Goal: Task Accomplishment & Management: Manage account settings

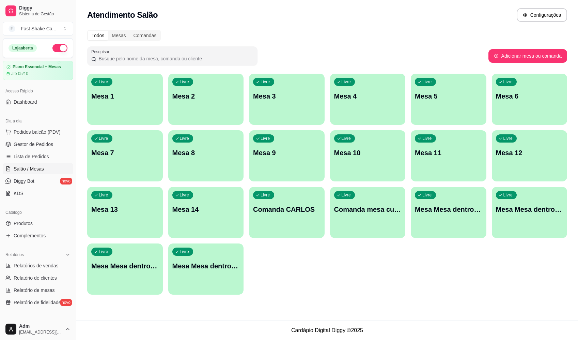
click at [206, 101] on div "Livre Mesa 2" at bounding box center [206, 95] width 76 height 43
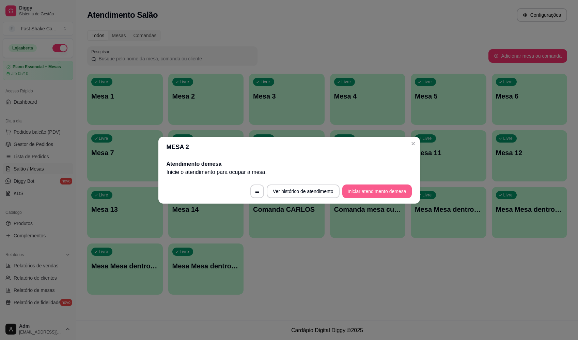
click at [359, 193] on button "Iniciar atendimento de mesa" at bounding box center [378, 191] width 70 height 14
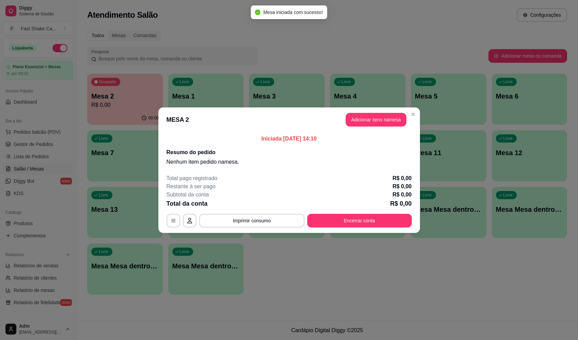
click at [378, 112] on header "MESA 2 Adicionar itens na mesa" at bounding box center [290, 119] width 262 height 25
click at [378, 115] on button "Adicionar itens na mesa" at bounding box center [376, 119] width 59 height 13
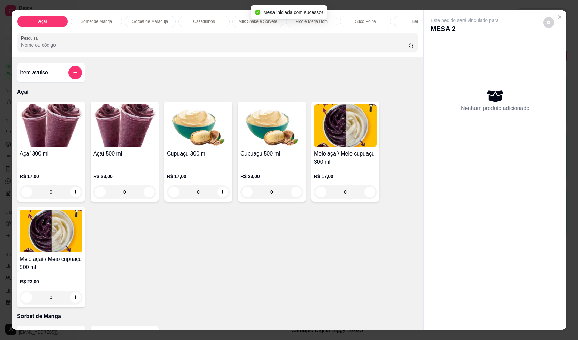
click at [69, 195] on div "0" at bounding box center [51, 192] width 63 height 14
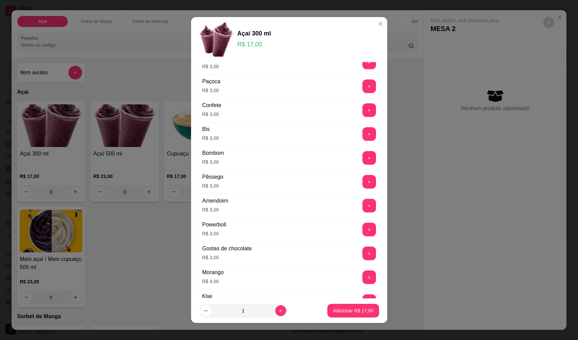
scroll to position [341, 0]
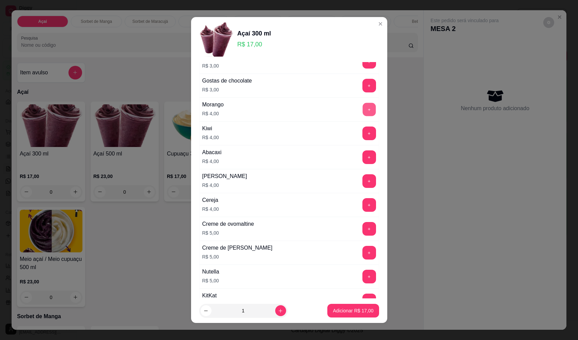
click at [363, 108] on button "+" at bounding box center [369, 109] width 13 height 13
click at [363, 280] on button "+" at bounding box center [369, 276] width 13 height 13
click at [363, 161] on button "+" at bounding box center [370, 157] width 14 height 14
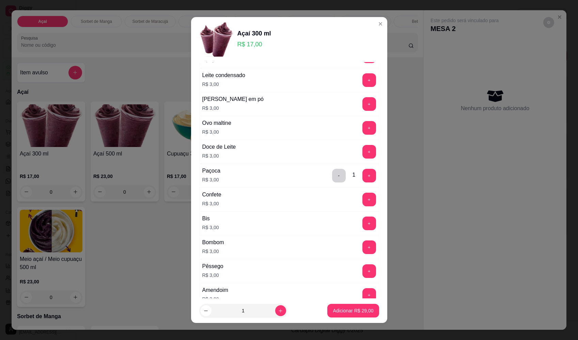
scroll to position [68, 0]
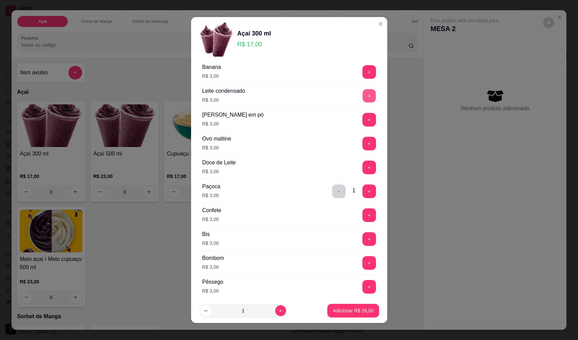
click at [363, 96] on button "+" at bounding box center [369, 95] width 13 height 13
click at [362, 311] on p "Adicionar R$ 32,00" at bounding box center [353, 310] width 41 height 7
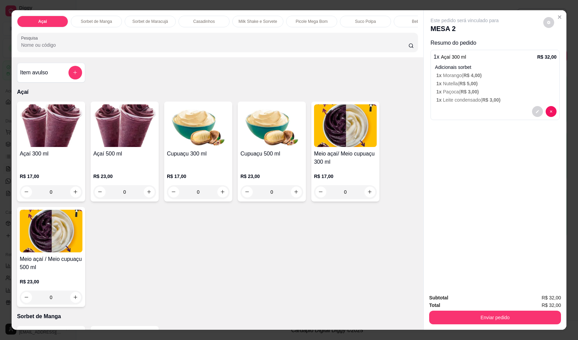
click at [145, 196] on div "0" at bounding box center [124, 192] width 63 height 14
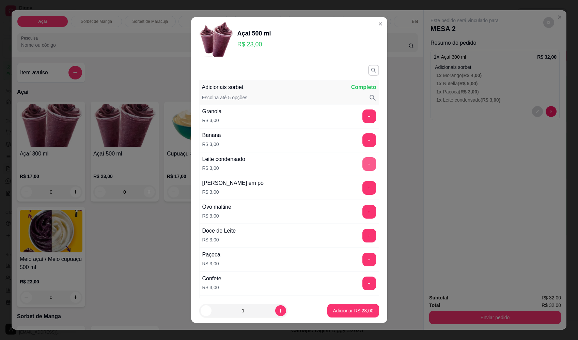
click at [363, 164] on button "+" at bounding box center [370, 164] width 14 height 14
click at [363, 187] on button "+" at bounding box center [369, 187] width 13 height 13
click at [363, 261] on button "+" at bounding box center [370, 260] width 14 height 14
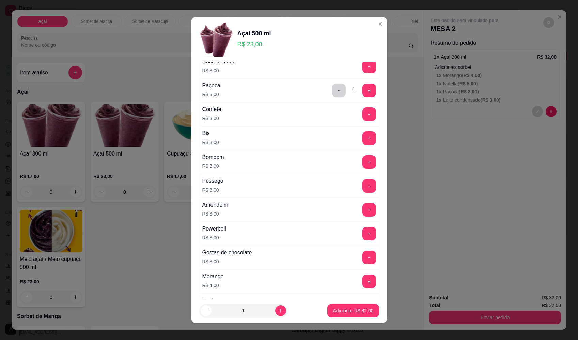
scroll to position [170, 0]
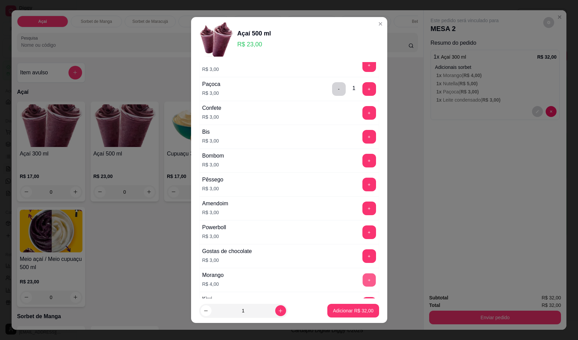
click at [363, 276] on button "+" at bounding box center [369, 279] width 13 height 13
click at [366, 314] on button "Adicionar R$ 36,00" at bounding box center [354, 310] width 50 height 13
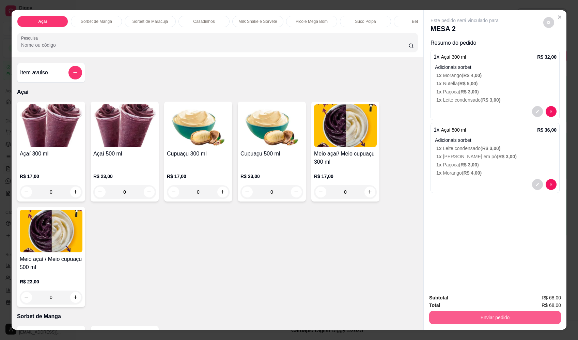
click at [484, 321] on button "Enviar pedido" at bounding box center [496, 318] width 132 height 14
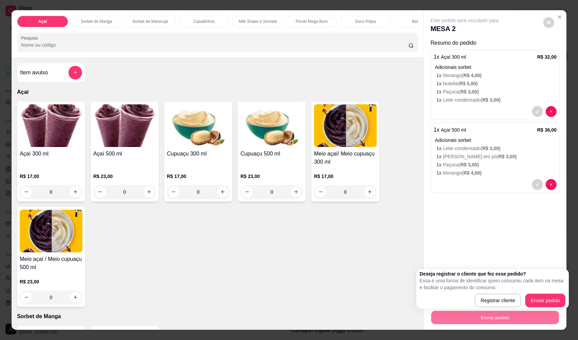
click at [356, 264] on div "Açaí 300 ml R$ 17,00 0 Açaí 500 ml R$ 23,00 0 Cupuaçu 300 ml R$ 17,00 0 Cupuaçu…" at bounding box center [217, 204] width 401 height 205
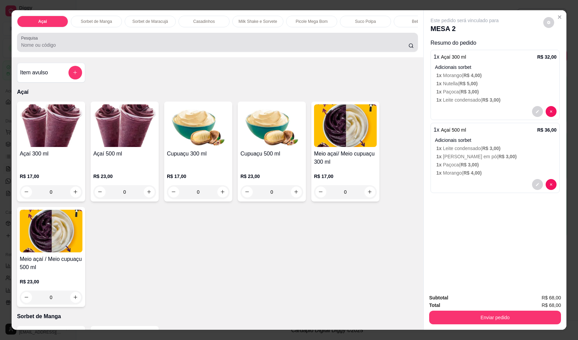
click at [125, 48] on input "Pesquisa" at bounding box center [215, 45] width 388 height 7
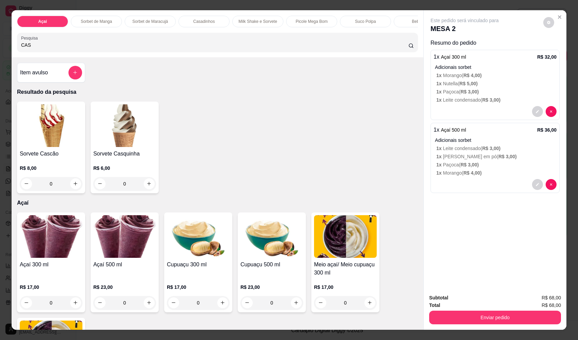
type input "CAS"
click at [145, 189] on div "0" at bounding box center [124, 184] width 63 height 14
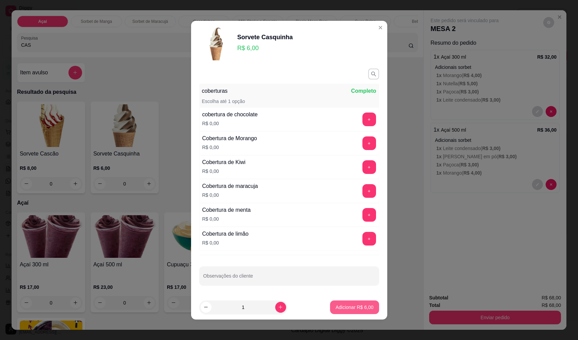
click at [342, 308] on p "Adicionar R$ 6,00" at bounding box center [355, 307] width 38 height 7
type input "1"
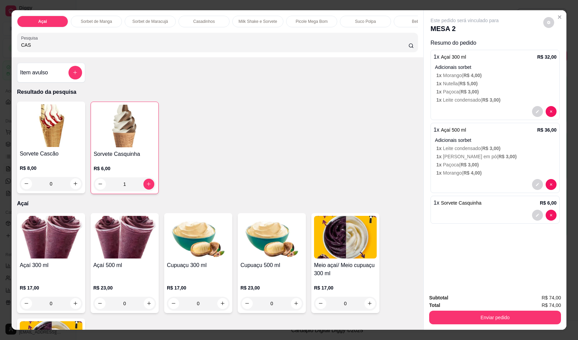
click at [72, 190] on div "0" at bounding box center [51, 184] width 63 height 14
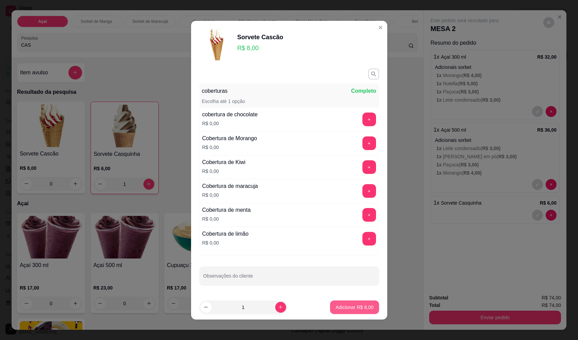
click at [358, 308] on p "Adicionar R$ 8,00" at bounding box center [355, 307] width 38 height 7
type input "1"
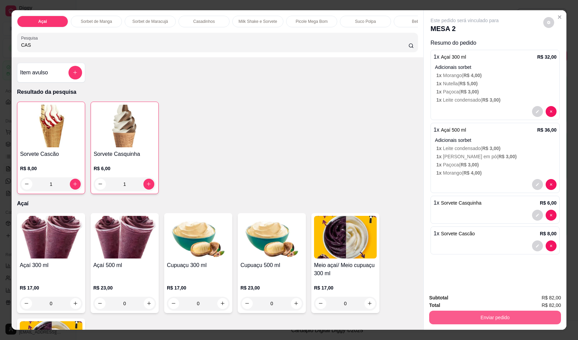
click at [505, 322] on button "Enviar pedido" at bounding box center [496, 318] width 132 height 14
click at [544, 299] on button "Enviar pedido" at bounding box center [543, 300] width 37 height 13
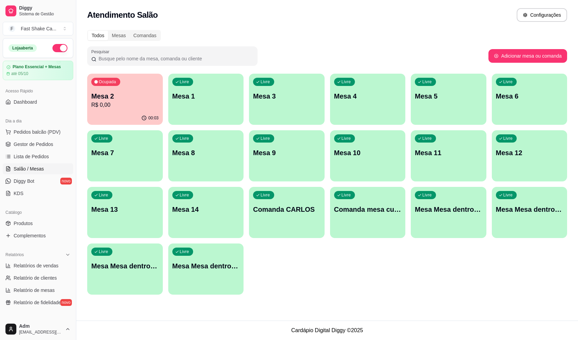
click at [442, 108] on div "Livre Mesa 5" at bounding box center [449, 95] width 76 height 43
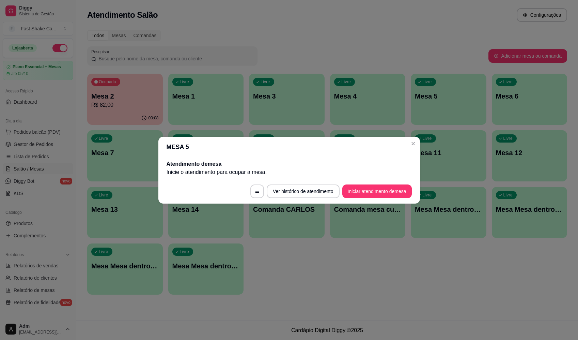
click at [380, 196] on button "Iniciar atendimento de mesa" at bounding box center [378, 191] width 70 height 14
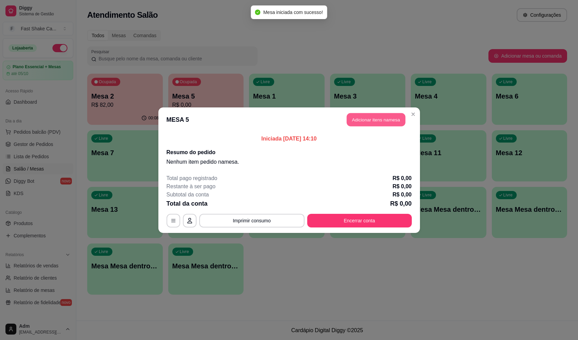
click at [367, 120] on button "Adicionar itens na mesa" at bounding box center [376, 119] width 59 height 13
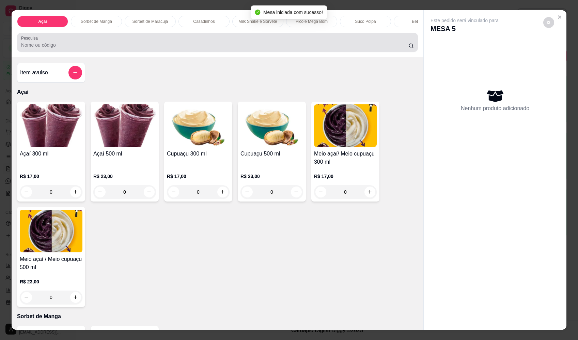
click at [116, 48] on input "Pesquisa" at bounding box center [215, 45] width 388 height 7
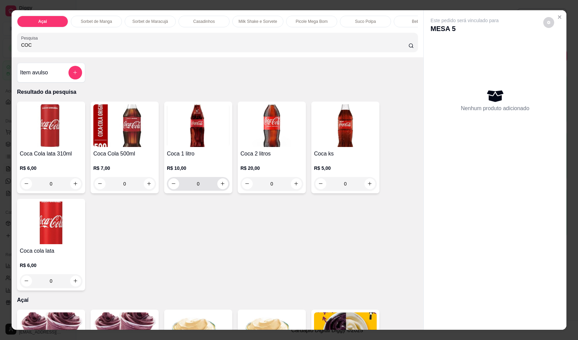
type input "COC"
click at [221, 186] on icon "increase-product-quantity" at bounding box center [223, 183] width 5 height 5
type input "1"
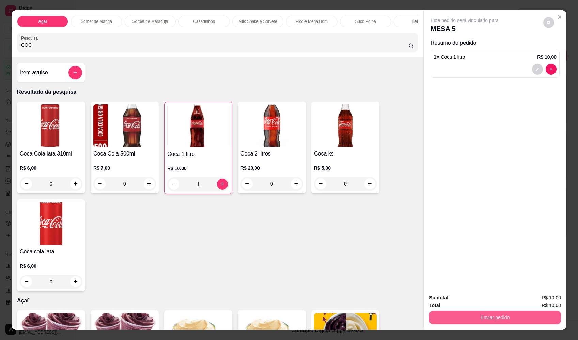
click at [523, 318] on button "Enviar pedido" at bounding box center [496, 318] width 132 height 14
click at [540, 301] on button "Enviar pedido" at bounding box center [544, 300] width 39 height 13
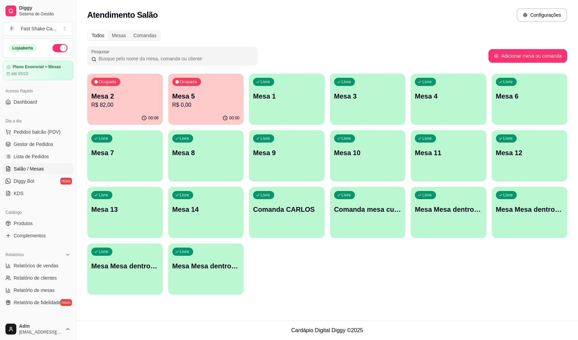
click at [129, 102] on p "R$ 82,00" at bounding box center [124, 105] width 67 height 8
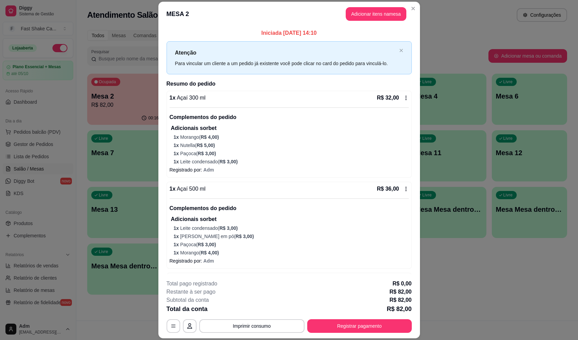
click at [253, 329] on button "Imprimir consumo" at bounding box center [251, 326] width 105 height 14
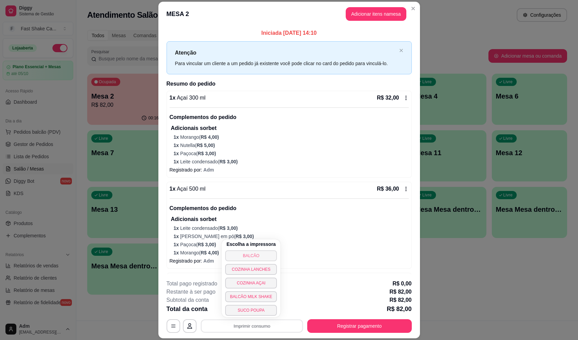
click at [252, 257] on button "BALCÃO" at bounding box center [251, 255] width 52 height 11
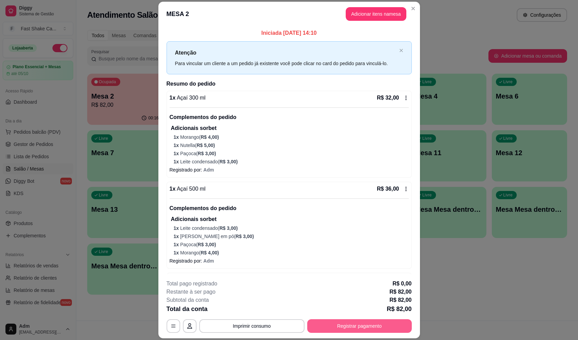
click at [347, 327] on button "Registrar pagamento" at bounding box center [359, 326] width 105 height 14
click at [337, 116] on div "Débito" at bounding box center [336, 136] width 48 height 40
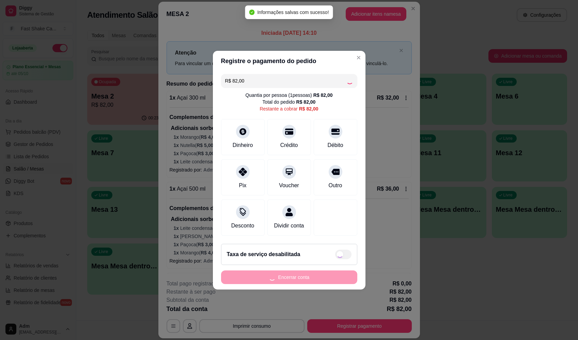
type input "R$ 0,00"
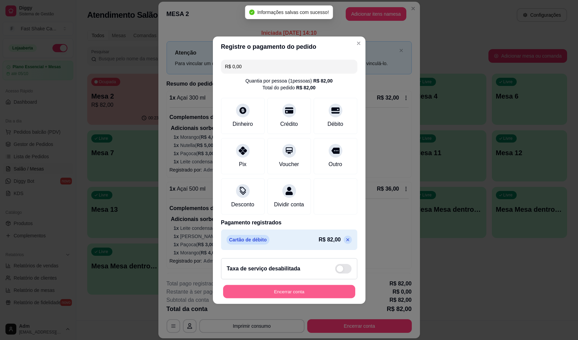
click at [316, 298] on button "Encerrar conta" at bounding box center [289, 291] width 132 height 13
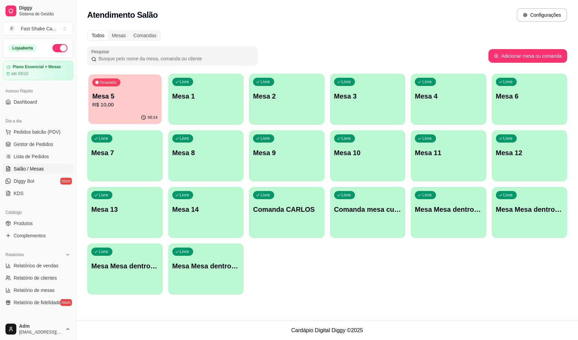
click at [126, 93] on p "Mesa 5" at bounding box center [124, 96] width 65 height 9
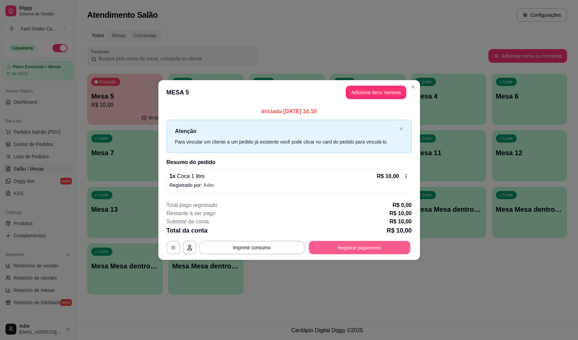
click at [375, 247] on button "Registrar pagamento" at bounding box center [360, 247] width 102 height 13
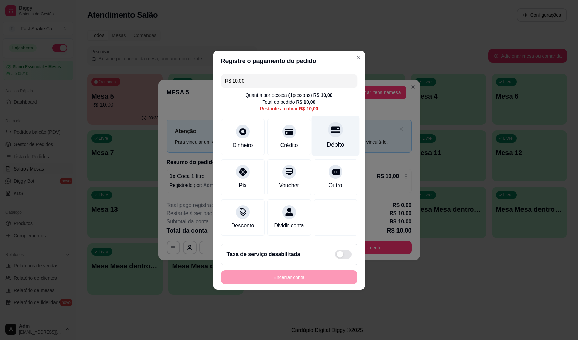
click at [327, 140] on div "Débito" at bounding box center [335, 144] width 17 height 9
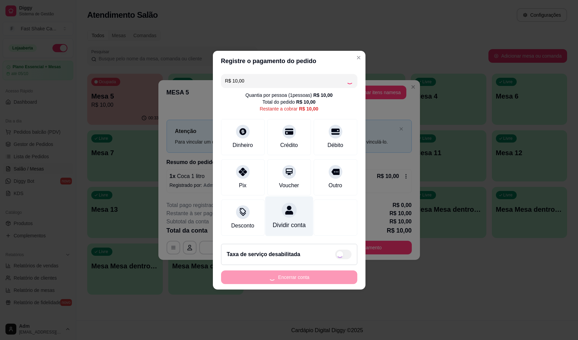
type input "R$ 0,00"
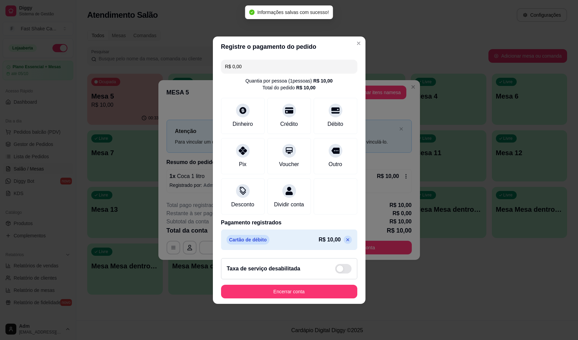
click at [317, 303] on footer "Taxa de serviço desabilitada Encerrar conta" at bounding box center [289, 278] width 153 height 51
click at [319, 298] on button "Encerrar conta" at bounding box center [289, 292] width 136 height 14
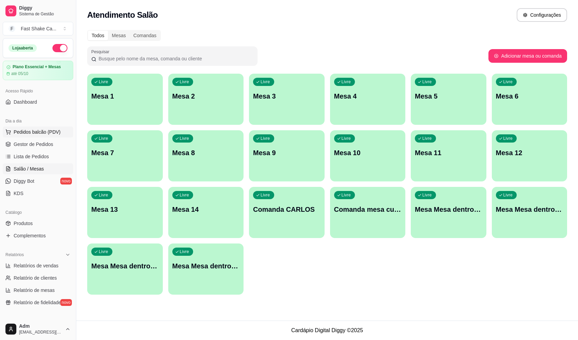
click at [52, 135] on span "Pedidos balcão (PDV)" at bounding box center [37, 132] width 47 height 7
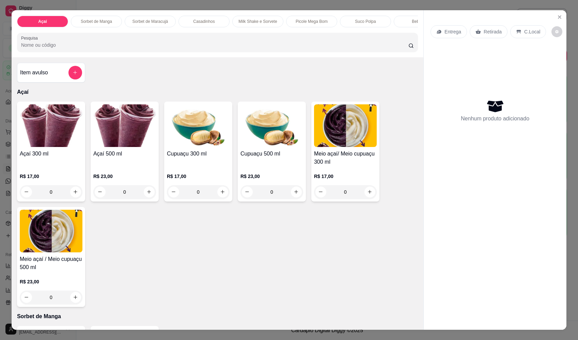
click at [73, 196] on div "0" at bounding box center [51, 192] width 63 height 14
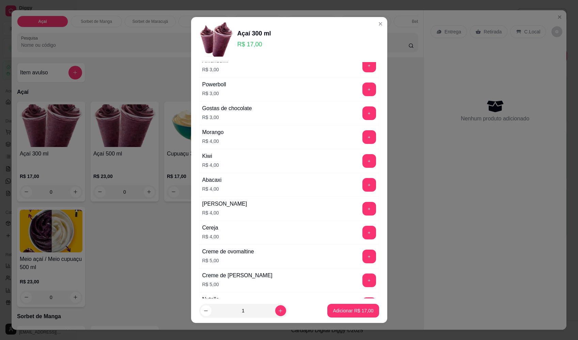
scroll to position [375, 0]
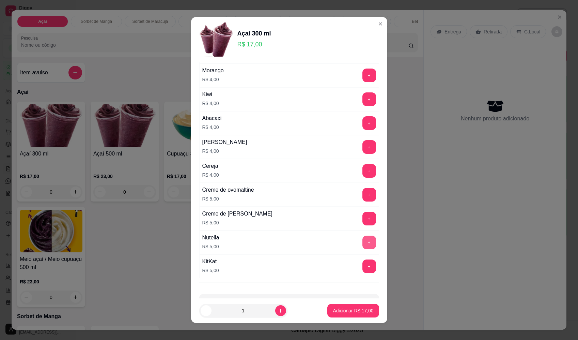
click at [363, 239] on button "+" at bounding box center [370, 243] width 14 height 14
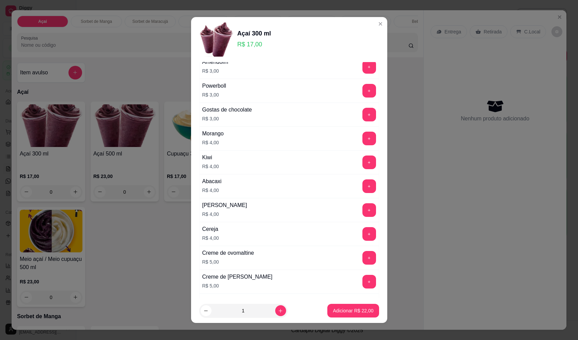
scroll to position [307, 0]
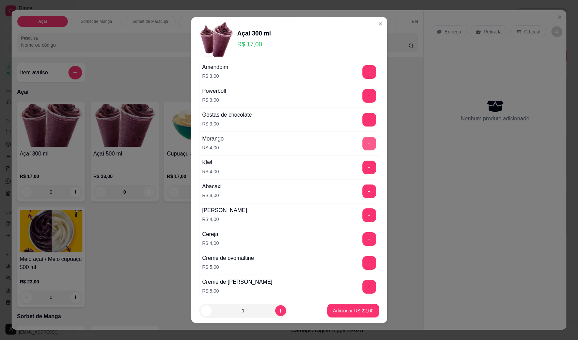
click at [363, 141] on button "+" at bounding box center [370, 144] width 14 height 14
click at [355, 311] on p "Adicionar R$ 26,00" at bounding box center [353, 310] width 41 height 7
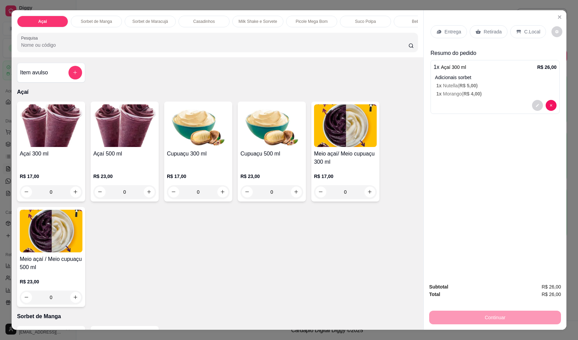
click at [494, 31] on p "Retirada" at bounding box center [493, 31] width 18 height 7
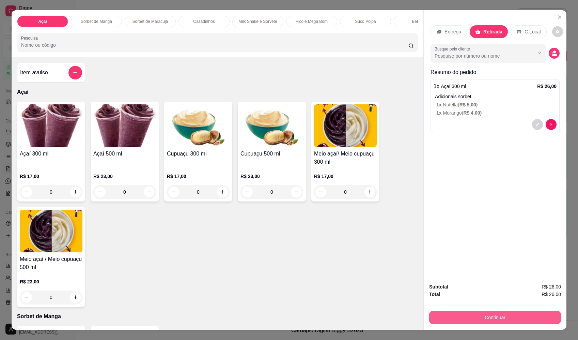
click at [500, 316] on button "Continuar" at bounding box center [496, 318] width 132 height 14
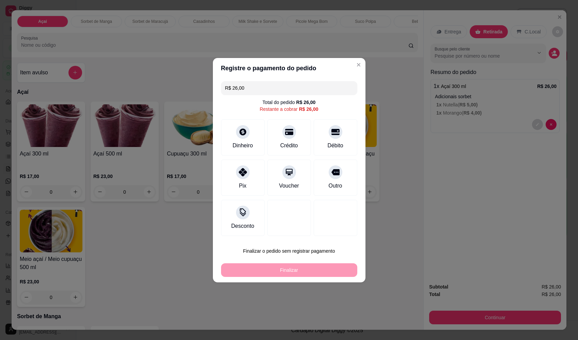
click at [250, 183] on div "Pix" at bounding box center [243, 178] width 44 height 36
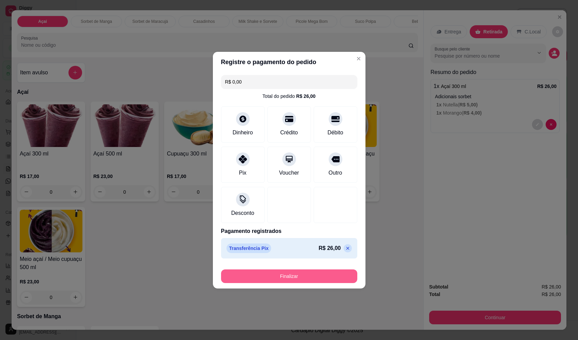
click at [285, 276] on button "Finalizar" at bounding box center [289, 276] width 136 height 14
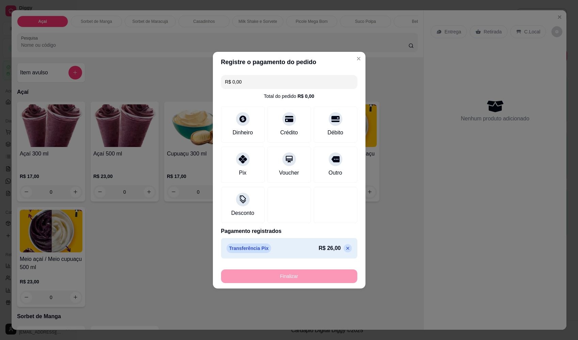
type input "-R$ 26,00"
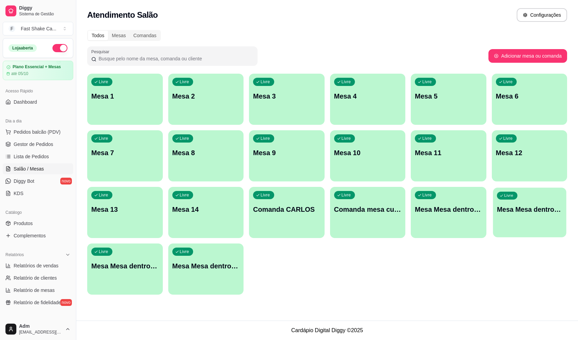
click at [517, 215] on div "Livre Mesa Mesa dentro laranja" at bounding box center [529, 208] width 73 height 42
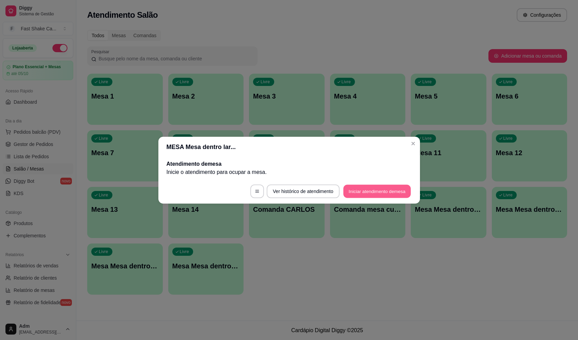
click at [355, 195] on button "Iniciar atendimento de mesa" at bounding box center [377, 190] width 67 height 13
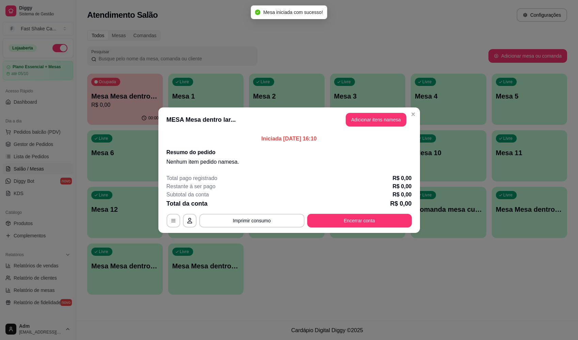
click at [366, 116] on button "Adicionar itens na mesa" at bounding box center [376, 120] width 61 height 14
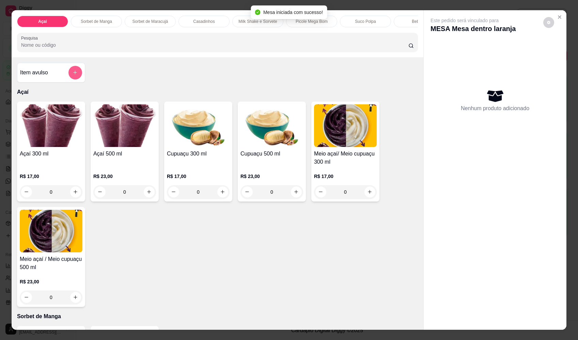
click at [69, 74] on button "add-separate-item" at bounding box center [76, 73] width 14 height 14
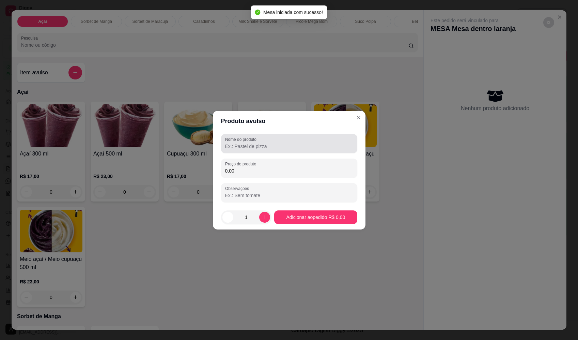
click at [275, 149] on input "Nome do produto" at bounding box center [289, 146] width 128 height 7
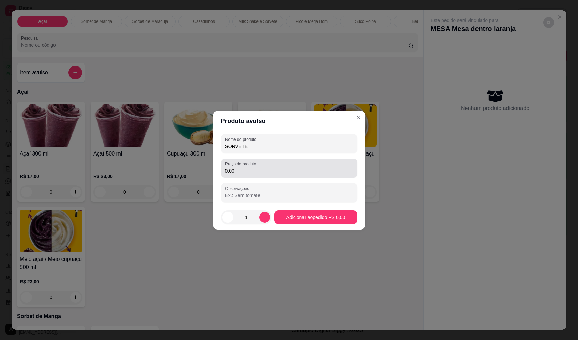
type input "SORVETE"
click at [284, 169] on input "0,00" at bounding box center [289, 170] width 128 height 7
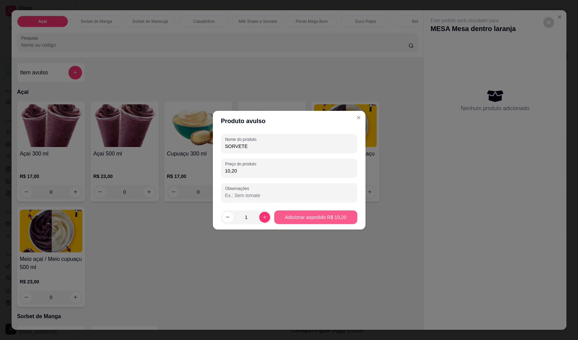
type input "10,20"
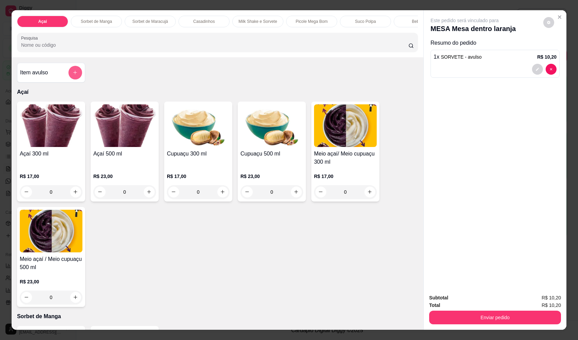
click at [73, 75] on icon "add-separate-item" at bounding box center [75, 72] width 5 height 5
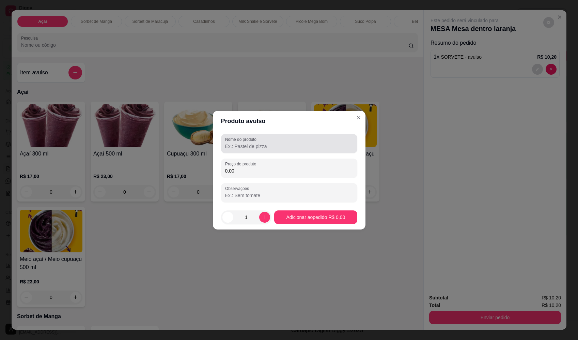
click at [287, 143] on input "Nome do produto" at bounding box center [289, 146] width 128 height 7
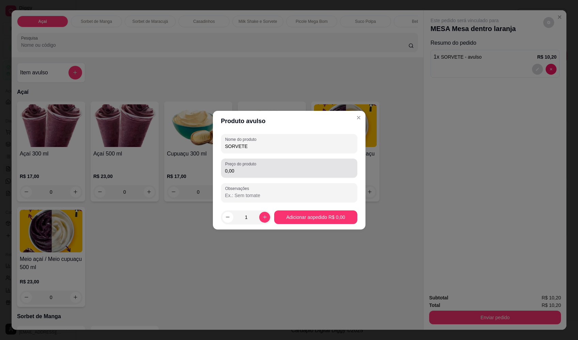
type input "SORVETE"
click at [298, 169] on input "0,00" at bounding box center [289, 170] width 128 height 7
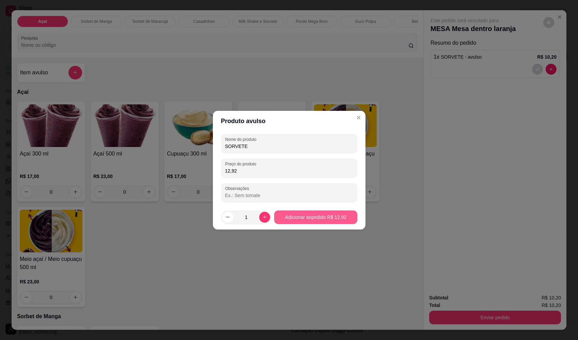
type input "12,92"
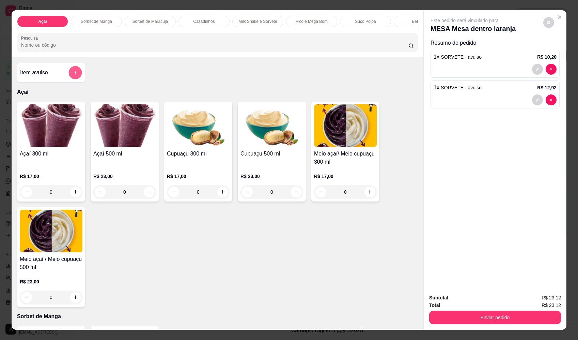
click at [73, 75] on icon "add-separate-item" at bounding box center [75, 72] width 5 height 5
click at [246, 144] on input "Nome do produto" at bounding box center [289, 145] width 128 height 7
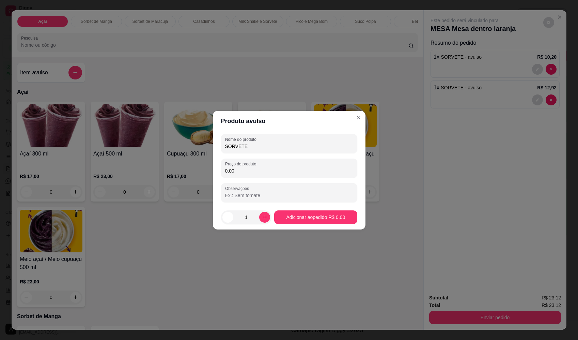
type input "SORVETE"
click at [284, 172] on input "0,00" at bounding box center [289, 170] width 128 height 7
type input "17,34"
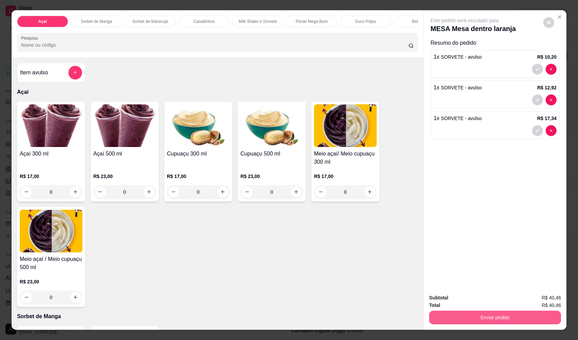
click at [474, 313] on button "Enviar pedido" at bounding box center [496, 318] width 132 height 14
click at [542, 297] on button "Enviar pedido" at bounding box center [544, 300] width 39 height 13
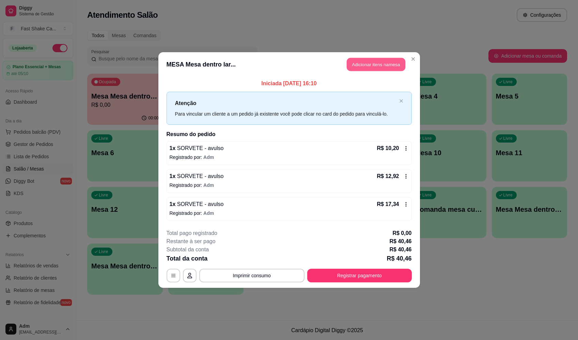
click at [393, 61] on button "Adicionar itens na mesa" at bounding box center [376, 64] width 59 height 13
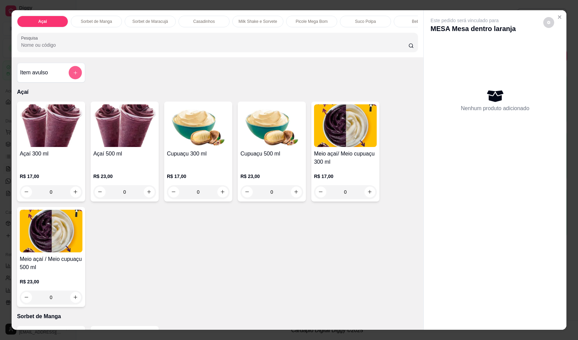
click at [76, 79] on button "add-separate-item" at bounding box center [75, 72] width 13 height 13
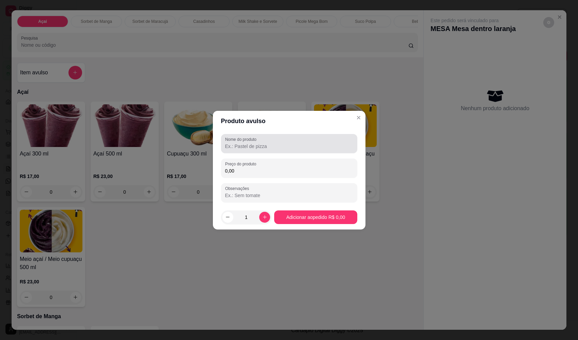
drag, startPoint x: 248, startPoint y: 143, endPoint x: 244, endPoint y: 142, distance: 4.5
click at [248, 142] on div at bounding box center [289, 144] width 128 height 14
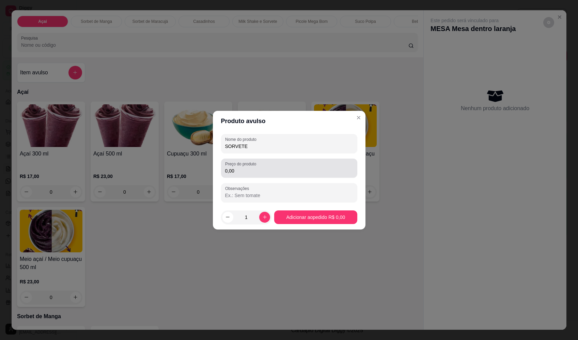
type input "SORVETE"
click at [257, 171] on input "0,00" at bounding box center [289, 170] width 128 height 7
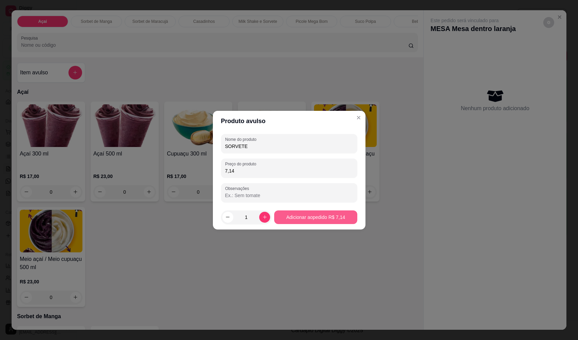
type input "7,14"
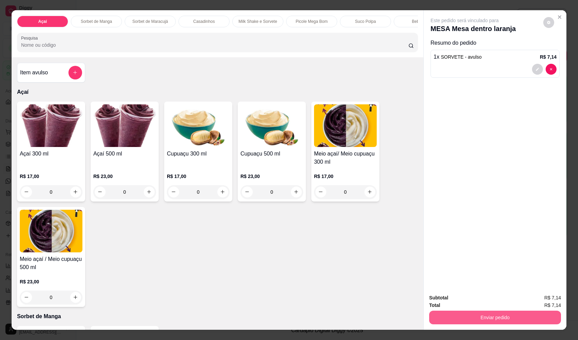
click at [508, 316] on button "Enviar pedido" at bounding box center [496, 318] width 132 height 14
click at [540, 301] on button "Enviar pedido" at bounding box center [544, 300] width 39 height 13
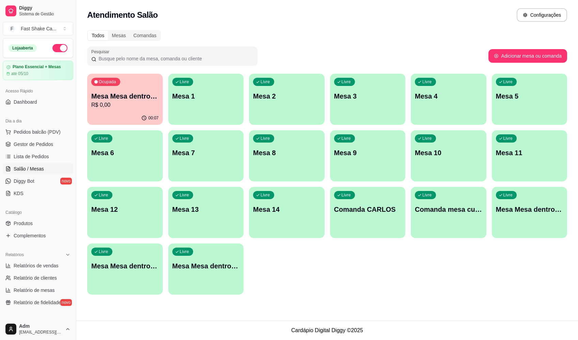
click at [120, 96] on p "Mesa Mesa dentro laranja" at bounding box center [124, 96] width 67 height 10
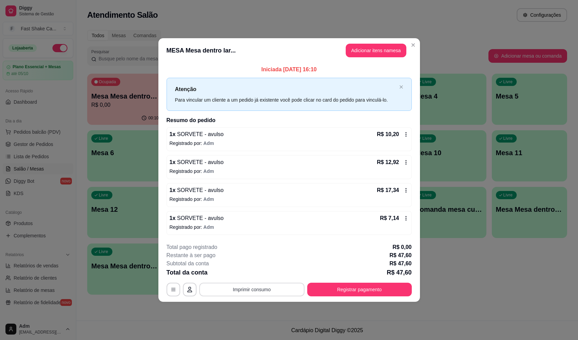
click at [250, 294] on button "Imprimir consumo" at bounding box center [251, 290] width 105 height 14
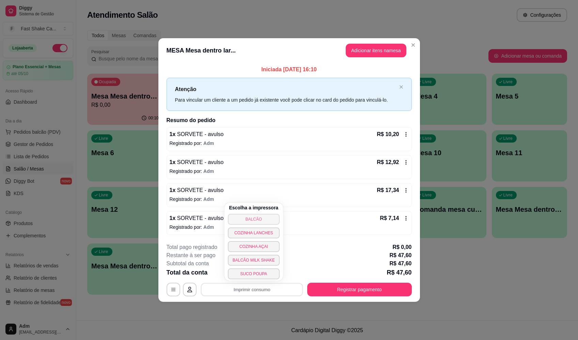
click at [270, 215] on button "BALCÃO" at bounding box center [254, 219] width 52 height 11
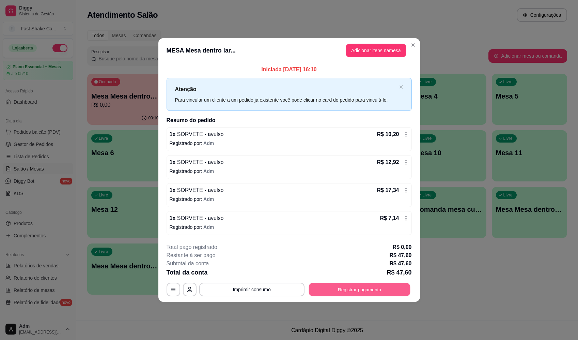
click at [331, 294] on button "Registrar pagamento" at bounding box center [360, 289] width 102 height 13
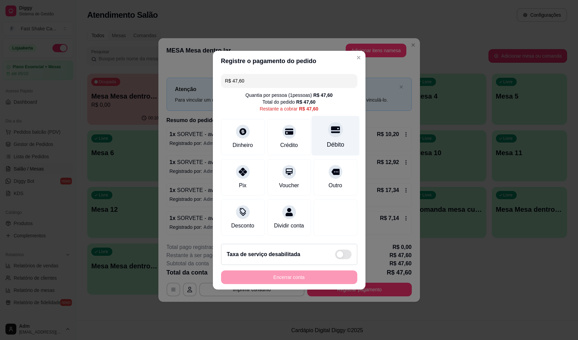
click at [337, 122] on div at bounding box center [335, 129] width 15 height 15
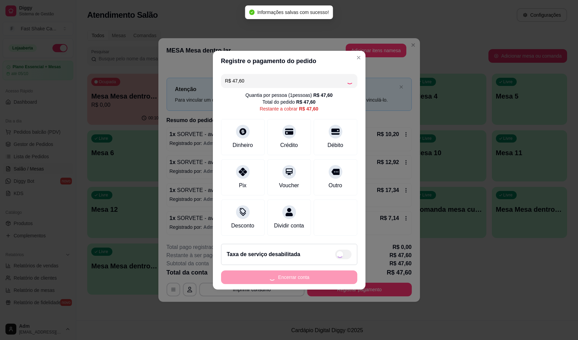
type input "R$ 0,00"
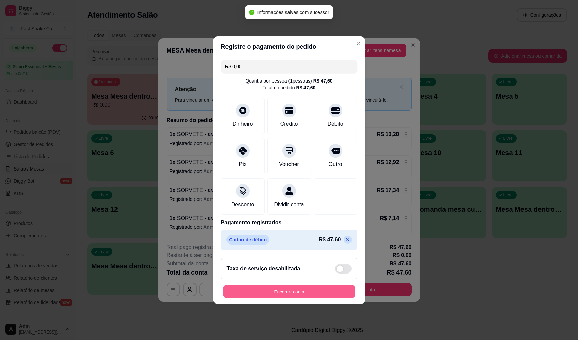
click at [327, 290] on button "Encerrar conta" at bounding box center [289, 291] width 132 height 13
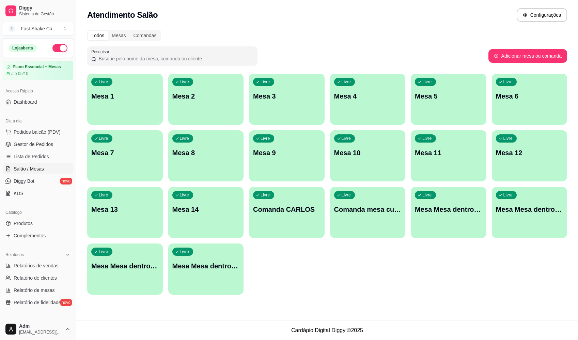
click at [291, 99] on p "Mesa 3" at bounding box center [286, 96] width 67 height 10
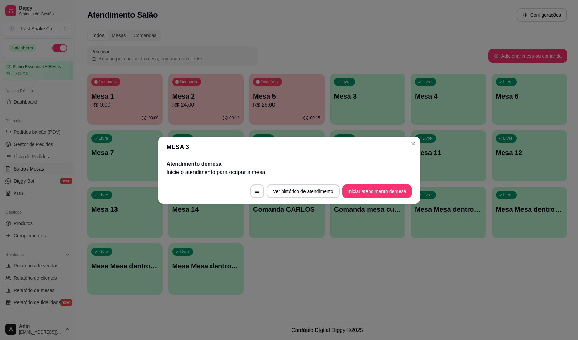
click at [363, 198] on footer "Ver histórico de atendimento Iniciar atendimento de mesa" at bounding box center [290, 191] width 262 height 25
click at [365, 192] on button "Iniciar atendimento de mesa" at bounding box center [378, 191] width 70 height 14
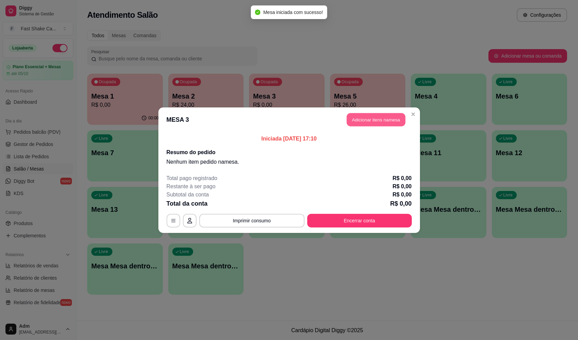
click at [383, 121] on button "Adicionar itens na mesa" at bounding box center [376, 119] width 59 height 13
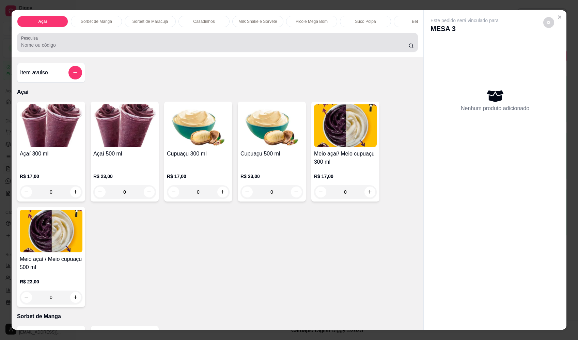
click at [152, 48] on input "Pesquisa" at bounding box center [215, 45] width 388 height 7
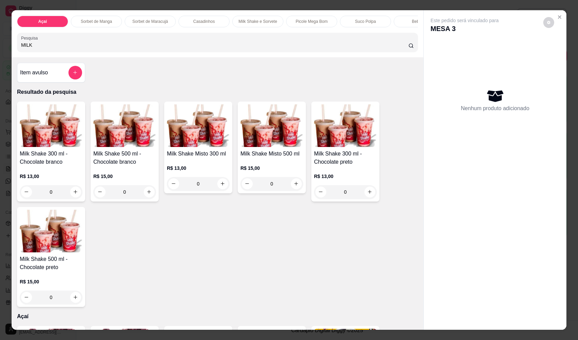
type input "MILK"
click at [220, 190] on div "0" at bounding box center [198, 184] width 63 height 14
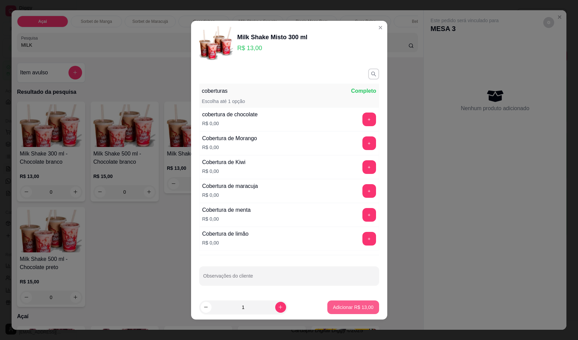
click at [366, 306] on button "Adicionar R$ 13,00" at bounding box center [353, 307] width 51 height 14
type input "1"
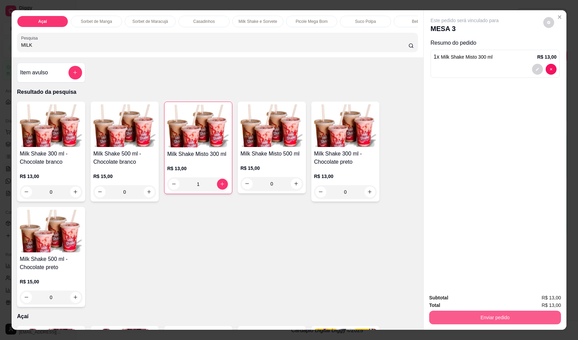
click at [491, 323] on button "Enviar pedido" at bounding box center [496, 318] width 132 height 14
click at [529, 295] on button "Enviar pedido" at bounding box center [544, 300] width 39 height 13
click at [535, 298] on div "Subtotal R$ 13,00" at bounding box center [496, 297] width 132 height 7
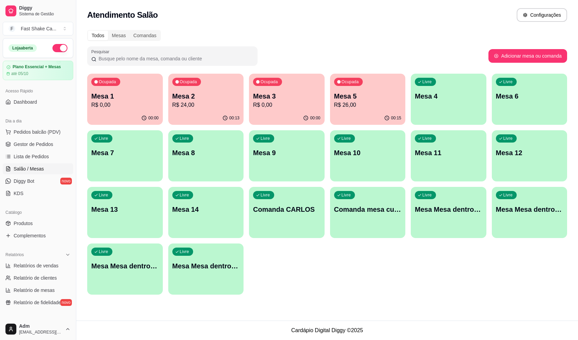
click at [145, 105] on p "R$ 0,00" at bounding box center [124, 105] width 67 height 8
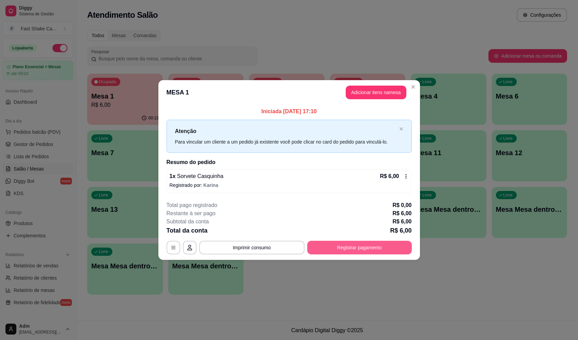
click at [345, 247] on button "Registrar pagamento" at bounding box center [359, 248] width 105 height 14
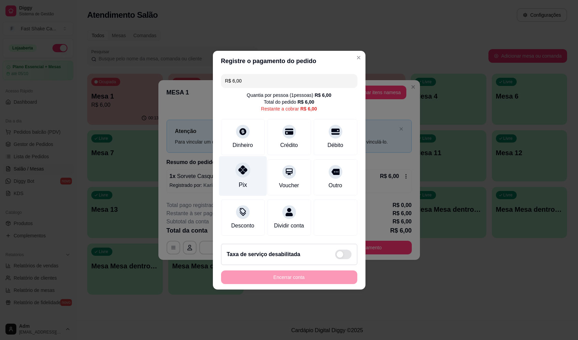
click at [258, 167] on div "Pix" at bounding box center [243, 176] width 48 height 40
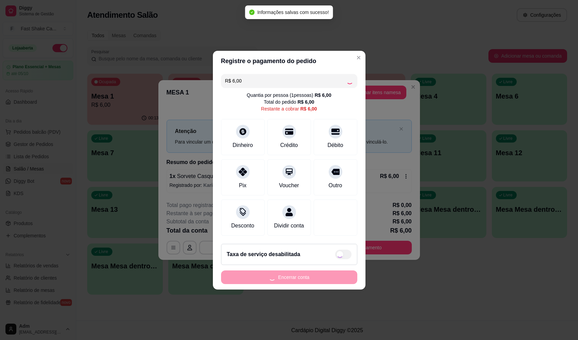
type input "R$ 0,00"
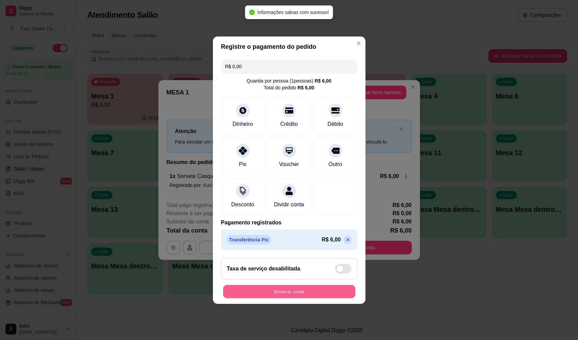
click at [312, 298] on button "Encerrar conta" at bounding box center [289, 291] width 132 height 13
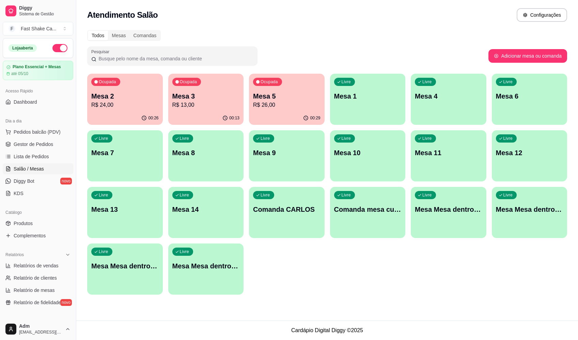
click at [288, 111] on button "Ocupada Mesa 5 R$ 26,00 00:29" at bounding box center [287, 99] width 76 height 51
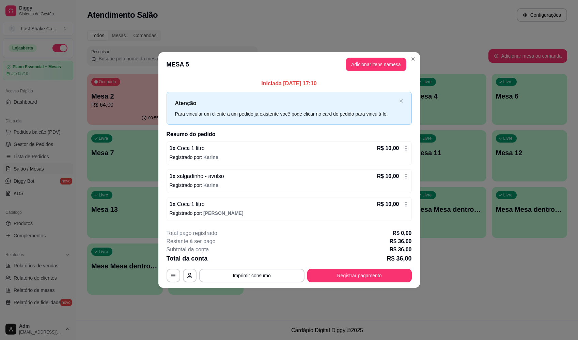
click at [237, 206] on div "1 x Coca 1 litro R$ 10,00" at bounding box center [289, 204] width 239 height 8
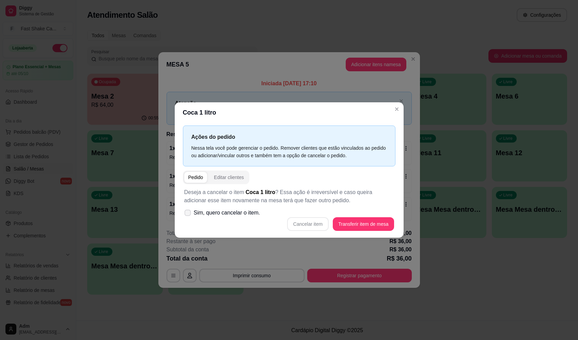
click at [240, 209] on span "Sim, quero cancelar o item." at bounding box center [227, 213] width 66 height 8
click at [189, 214] on input "Sim, quero cancelar o item." at bounding box center [186, 216] width 4 height 4
checkbox input "true"
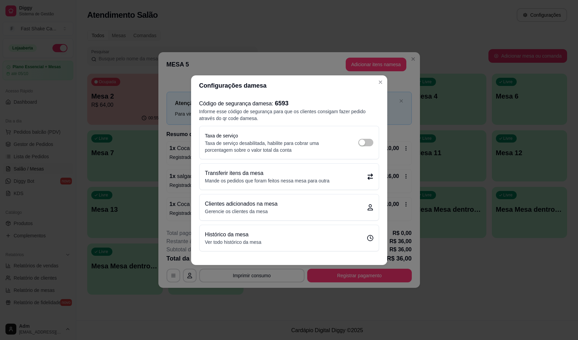
click at [386, 81] on div "Configurações da mesa Código de segurança da mesa : 6593 Informe esse código de…" at bounding box center [289, 170] width 578 height 340
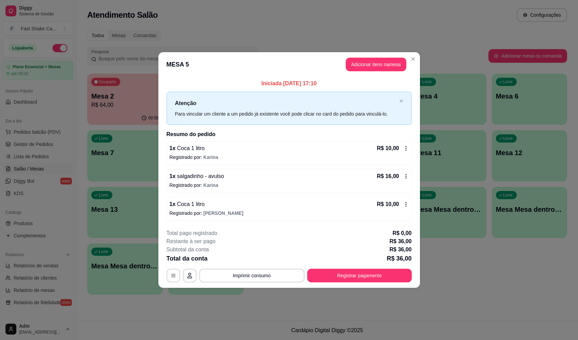
click at [235, 209] on div "1 x Coca 1 litro R$ 10,00 Registrado por: Maria Eduarda" at bounding box center [289, 209] width 245 height 24
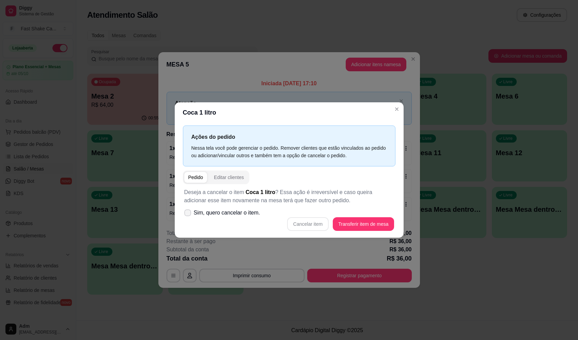
click at [227, 215] on span "Sim, quero cancelar o item." at bounding box center [227, 213] width 66 height 8
click at [189, 215] on input "Sim, quero cancelar o item." at bounding box center [186, 216] width 4 height 4
checkbox input "true"
click at [303, 221] on button "Cancelar item" at bounding box center [308, 223] width 41 height 13
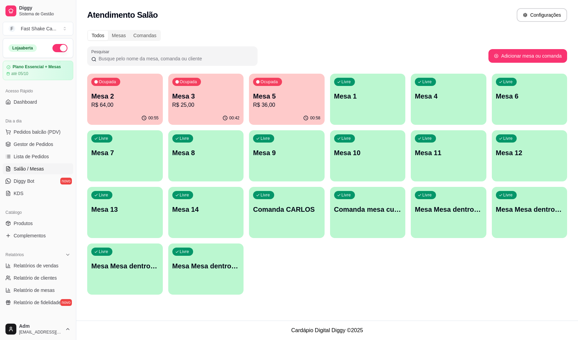
click at [532, 96] on p "Mesa 6" at bounding box center [529, 96] width 67 height 10
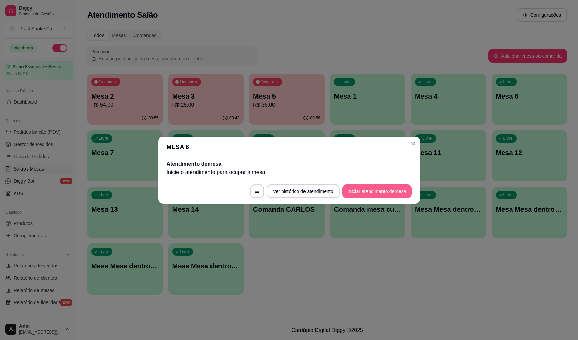
click at [374, 188] on button "Iniciar atendimento de mesa" at bounding box center [378, 191] width 70 height 14
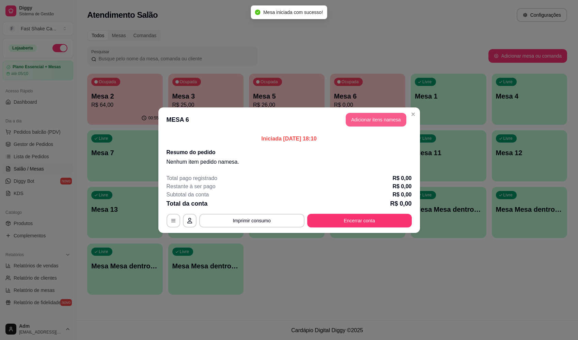
click at [381, 118] on button "Adicionar itens na mesa" at bounding box center [376, 120] width 61 height 14
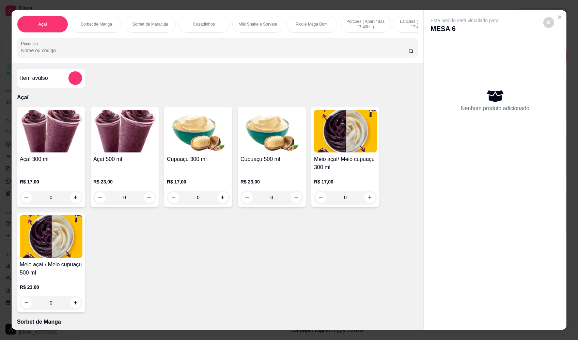
click at [148, 203] on div "0" at bounding box center [124, 198] width 63 height 14
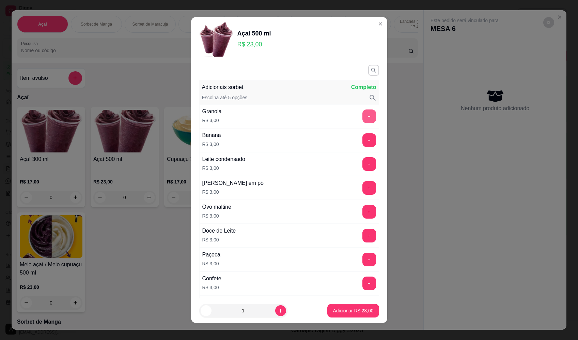
click at [363, 118] on button "+" at bounding box center [370, 116] width 14 height 14
click at [351, 308] on p "Adicionar R$ 26,00" at bounding box center [353, 310] width 41 height 7
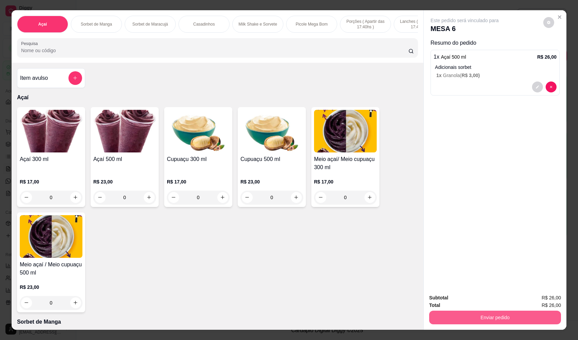
click at [501, 318] on button "Enviar pedido" at bounding box center [496, 318] width 132 height 14
click at [539, 304] on button "Enviar pedido" at bounding box center [544, 300] width 39 height 13
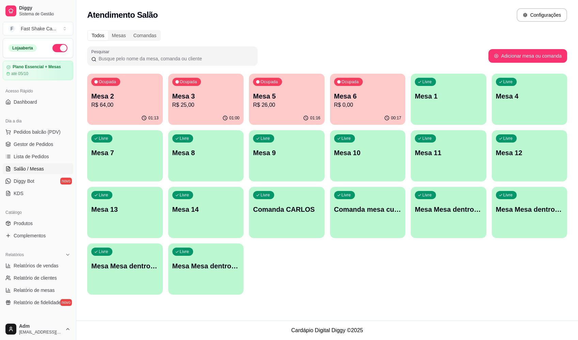
click at [269, 122] on div "01:16" at bounding box center [287, 117] width 76 height 13
click at [278, 105] on p "R$ 26,00" at bounding box center [286, 105] width 65 height 8
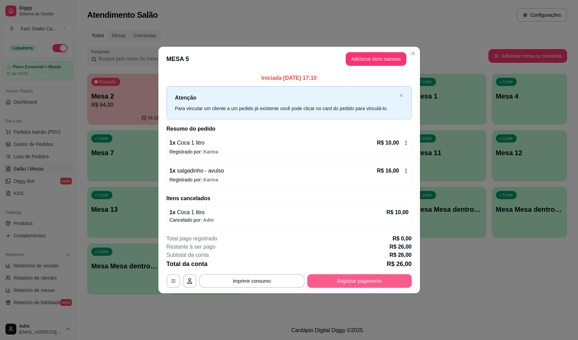
click at [344, 284] on button "Registrar pagamento" at bounding box center [359, 281] width 105 height 14
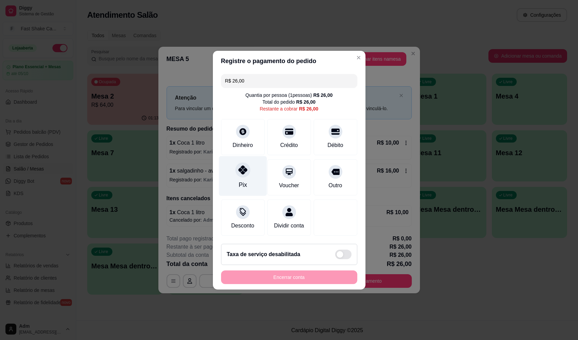
drag, startPoint x: 243, startPoint y: 172, endPoint x: 248, endPoint y: 173, distance: 5.5
click at [244, 172] on div at bounding box center [243, 169] width 15 height 15
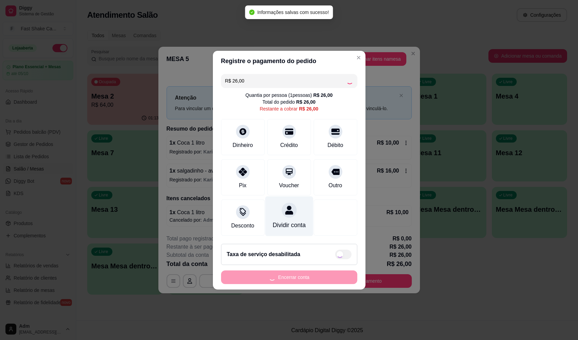
type input "R$ 0,00"
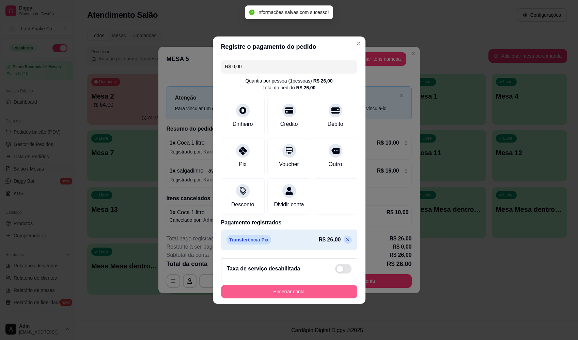
click at [303, 292] on button "Encerrar conta" at bounding box center [289, 292] width 136 height 14
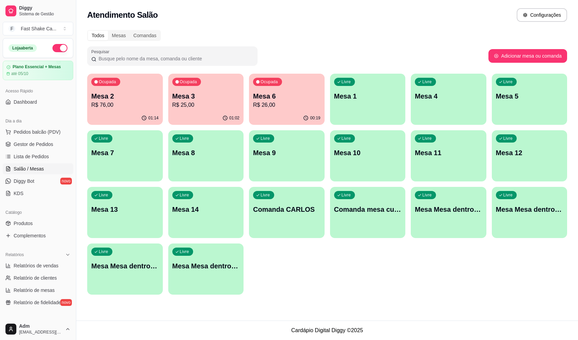
click at [206, 112] on div "01:02" at bounding box center [206, 117] width 76 height 13
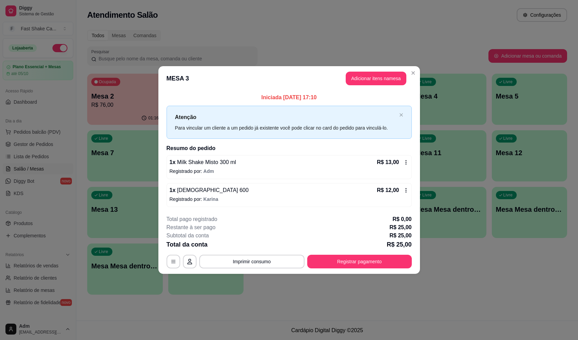
click at [368, 268] on button "Registrar pagamento" at bounding box center [359, 262] width 105 height 14
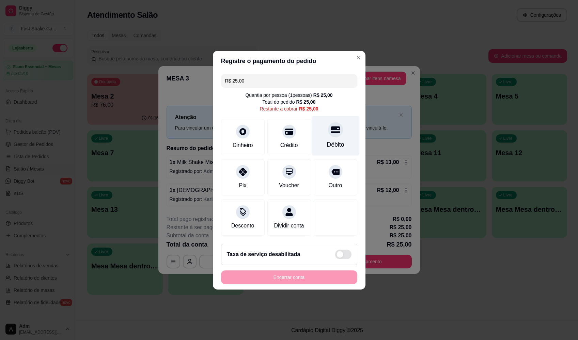
click at [328, 136] on div "Débito" at bounding box center [336, 136] width 48 height 40
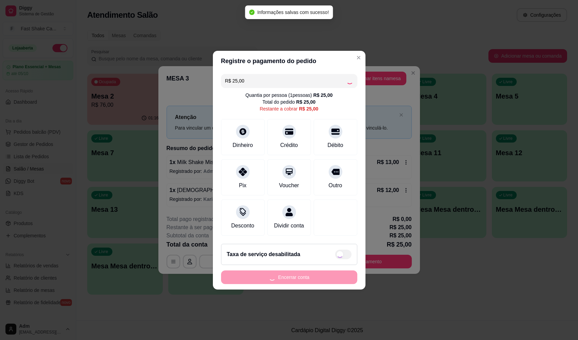
type input "R$ 0,00"
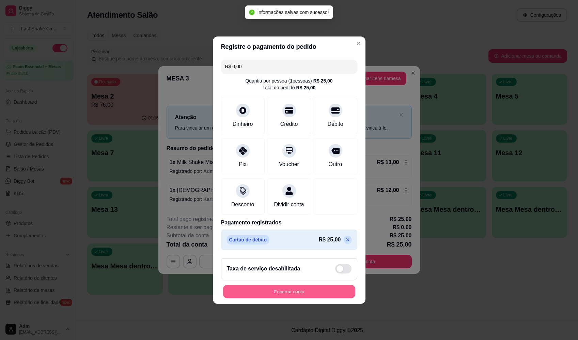
click at [304, 293] on button "Encerrar conta" at bounding box center [289, 291] width 132 height 13
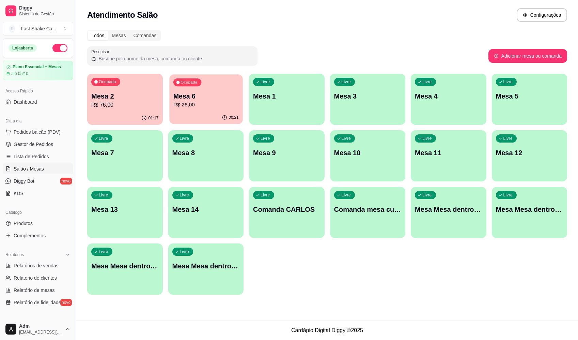
click at [217, 91] on div "Ocupada Mesa 6 R$ 26,00" at bounding box center [205, 92] width 73 height 37
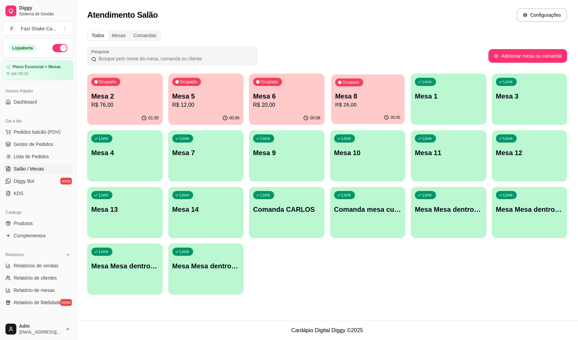
click at [358, 94] on p "Mesa 8" at bounding box center [367, 96] width 65 height 9
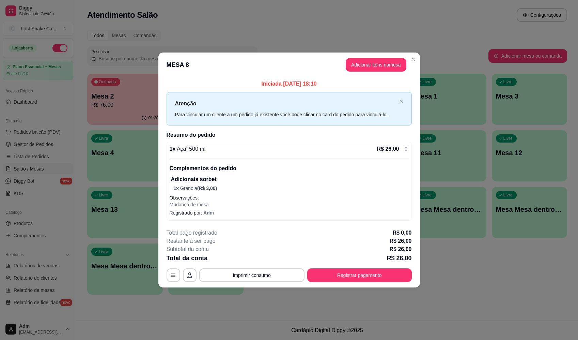
click at [365, 266] on div "**********" at bounding box center [289, 255] width 245 height 53
click at [361, 272] on button "Registrar pagamento" at bounding box center [359, 275] width 105 height 14
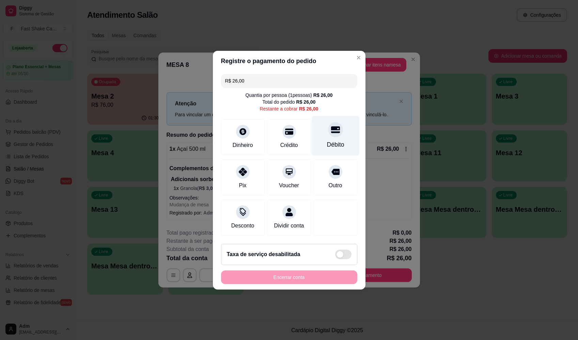
click at [324, 123] on div "Débito" at bounding box center [336, 136] width 48 height 40
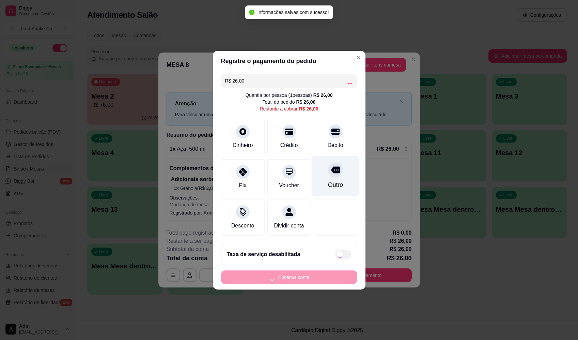
type input "R$ 0,00"
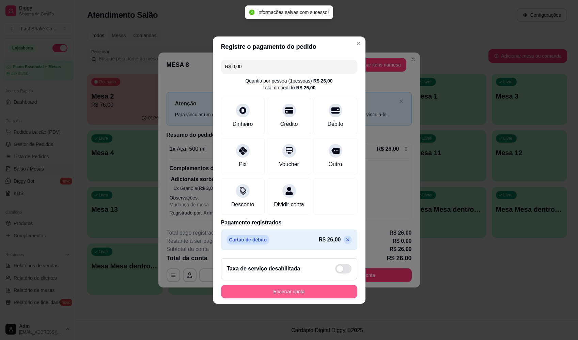
click at [302, 292] on button "Encerrar conta" at bounding box center [289, 292] width 136 height 14
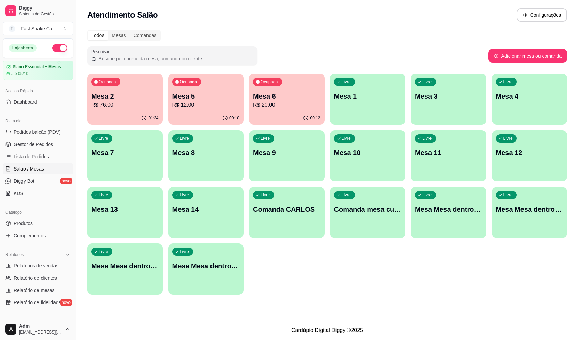
click at [515, 106] on div "Livre Mesa 4" at bounding box center [530, 95] width 76 height 43
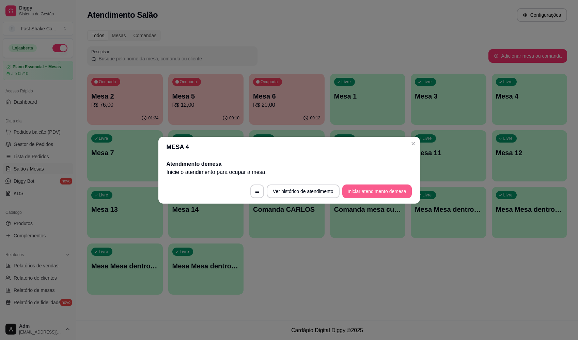
click at [385, 195] on button "Iniciar atendimento de mesa" at bounding box center [378, 191] width 70 height 14
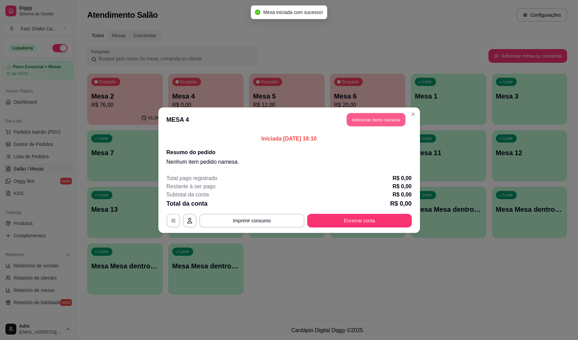
click at [372, 118] on button "Adicionar itens na mesa" at bounding box center [376, 119] width 59 height 13
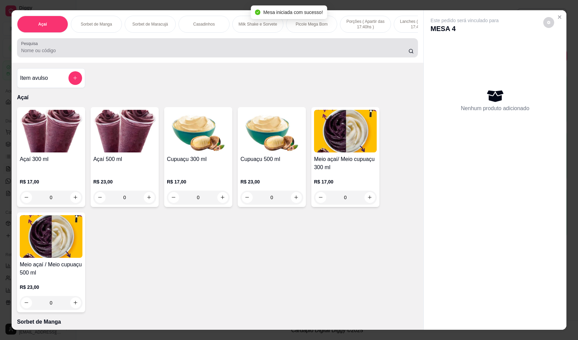
click at [133, 50] on div at bounding box center [217, 48] width 393 height 14
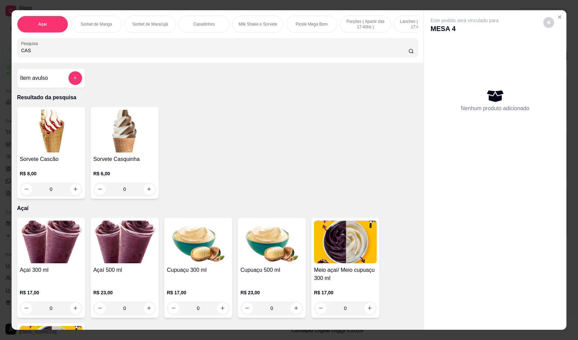
type input "CAS"
click at [75, 196] on div "0" at bounding box center [51, 189] width 63 height 14
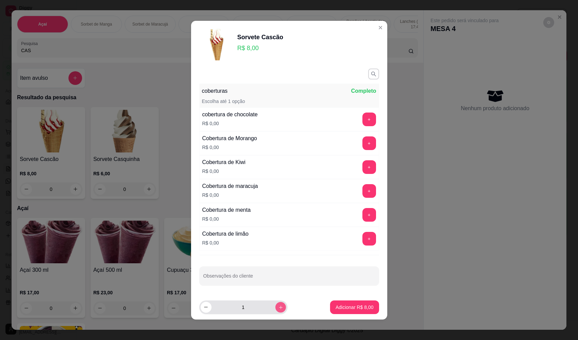
click at [279, 306] on icon "increase-product-quantity" at bounding box center [280, 306] width 3 height 3
type input "2"
click at [356, 309] on p "Adicionar R$ 16,00" at bounding box center [353, 307] width 41 height 7
type input "2"
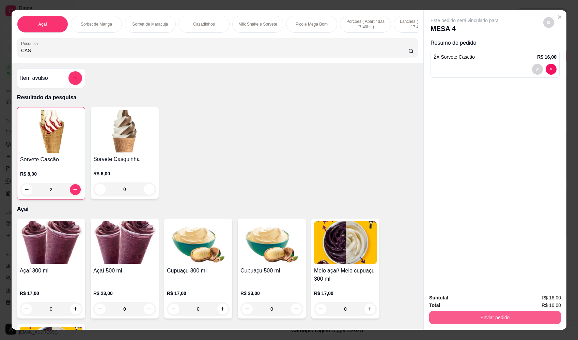
click at [500, 320] on button "Enviar pedido" at bounding box center [496, 318] width 132 height 14
click at [538, 303] on button "Enviar pedido" at bounding box center [543, 300] width 37 height 13
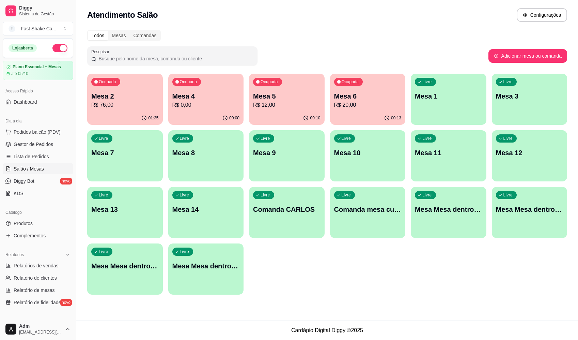
click at [137, 92] on p "Mesa 2" at bounding box center [124, 96] width 67 height 10
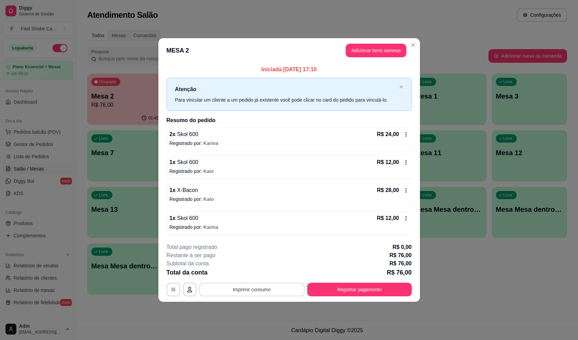
click at [244, 285] on button "Imprimir consumo" at bounding box center [251, 290] width 105 height 14
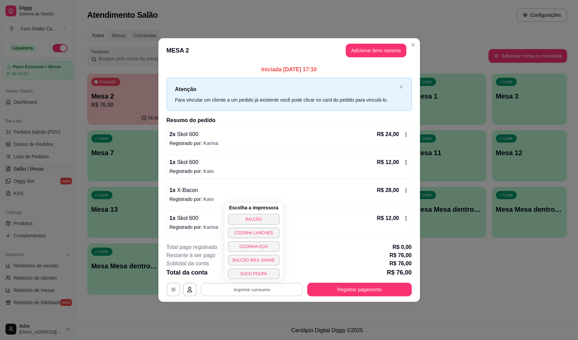
click at [371, 163] on div "1 x Skol 600 R$ 12,00" at bounding box center [289, 162] width 239 height 8
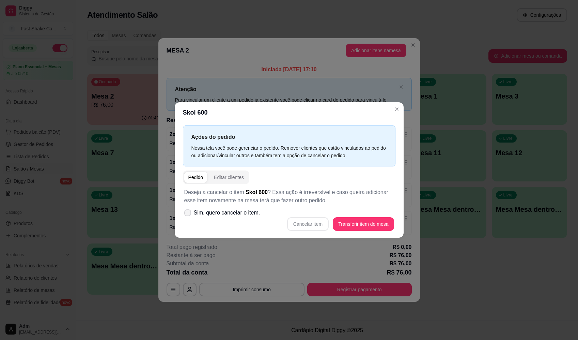
click at [218, 213] on span "Sim, quero cancelar o item." at bounding box center [227, 213] width 66 height 8
click at [189, 214] on input "Sim, quero cancelar o item." at bounding box center [186, 216] width 4 height 4
checkbox input "true"
click at [324, 223] on button "Cancelar item" at bounding box center [308, 224] width 42 height 14
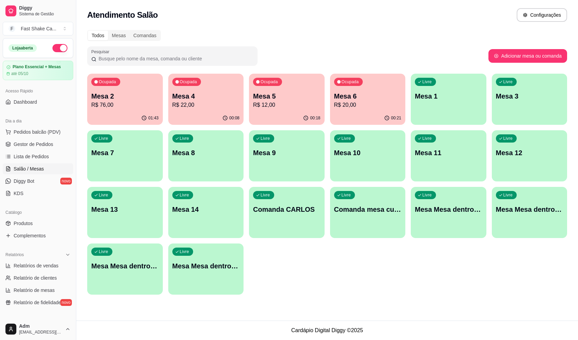
click at [135, 88] on div "Ocupada Mesa 2 R$ 76,00" at bounding box center [125, 93] width 76 height 38
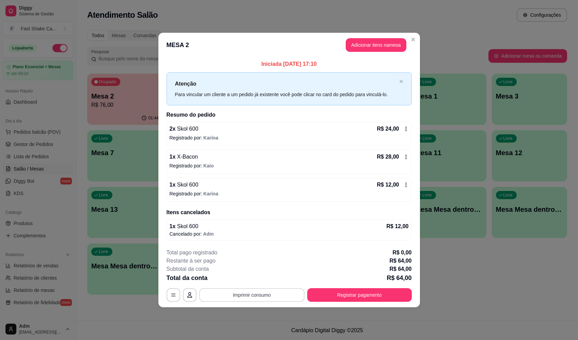
click at [253, 290] on button "Imprimir consumo" at bounding box center [251, 295] width 105 height 14
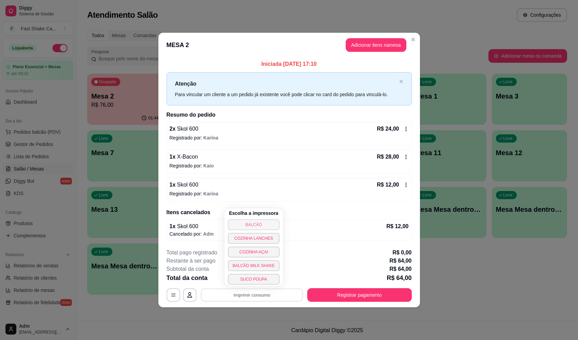
click at [244, 223] on button "BALCÃO" at bounding box center [254, 224] width 52 height 11
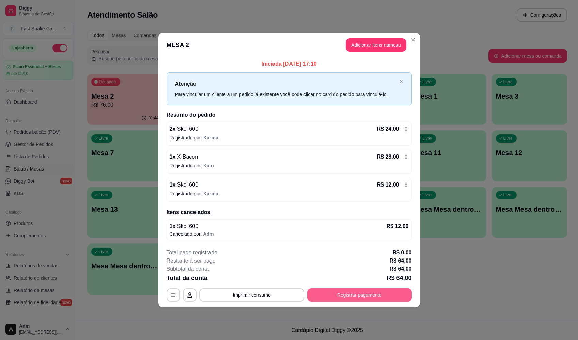
click at [372, 289] on button "Registrar pagamento" at bounding box center [359, 295] width 105 height 14
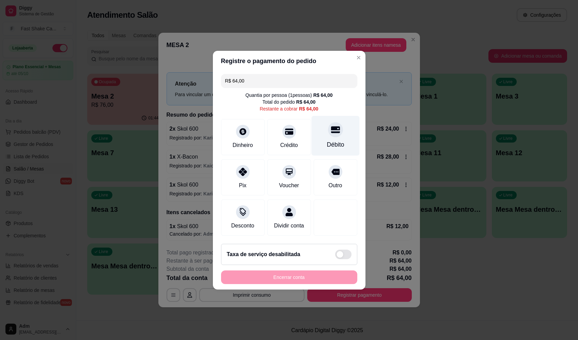
click at [336, 128] on div at bounding box center [335, 129] width 15 height 15
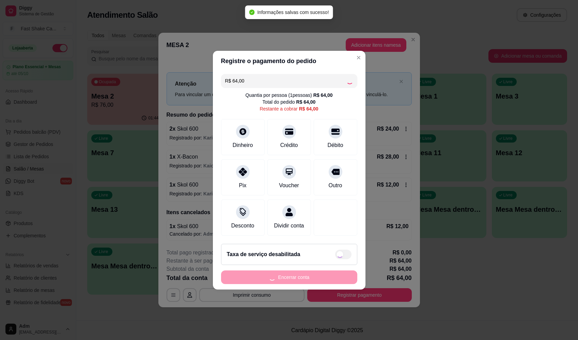
type input "R$ 0,00"
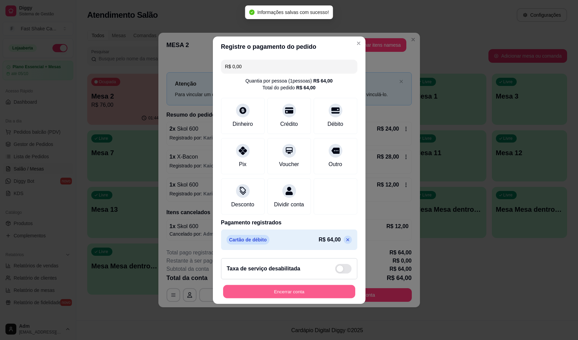
click at [318, 296] on button "Encerrar conta" at bounding box center [289, 291] width 132 height 13
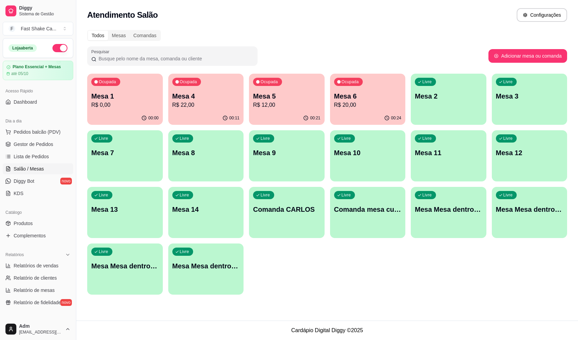
click at [137, 93] on p "Mesa 1" at bounding box center [124, 96] width 67 height 10
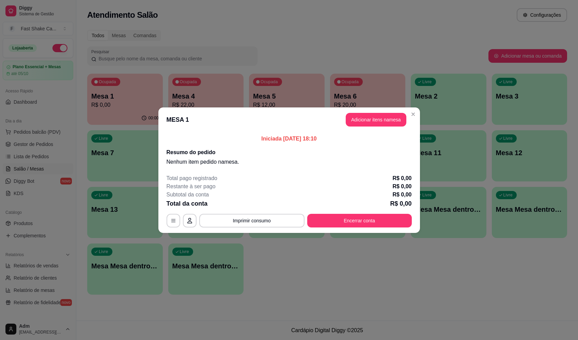
click at [391, 122] on button "Adicionar itens na mesa" at bounding box center [376, 120] width 61 height 14
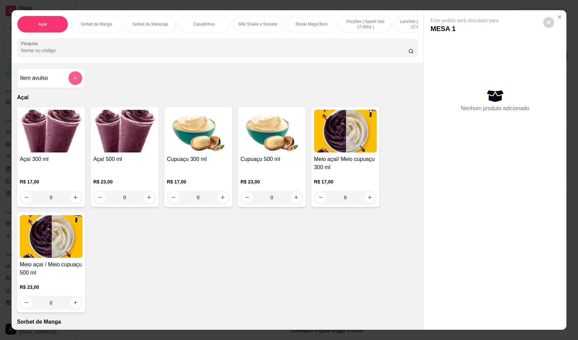
click at [75, 78] on button "add-separate-item" at bounding box center [76, 78] width 14 height 14
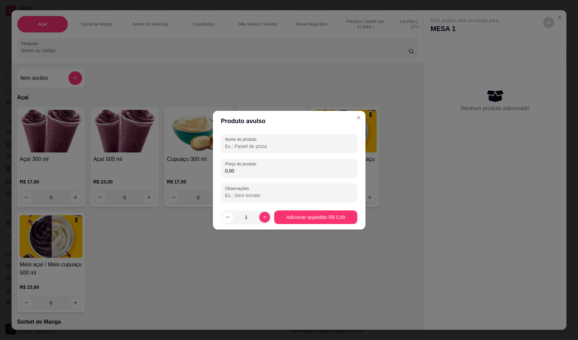
click at [297, 144] on input "Nome do produto" at bounding box center [289, 146] width 128 height 7
type input "SALGADINHO"
click at [285, 163] on div "0,00" at bounding box center [289, 168] width 128 height 14
type input "7,00"
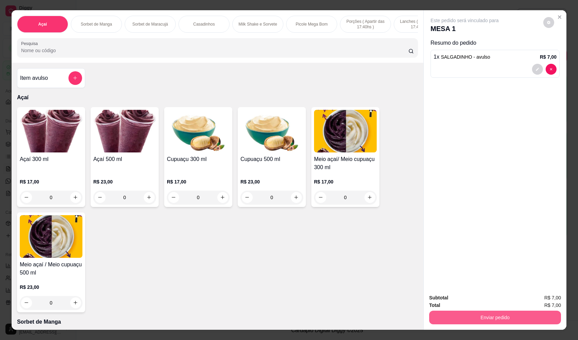
click at [533, 316] on button "Enviar pedido" at bounding box center [496, 318] width 132 height 14
click at [516, 297] on button "Registrar cliente" at bounding box center [498, 300] width 44 height 13
click at [536, 314] on button "Enviar pedido" at bounding box center [496, 317] width 128 height 13
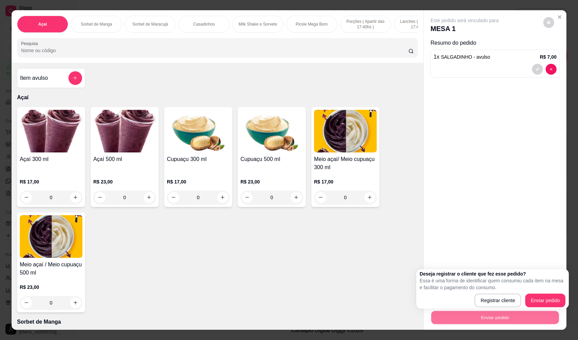
drag, startPoint x: 545, startPoint y: 288, endPoint x: 546, endPoint y: 291, distance: 3.5
click at [546, 288] on p "Essa é uma forma de identificar quem consumiu cada item na mesa e facilitar o p…" at bounding box center [493, 284] width 146 height 14
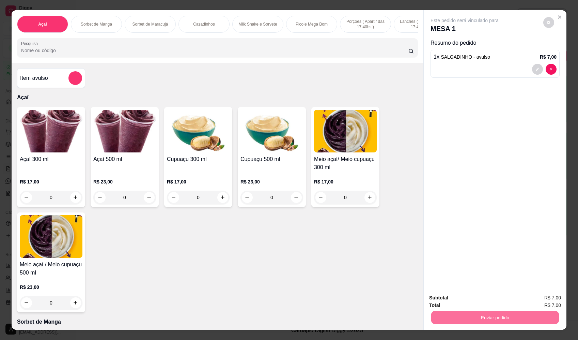
click at [545, 303] on button "Enviar pedido" at bounding box center [544, 300] width 39 height 13
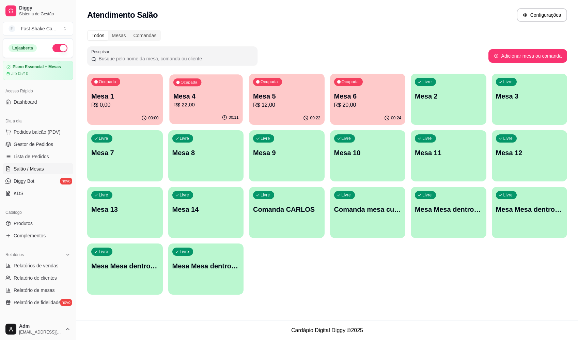
click at [205, 96] on p "Mesa 4" at bounding box center [205, 96] width 65 height 9
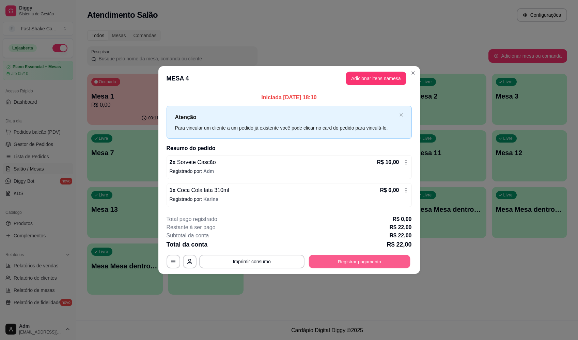
click at [380, 264] on button "Registrar pagamento" at bounding box center [360, 261] width 102 height 13
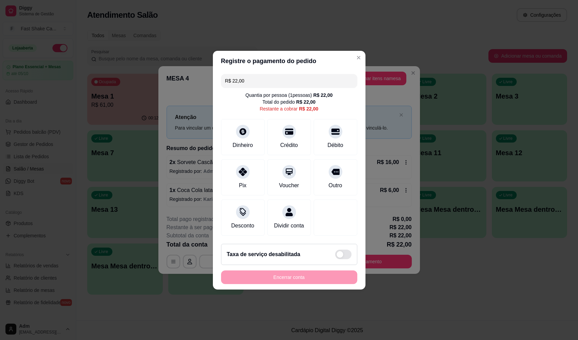
click at [321, 112] on div "R$ 22,00 Quantia por pessoa ( 1 pessoas) R$ 22,00 Total do pedido R$ 22,00 Rest…" at bounding box center [289, 154] width 153 height 167
click at [332, 128] on icon at bounding box center [335, 129] width 9 height 9
type input "R$ 0,00"
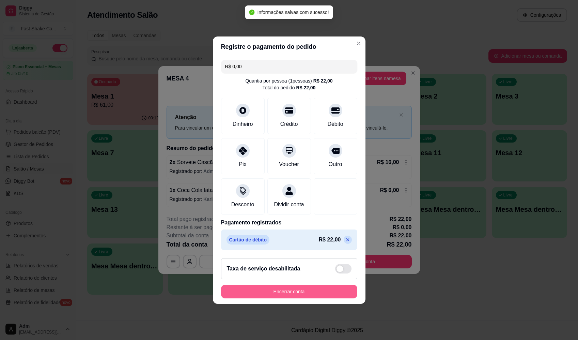
click at [318, 294] on button "Encerrar conta" at bounding box center [289, 292] width 136 height 14
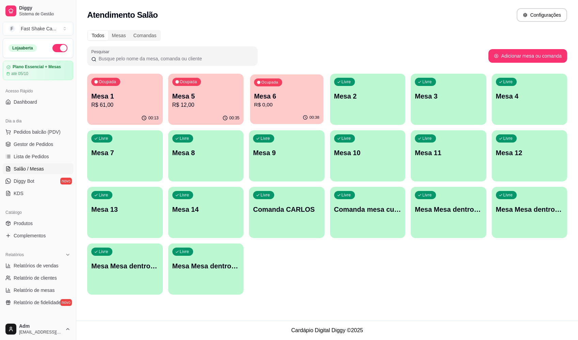
click at [265, 91] on div "Ocupada Mesa 6 R$ 0,00" at bounding box center [286, 92] width 73 height 37
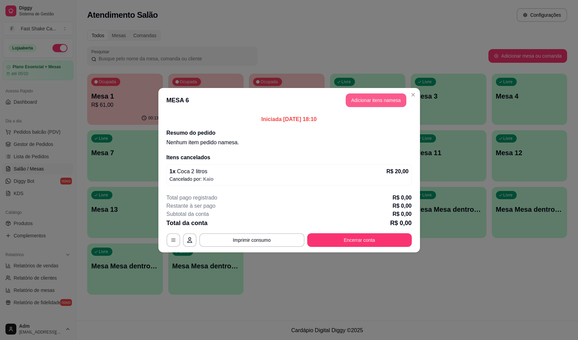
click at [375, 104] on button "Adicionar itens na mesa" at bounding box center [376, 100] width 61 height 14
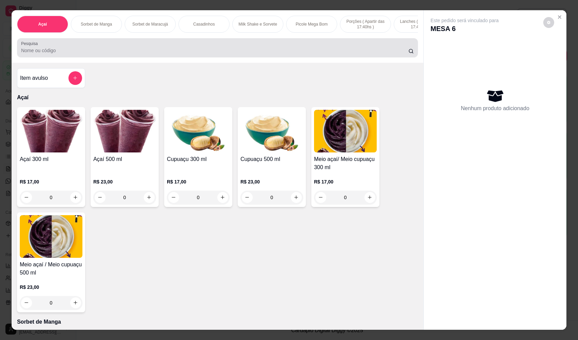
click at [181, 52] on input "Pesquisa" at bounding box center [215, 50] width 388 height 7
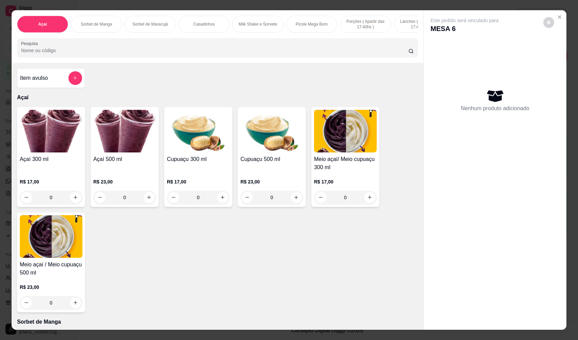
click at [73, 200] on div "0" at bounding box center [51, 198] width 63 height 14
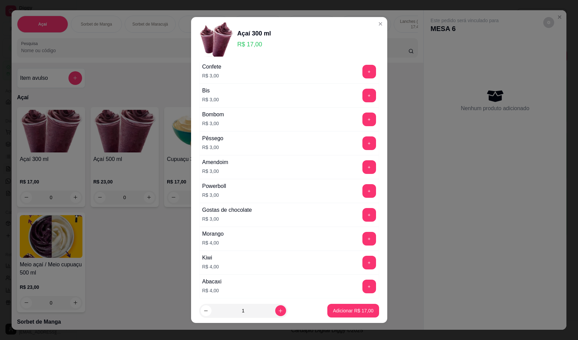
scroll to position [239, 0]
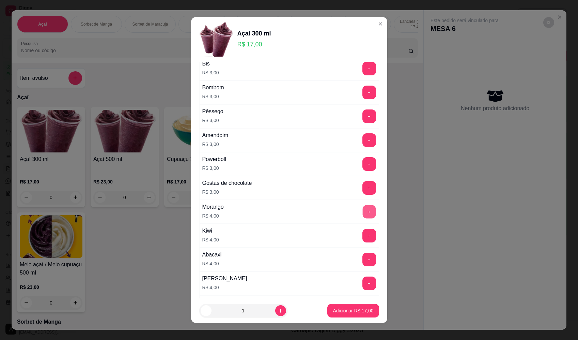
click at [363, 209] on button "+" at bounding box center [369, 211] width 13 height 13
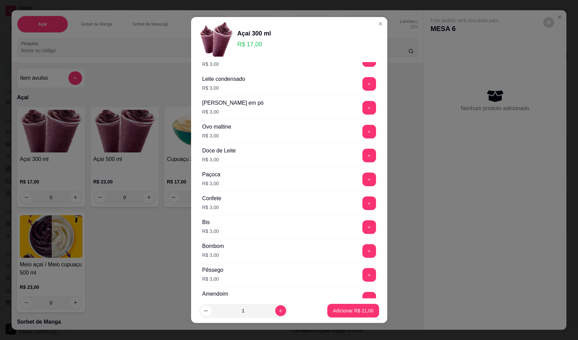
scroll to position [68, 0]
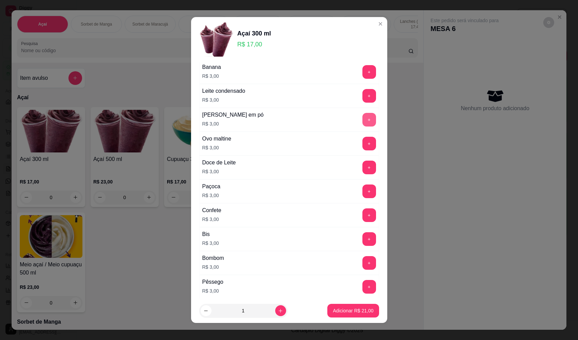
click at [363, 121] on button "+" at bounding box center [370, 120] width 14 height 14
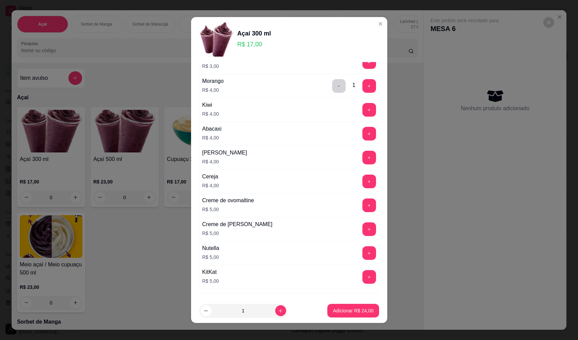
scroll to position [399, 0]
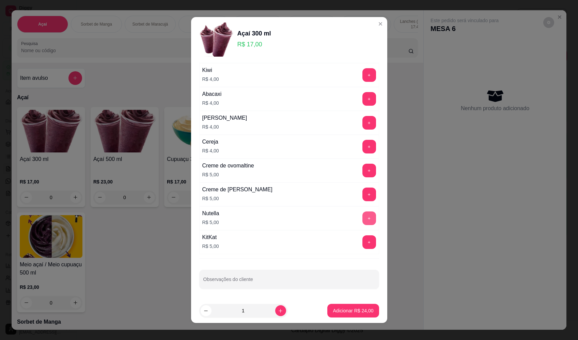
click at [363, 222] on button "+" at bounding box center [370, 218] width 14 height 14
click at [352, 312] on p "Adicionar R$ 29,00" at bounding box center [353, 310] width 41 height 7
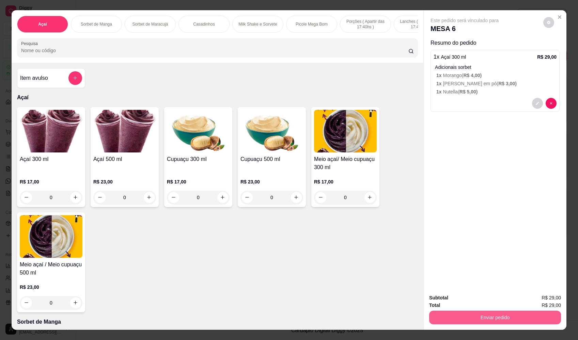
click at [501, 318] on button "Enviar pedido" at bounding box center [496, 318] width 132 height 14
click at [535, 301] on button "Enviar pedido" at bounding box center [544, 300] width 39 height 13
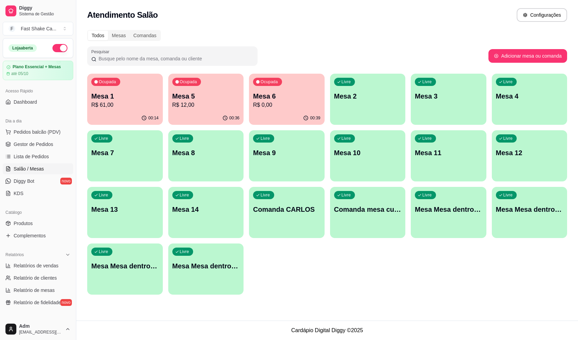
click at [204, 89] on div "Ocupada Mesa 5 R$ 12,00" at bounding box center [206, 93] width 76 height 38
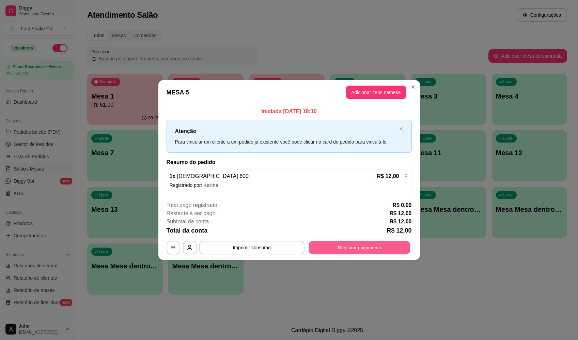
click at [357, 250] on button "Registrar pagamento" at bounding box center [360, 247] width 102 height 13
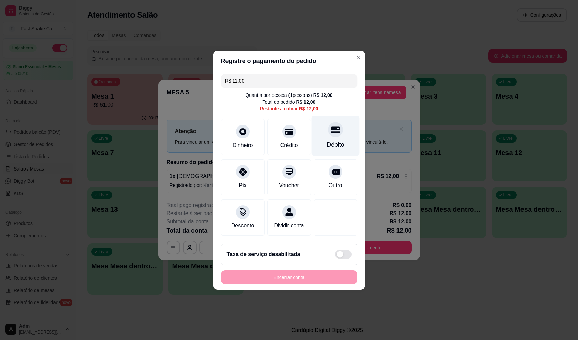
click at [336, 116] on div "Débito" at bounding box center [336, 136] width 48 height 40
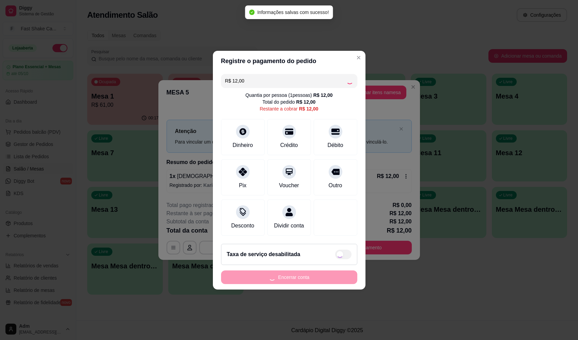
type input "R$ 0,00"
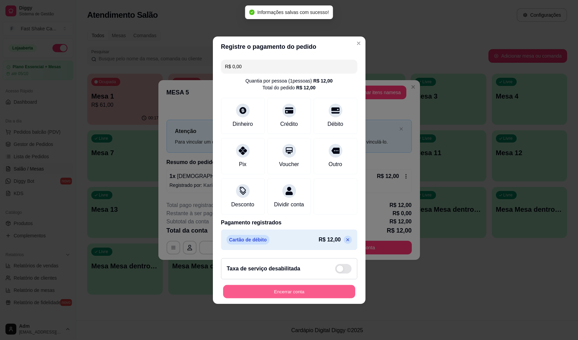
click at [319, 291] on button "Encerrar conta" at bounding box center [289, 291] width 132 height 13
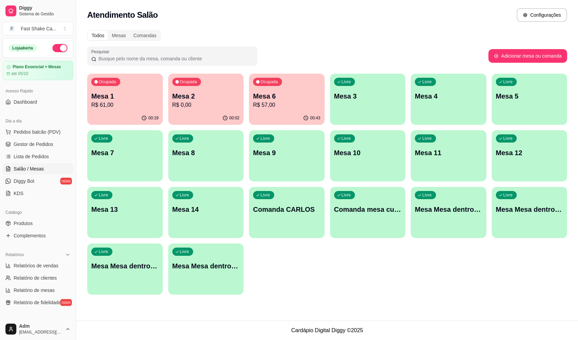
click at [197, 274] on div "Livre Mesa Mesa dentro vermelha" at bounding box center [206, 264] width 76 height 43
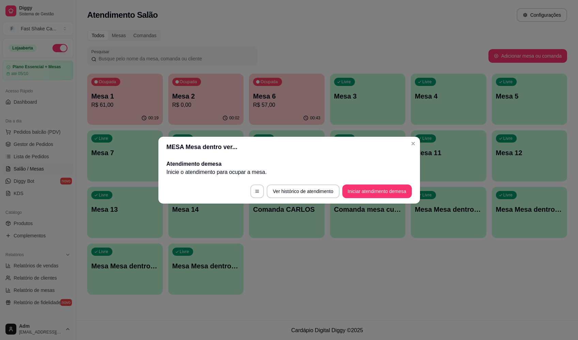
click at [384, 196] on button "Iniciar atendimento de mesa" at bounding box center [378, 191] width 70 height 14
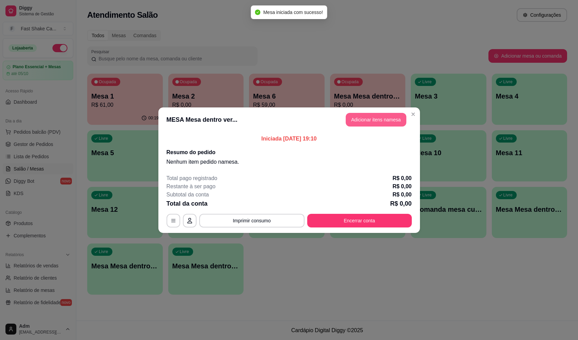
click at [385, 120] on button "Adicionar itens na mesa" at bounding box center [376, 120] width 61 height 14
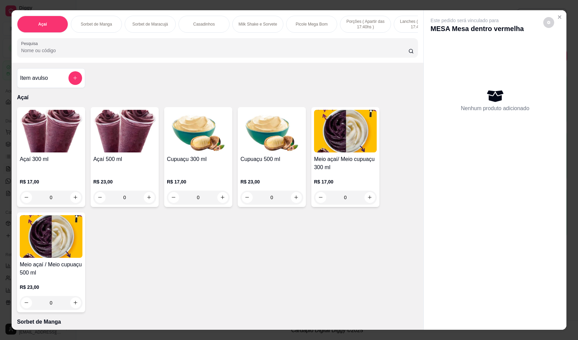
click at [149, 201] on div "0" at bounding box center [124, 198] width 63 height 14
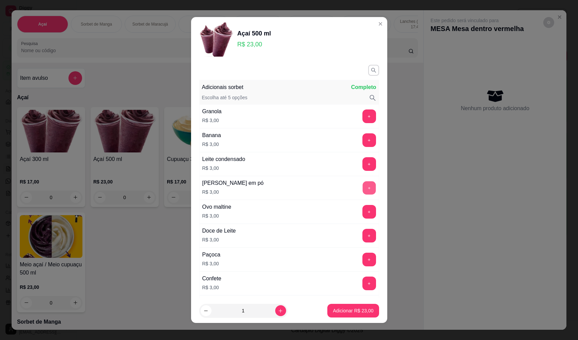
click at [363, 185] on button "+" at bounding box center [369, 187] width 13 height 13
click at [363, 235] on button "+" at bounding box center [369, 235] width 13 height 13
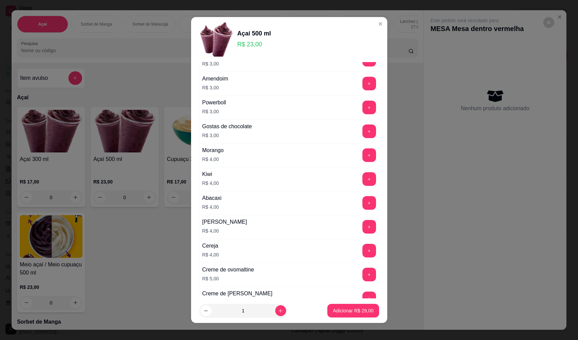
scroll to position [307, 0]
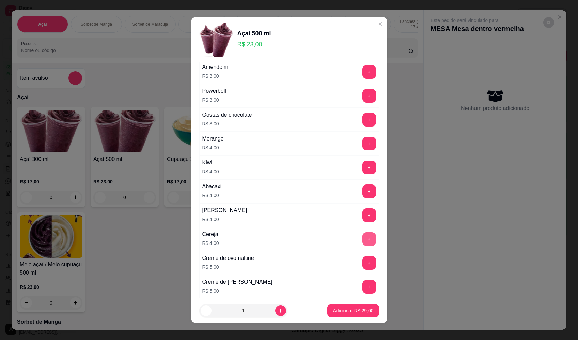
click at [363, 244] on button "+" at bounding box center [370, 239] width 14 height 14
click at [357, 313] on p "Adicionar R$ 33,00" at bounding box center [354, 310] width 40 height 6
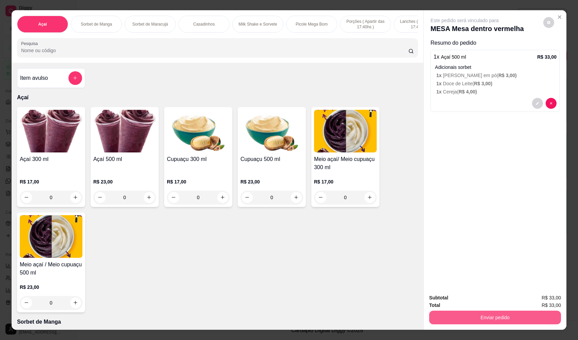
click at [504, 319] on button "Enviar pedido" at bounding box center [496, 318] width 132 height 14
click at [547, 299] on button "Enviar pedido" at bounding box center [544, 300] width 39 height 13
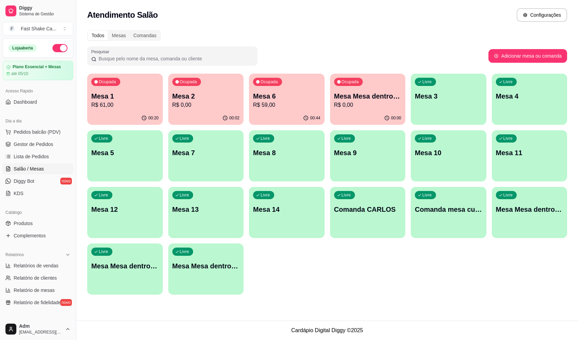
click at [135, 92] on p "Mesa 1" at bounding box center [124, 96] width 67 height 10
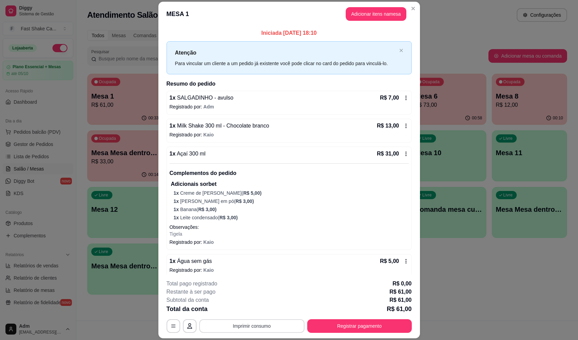
click at [246, 325] on button "Imprimir consumo" at bounding box center [251, 326] width 105 height 14
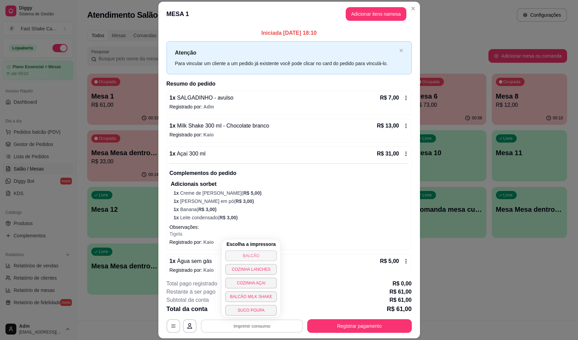
click at [256, 256] on button "BALCÃO" at bounding box center [251, 255] width 52 height 11
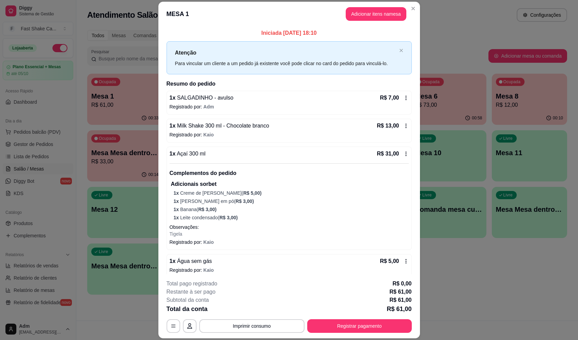
click at [349, 334] on footer "**********" at bounding box center [290, 306] width 262 height 64
click at [354, 322] on button "Registrar pagamento" at bounding box center [359, 326] width 105 height 14
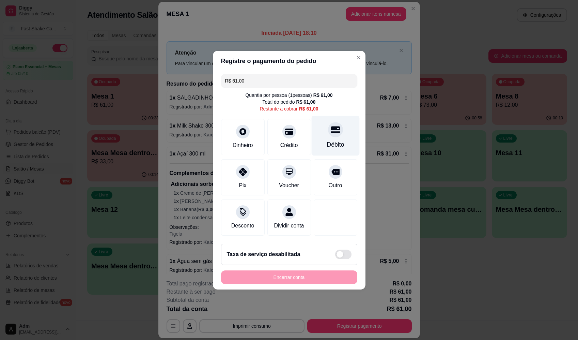
click at [347, 137] on div "Débito" at bounding box center [336, 136] width 48 height 40
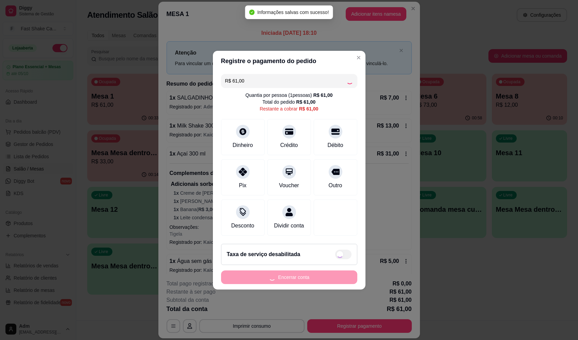
type input "R$ 0,00"
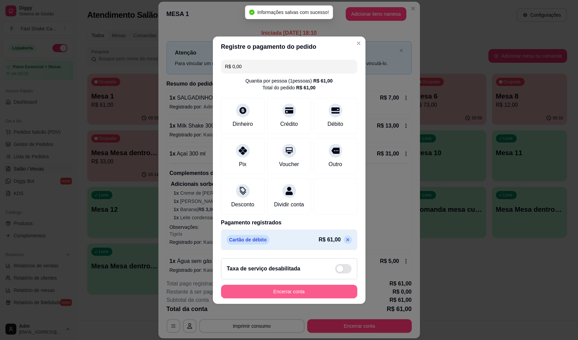
click at [312, 290] on button "Encerrar conta" at bounding box center [289, 292] width 136 height 14
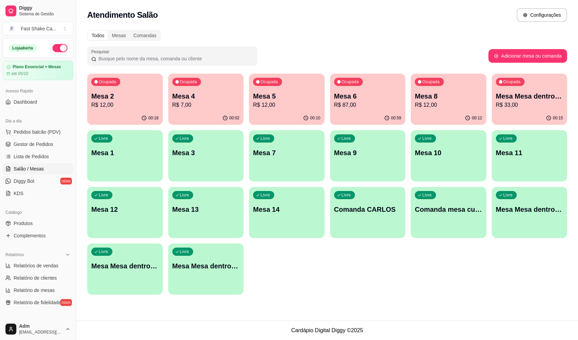
click at [100, 106] on p "R$ 12,00" at bounding box center [124, 105] width 67 height 8
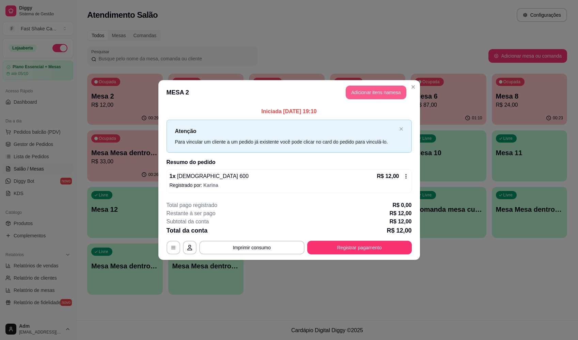
click at [387, 90] on button "Adicionar itens na mesa" at bounding box center [376, 93] width 61 height 14
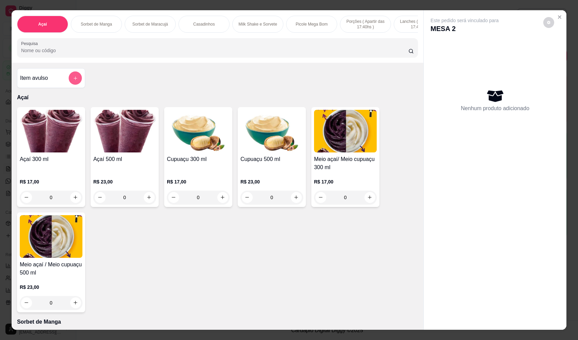
click at [76, 85] on button "add-separate-item" at bounding box center [75, 78] width 13 height 13
click at [284, 147] on input "Nome do produto" at bounding box center [289, 145] width 128 height 7
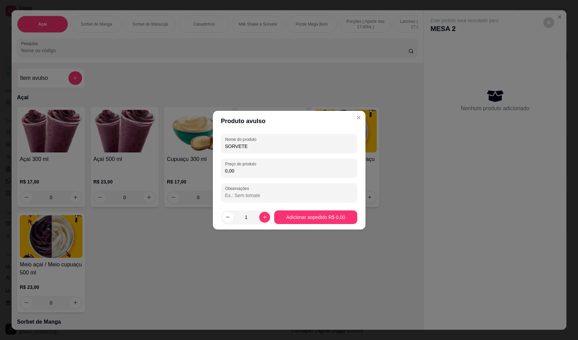
type input "SORVETE"
click at [273, 167] on input "0,00" at bounding box center [289, 170] width 128 height 7
drag, startPoint x: 289, startPoint y: 171, endPoint x: 286, endPoint y: 174, distance: 4.4
click at [288, 171] on input "0,00" at bounding box center [289, 170] width 128 height 7
type input "9,86"
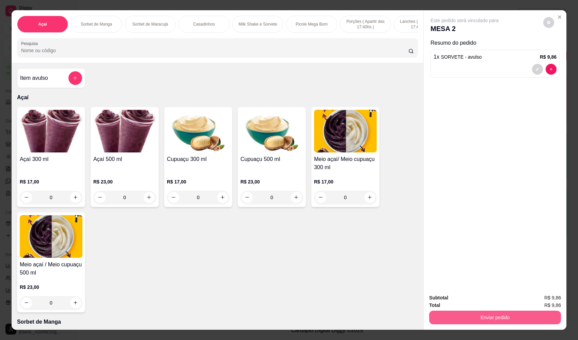
click at [477, 315] on button "Enviar pedido" at bounding box center [496, 318] width 132 height 14
click at [545, 302] on button "Enviar pedido" at bounding box center [544, 300] width 39 height 13
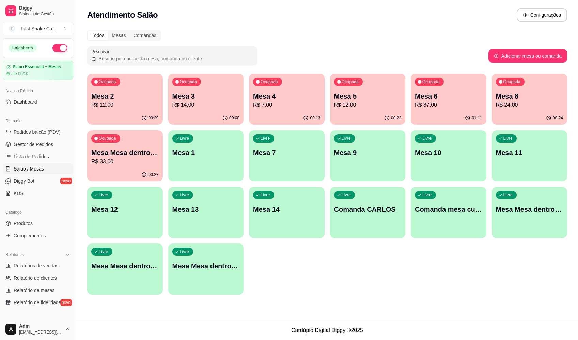
click at [115, 160] on p "R$ 33,00" at bounding box center [124, 161] width 67 height 8
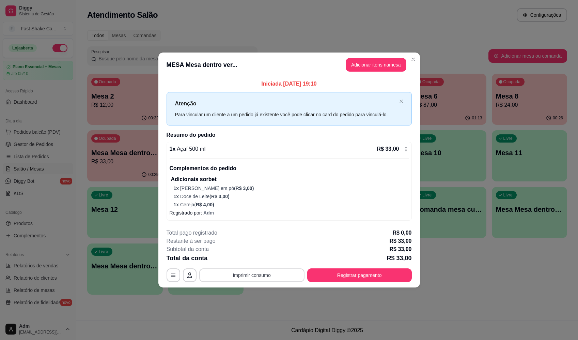
click at [273, 275] on button "Imprimir consumo" at bounding box center [251, 275] width 105 height 14
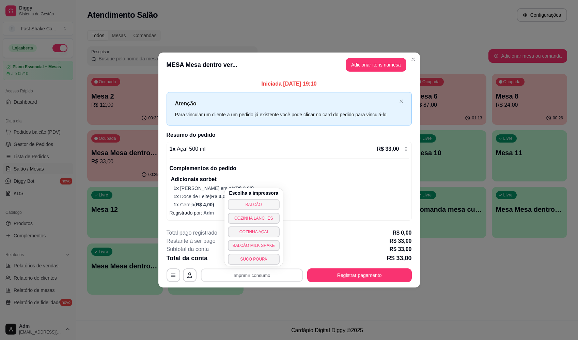
click at [268, 204] on button "BALCÃO" at bounding box center [254, 204] width 52 height 11
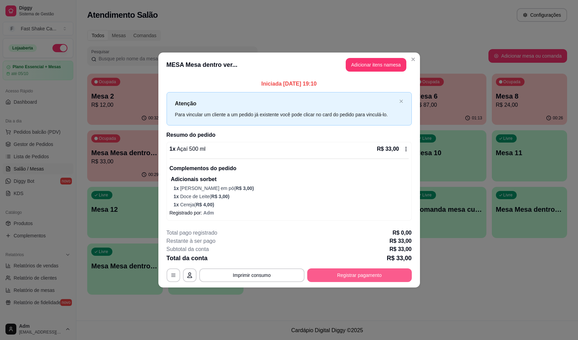
click at [395, 271] on button "Registrar pagamento" at bounding box center [359, 275] width 105 height 14
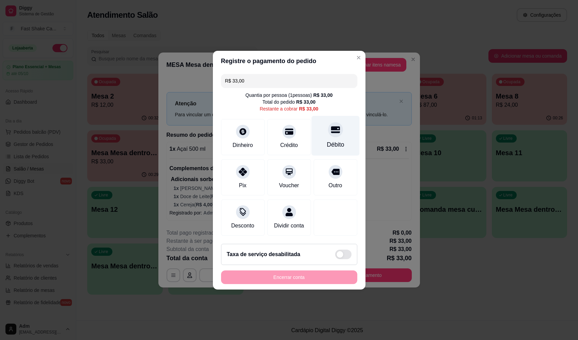
click at [344, 141] on div "Débito" at bounding box center [336, 136] width 48 height 40
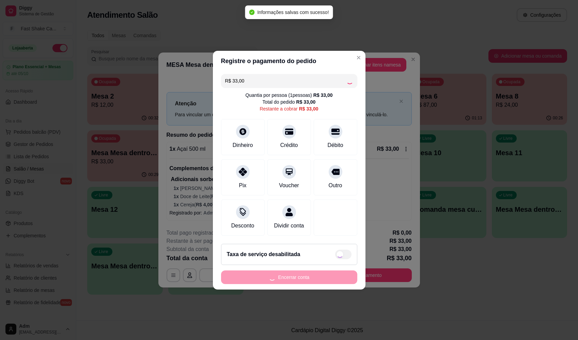
type input "R$ 0,00"
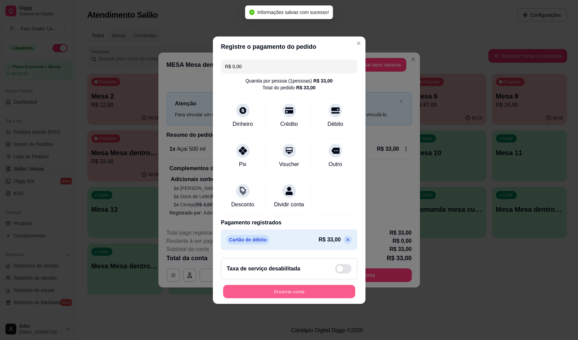
click at [295, 298] on button "Encerrar conta" at bounding box center [289, 291] width 132 height 13
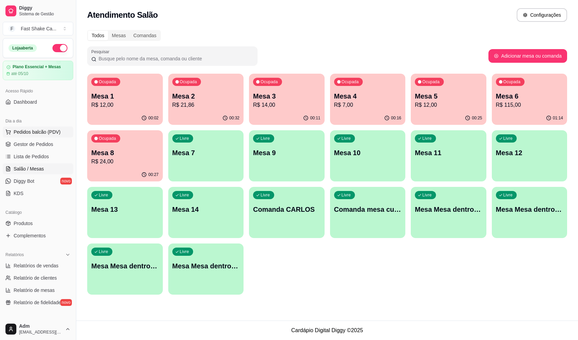
click at [42, 130] on span "Pedidos balcão (PDV)" at bounding box center [37, 132] width 47 height 7
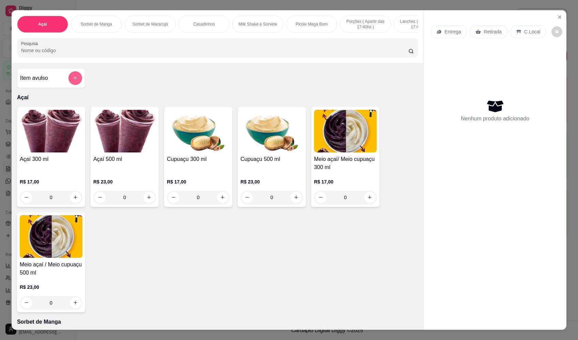
click at [73, 80] on icon "add-separate-item" at bounding box center [75, 77] width 5 height 5
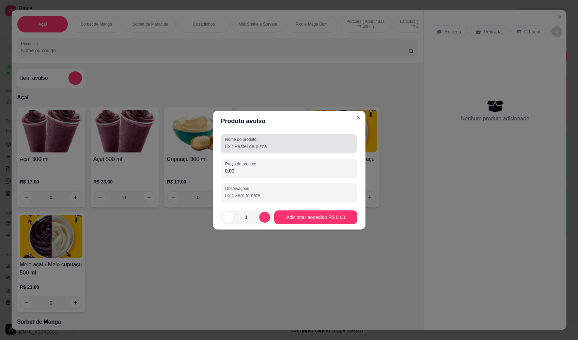
click at [316, 139] on div at bounding box center [289, 144] width 128 height 14
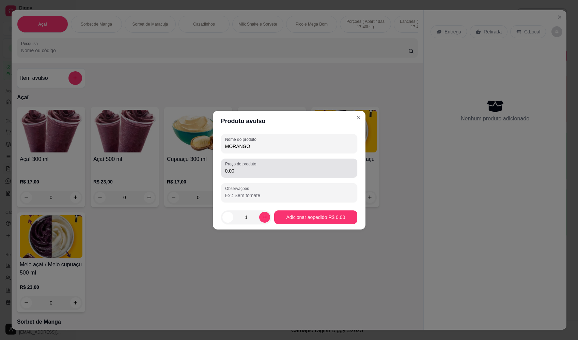
type input "MORANGO"
drag, startPoint x: 302, startPoint y: 162, endPoint x: 299, endPoint y: 165, distance: 4.6
click at [300, 163] on div "0,00" at bounding box center [289, 168] width 128 height 14
type input "16,00"
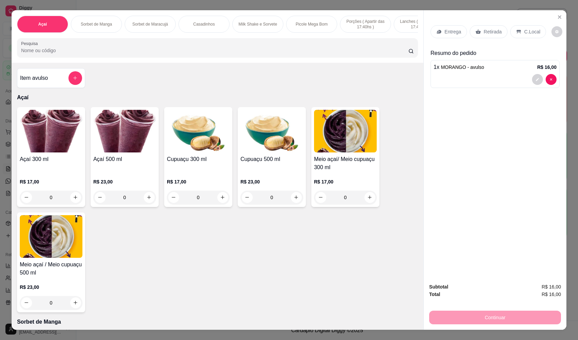
click at [454, 29] on p "Entrega" at bounding box center [453, 31] width 17 height 7
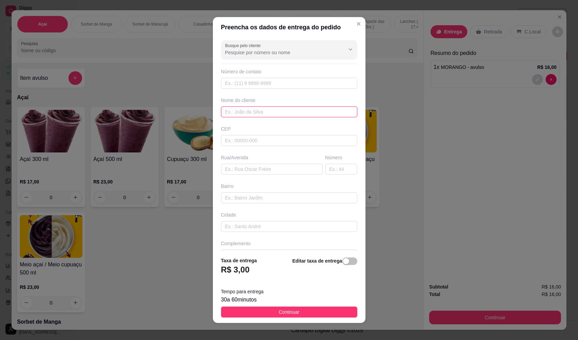
click at [244, 112] on input "text" at bounding box center [289, 111] width 136 height 11
type input "T"
type input "DIEGO"
click at [271, 170] on input "text" at bounding box center [272, 169] width 102 height 11
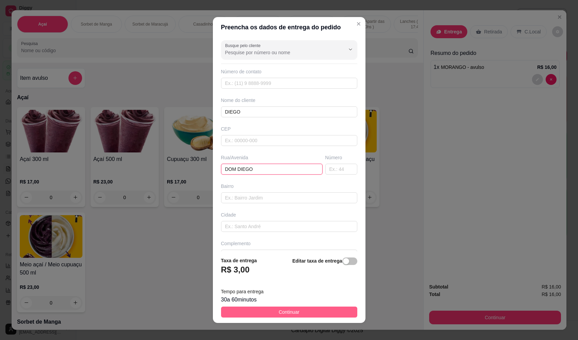
type input "DOM DIEGO"
click at [296, 310] on button "Continuar" at bounding box center [289, 311] width 136 height 11
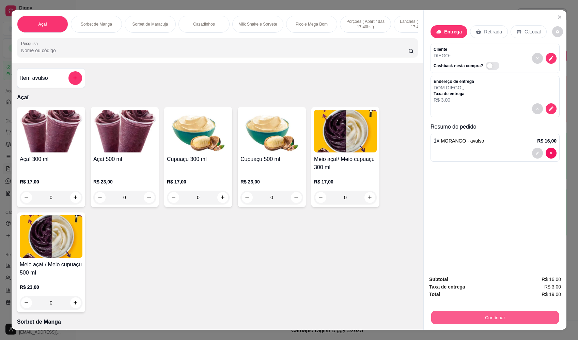
click at [503, 317] on button "Continuar" at bounding box center [496, 317] width 128 height 13
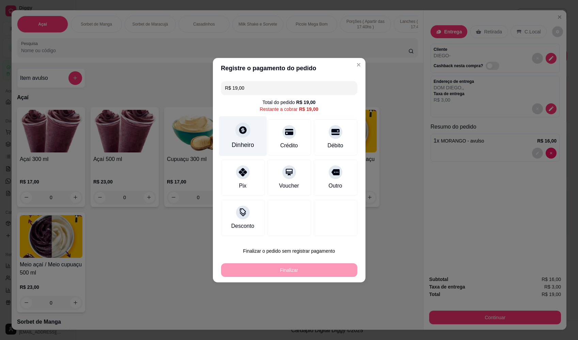
click at [241, 144] on div "Dinheiro" at bounding box center [243, 144] width 22 height 9
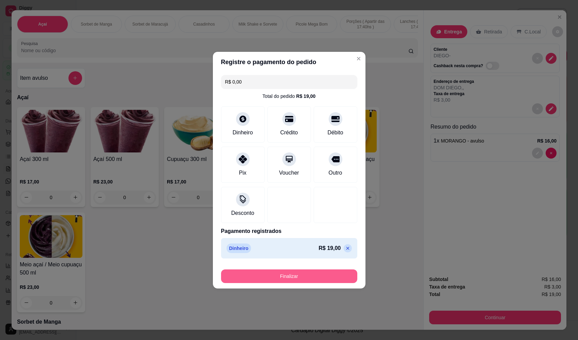
click at [324, 278] on button "Finalizar" at bounding box center [289, 276] width 136 height 14
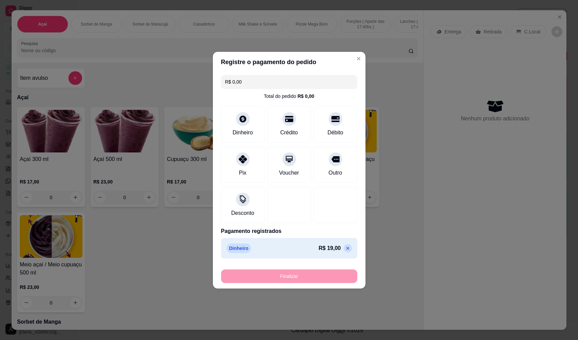
type input "-R$ 19,00"
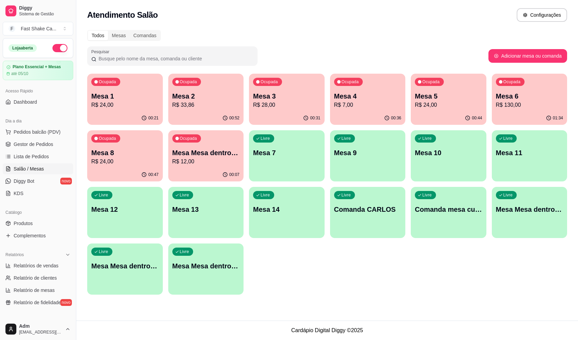
click at [463, 99] on p "Mesa 5" at bounding box center [448, 96] width 67 height 10
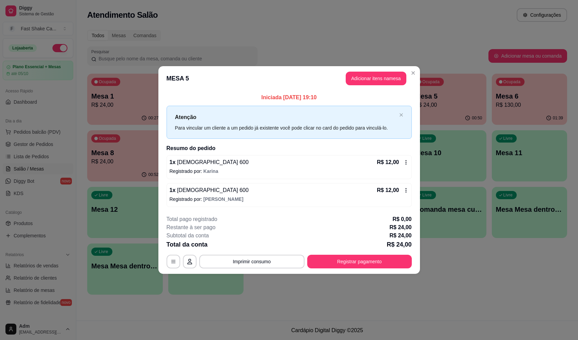
drag, startPoint x: 355, startPoint y: 32, endPoint x: 394, endPoint y: 269, distance: 240.6
click at [394, 269] on footer "**********" at bounding box center [290, 242] width 262 height 64
click at [384, 267] on button "Registrar pagamento" at bounding box center [359, 262] width 105 height 14
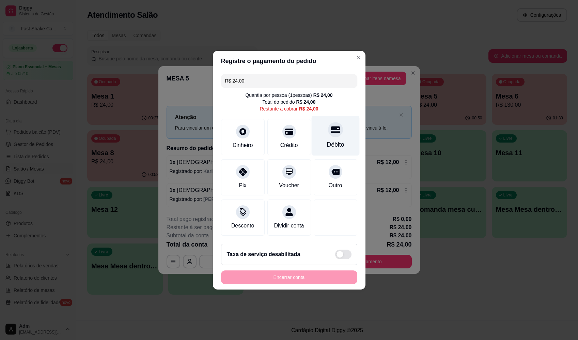
click at [320, 133] on div "Débito" at bounding box center [336, 136] width 48 height 40
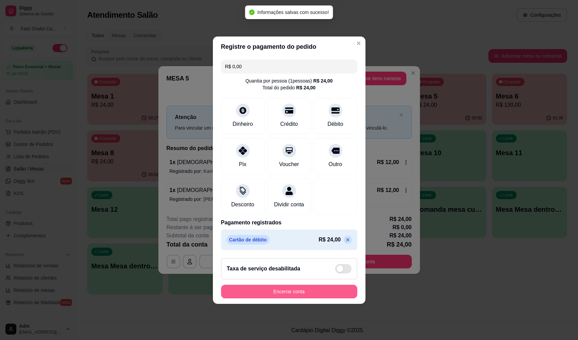
type input "R$ 0,00"
click at [308, 296] on button "Encerrar conta" at bounding box center [289, 291] width 132 height 13
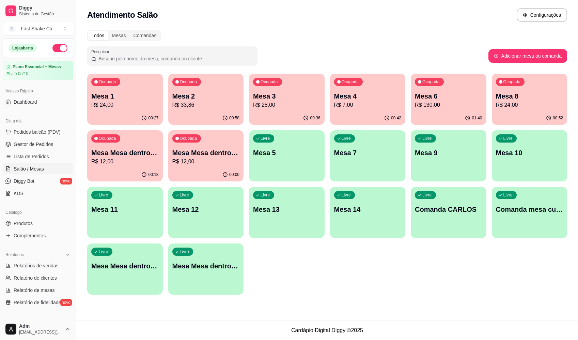
click at [444, 109] on p "R$ 130,00" at bounding box center [448, 105] width 67 height 8
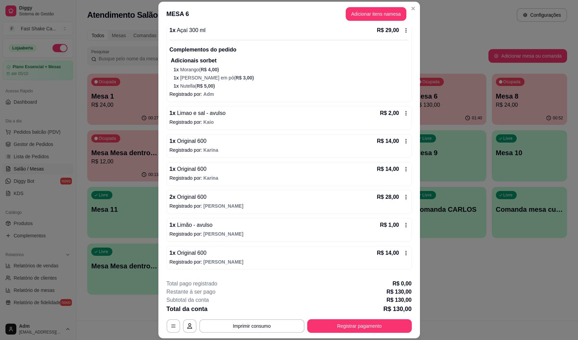
scroll to position [133, 0]
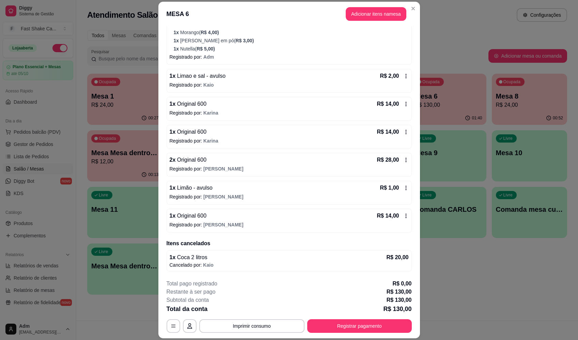
click at [300, 213] on div "1 x Original 600 R$ 14,00" at bounding box center [289, 216] width 239 height 8
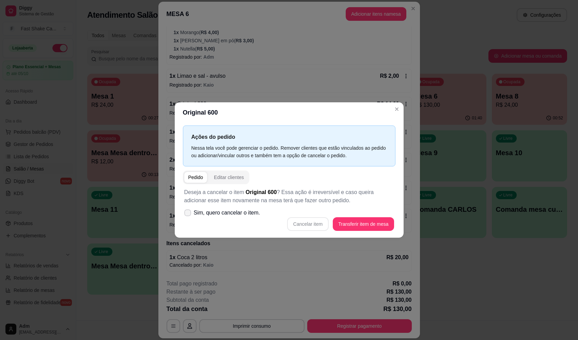
click at [245, 204] on p "Deseja a cancelar o item Original 600 ? Essa ação é irreversível e caso queira …" at bounding box center [289, 196] width 210 height 16
click at [245, 213] on span "Sim, quero cancelar o item." at bounding box center [227, 213] width 66 height 8
click at [189, 214] on input "Sim, quero cancelar o item." at bounding box center [186, 216] width 4 height 4
checkbox input "true"
click at [314, 226] on button "Cancelar item" at bounding box center [308, 224] width 42 height 14
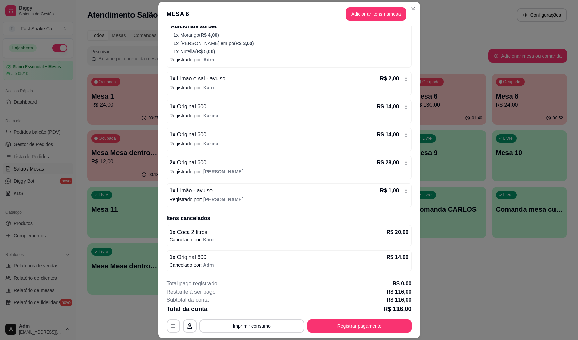
scroll to position [20, 0]
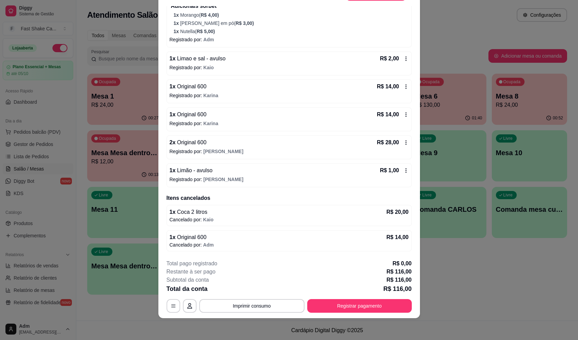
click at [261, 144] on div "2 x Original 600 R$ 28,00" at bounding box center [289, 142] width 239 height 8
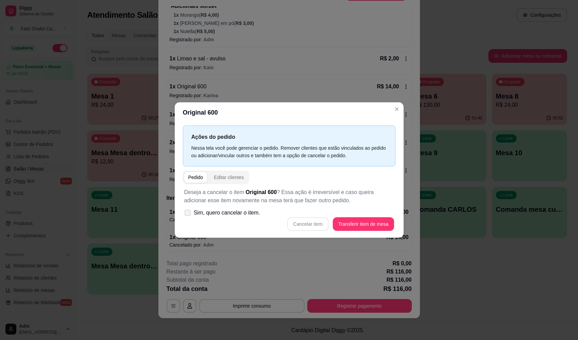
click at [252, 213] on span "Sim, quero cancelar o item." at bounding box center [227, 213] width 66 height 8
click at [189, 214] on input "Sim, quero cancelar o item." at bounding box center [186, 216] width 4 height 4
checkbox input "true"
click at [309, 222] on button "Cancelar item" at bounding box center [308, 224] width 42 height 14
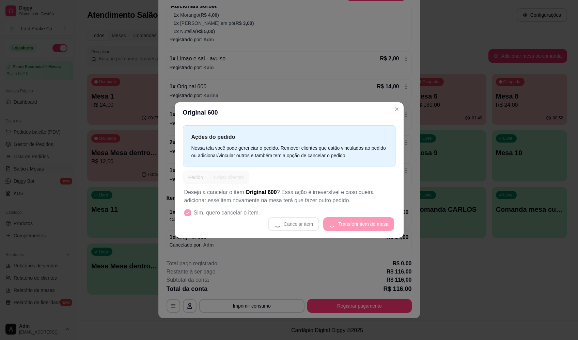
scroll to position [127, 0]
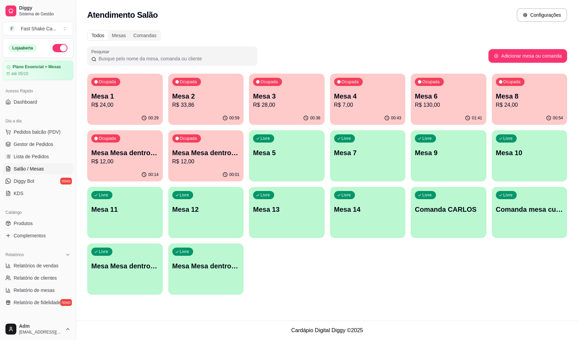
click at [452, 96] on p "Mesa 6" at bounding box center [448, 96] width 67 height 10
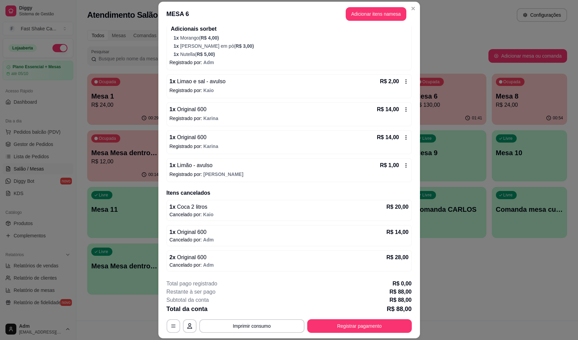
click at [200, 233] on span "Original 600" at bounding box center [191, 232] width 31 height 6
click at [198, 237] on p "Cancelado por: Adm" at bounding box center [289, 239] width 239 height 7
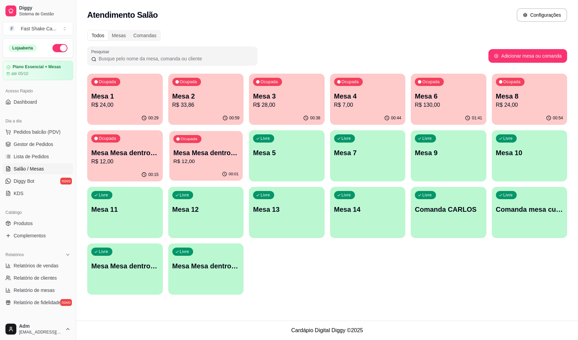
click at [191, 164] on p "R$ 12,00" at bounding box center [205, 161] width 65 height 8
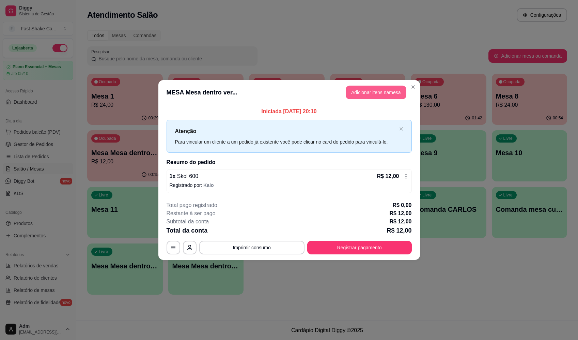
click at [377, 90] on button "Adicionar itens na mesa" at bounding box center [376, 93] width 61 height 14
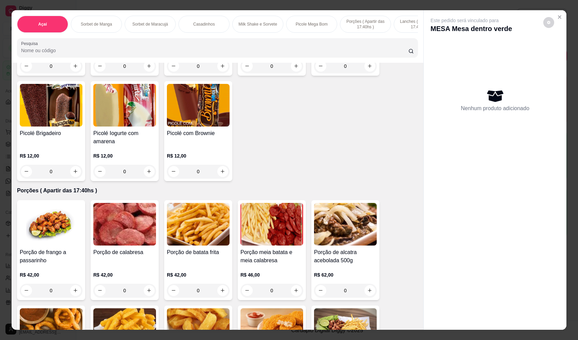
scroll to position [1125, 0]
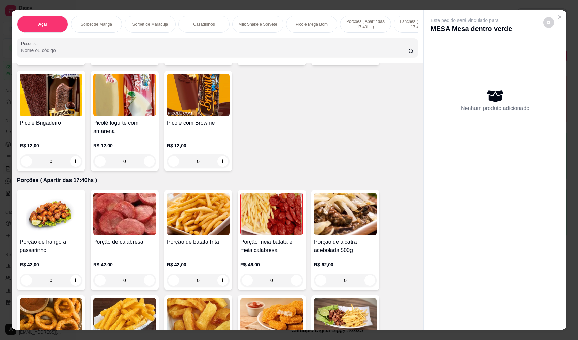
click at [293, 285] on div "0" at bounding box center [272, 280] width 63 height 14
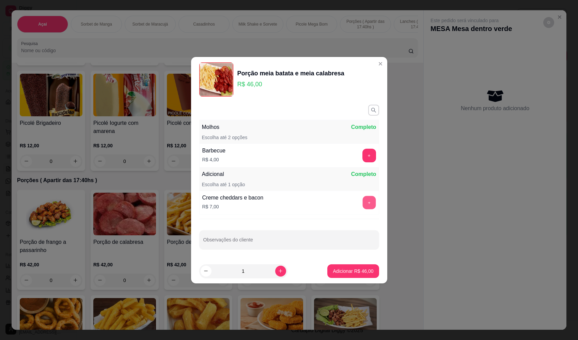
click at [363, 202] on button "+" at bounding box center [369, 202] width 13 height 13
click at [365, 271] on p "Adicionar R$ 53,00" at bounding box center [353, 271] width 41 height 7
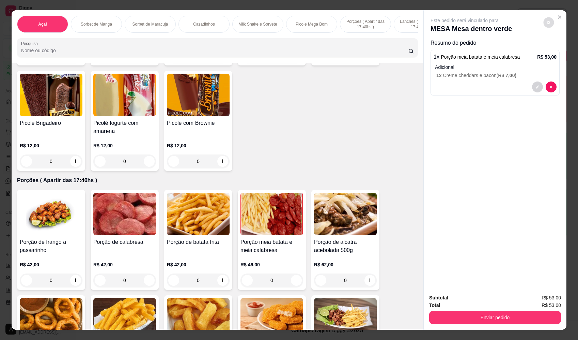
click at [550, 24] on button "decrease-product-quantity" at bounding box center [549, 22] width 11 height 11
click at [557, 48] on span "Automatic updates" at bounding box center [557, 49] width 5 height 5
click at [557, 50] on input "Automatic updates" at bounding box center [555, 52] width 4 height 4
checkbox input "true"
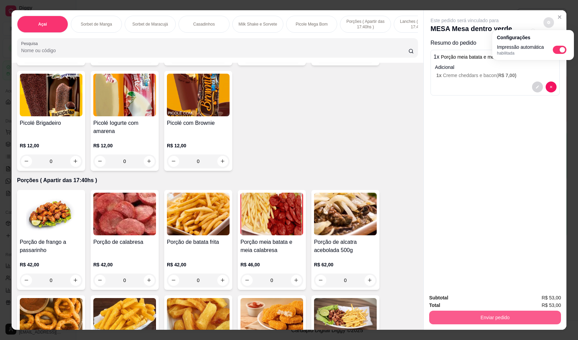
click at [503, 315] on button "Enviar pedido" at bounding box center [496, 318] width 132 height 14
click at [499, 318] on button "Enviar pedido" at bounding box center [496, 317] width 128 height 13
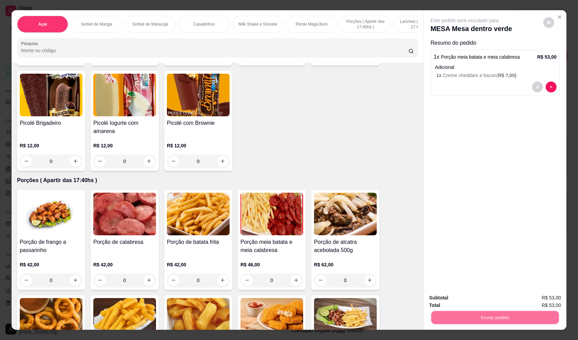
click at [532, 296] on button "Enviar pedido" at bounding box center [544, 300] width 39 height 13
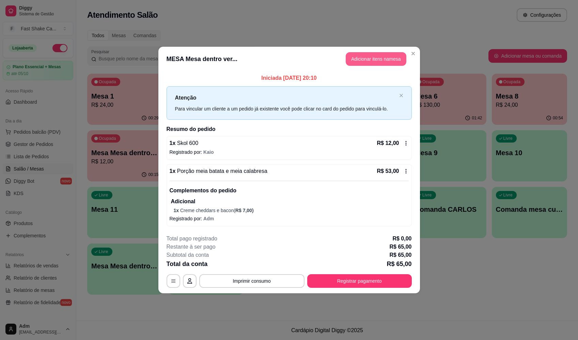
click at [386, 60] on button "Adicionar itens na mesa" at bounding box center [376, 59] width 61 height 14
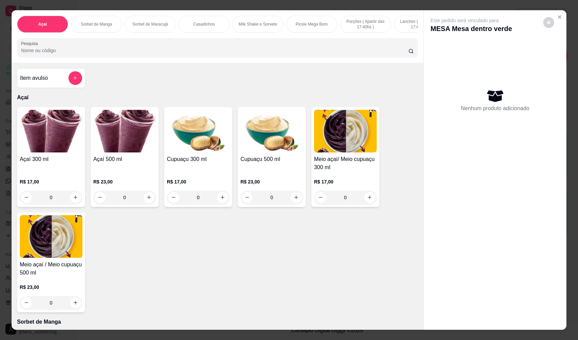
click at [550, 21] on button "decrease-product-quantity" at bounding box center [549, 22] width 11 height 11
click at [560, 50] on span "Automatic updates" at bounding box center [562, 49] width 5 height 5
click at [557, 50] on input "Automatic updates" at bounding box center [555, 52] width 4 height 4
checkbox input "false"
click at [559, 16] on icon "Close" at bounding box center [559, 16] width 5 height 5
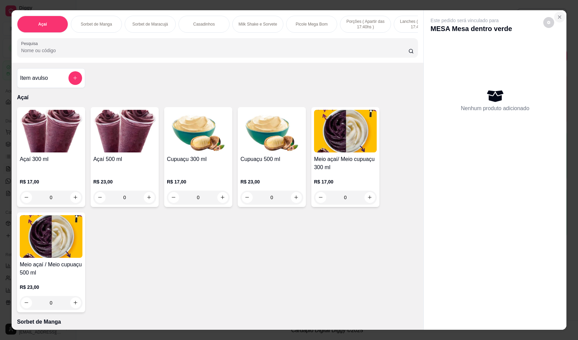
click at [557, 15] on icon "Close" at bounding box center [559, 16] width 5 height 5
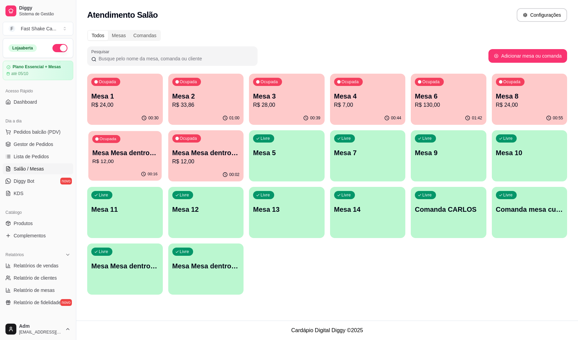
click at [152, 143] on div "Ocupada Mesa Mesa dentro azul R$ 12,00" at bounding box center [124, 149] width 73 height 37
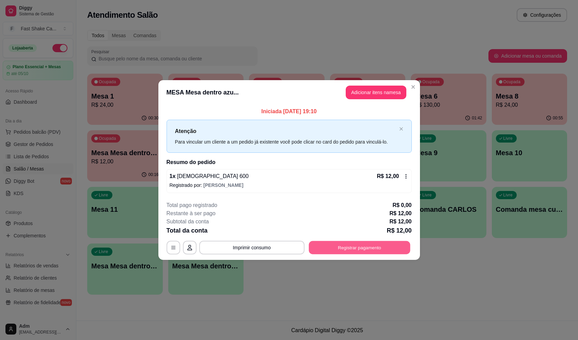
click at [380, 244] on button "Registrar pagamento" at bounding box center [360, 247] width 102 height 13
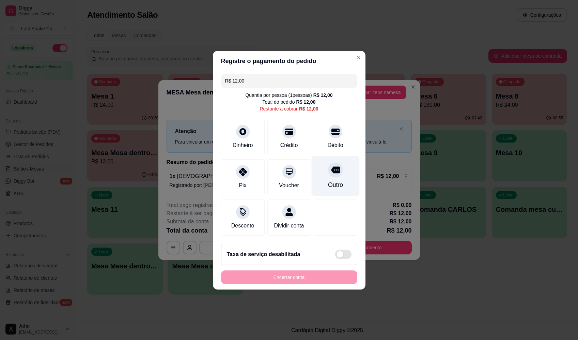
drag, startPoint x: 327, startPoint y: 125, endPoint x: 327, endPoint y: 159, distance: 33.4
click at [332, 127] on icon at bounding box center [336, 131] width 8 height 8
type input "R$ 0,00"
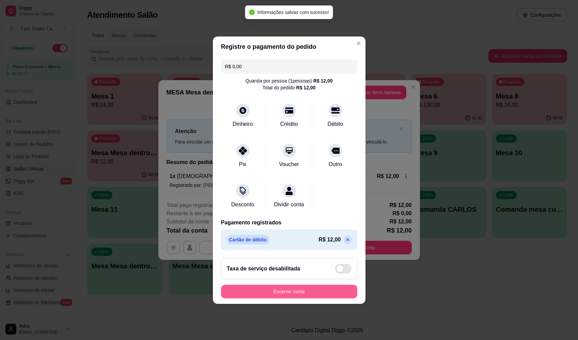
click at [324, 290] on button "Encerrar conta" at bounding box center [289, 292] width 136 height 14
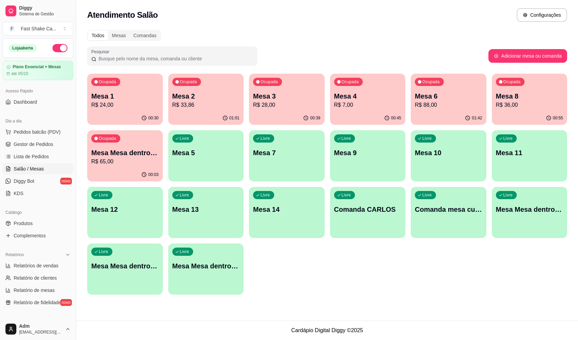
click at [138, 152] on p "Mesa Mesa dentro verde" at bounding box center [124, 153] width 67 height 10
click at [118, 94] on p "Mesa 1" at bounding box center [124, 96] width 67 height 10
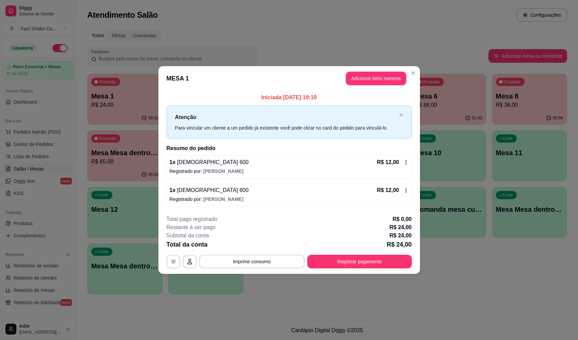
click at [288, 203] on div "1 x Brahma 600 R$ 12,00 Registrado por: [PERSON_NAME]" at bounding box center [289, 195] width 245 height 24
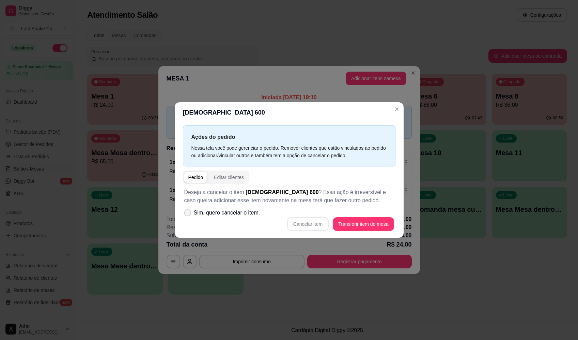
click at [231, 211] on span "Sim, quero cancelar o item." at bounding box center [227, 213] width 66 height 8
click at [189, 214] on input "Sim, quero cancelar o item." at bounding box center [186, 216] width 4 height 4
checkbox input "true"
click at [309, 226] on button "Cancelar item" at bounding box center [308, 224] width 42 height 14
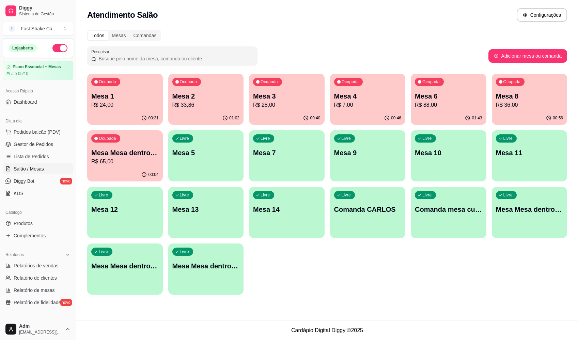
click at [130, 86] on div "Ocupada Mesa 1 R$ 24,00" at bounding box center [125, 93] width 76 height 38
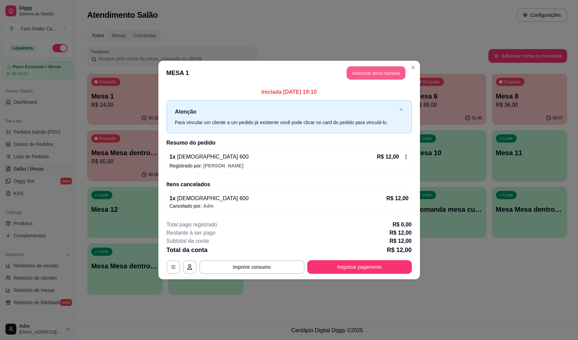
click at [360, 72] on button "Adicionar itens na mesa" at bounding box center [376, 72] width 59 height 13
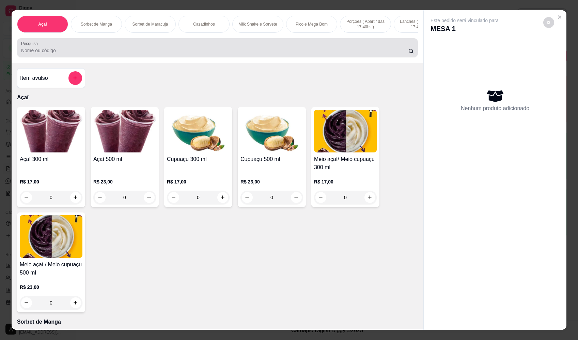
click at [172, 54] on input "Pesquisa" at bounding box center [215, 50] width 388 height 7
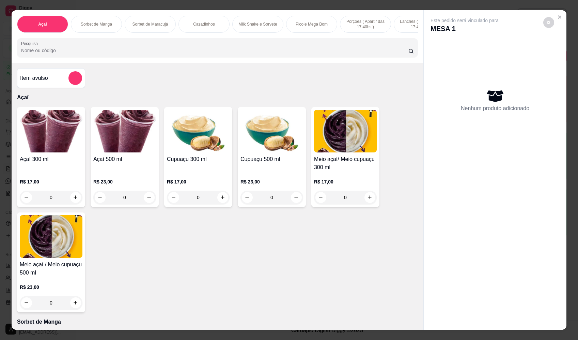
type input "N"
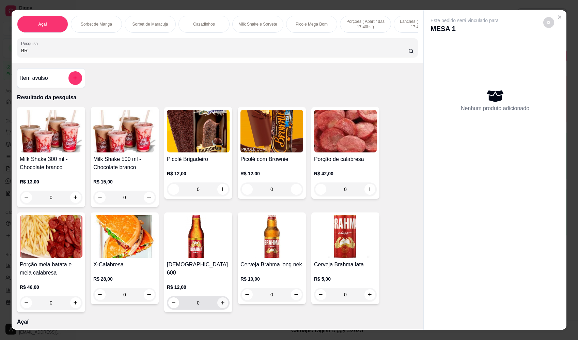
type input "BR"
click at [222, 300] on icon "increase-product-quantity" at bounding box center [222, 302] width 5 height 5
type input "1"
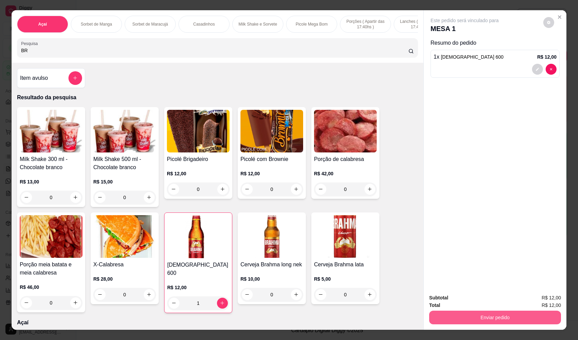
click at [489, 320] on button "Enviar pedido" at bounding box center [496, 318] width 132 height 14
click at [546, 298] on button "Enviar pedido" at bounding box center [544, 300] width 39 height 13
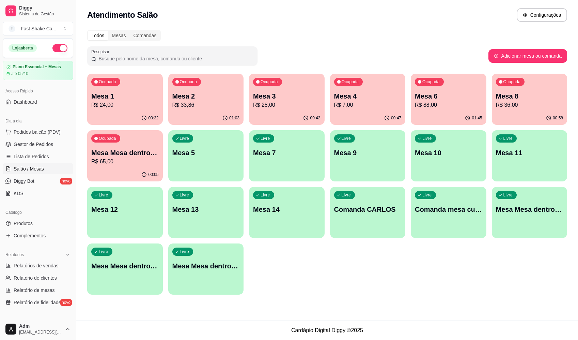
click at [217, 102] on p "R$ 33,86" at bounding box center [205, 105] width 67 height 8
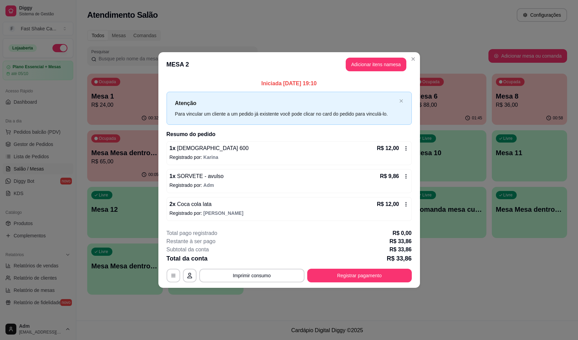
click at [380, 69] on button "Adicionar itens na mesa" at bounding box center [376, 65] width 61 height 14
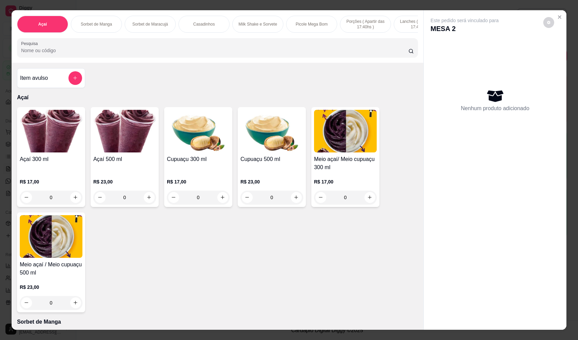
click at [275, 54] on input "Pesquisa" at bounding box center [215, 50] width 388 height 7
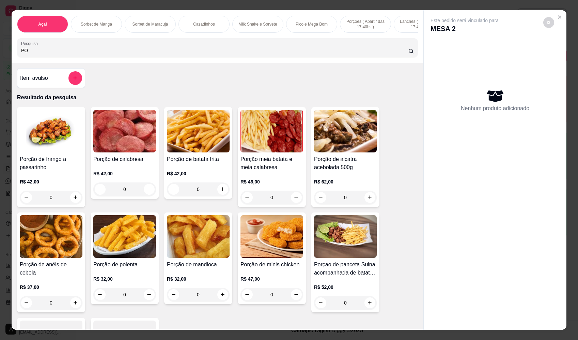
type input "PO"
click at [295, 201] on div "0" at bounding box center [272, 198] width 63 height 14
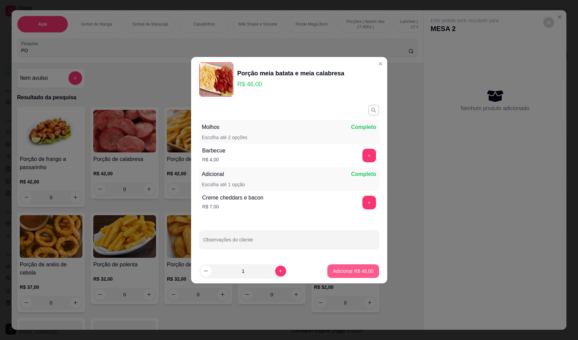
click at [360, 264] on footer "1 Adicionar R$ 46,00" at bounding box center [289, 271] width 196 height 25
click at [363, 266] on button "Adicionar R$ 46,00" at bounding box center [353, 271] width 51 height 14
type input "1"
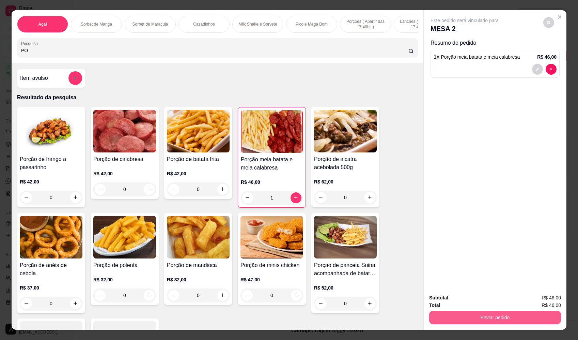
click at [514, 316] on button "Enviar pedido" at bounding box center [496, 318] width 132 height 14
click at [540, 300] on button "Enviar pedido" at bounding box center [544, 300] width 39 height 13
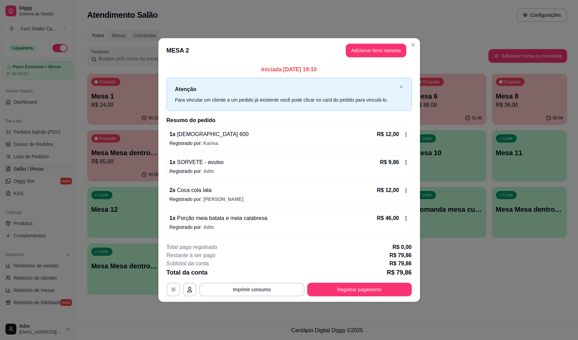
click at [224, 193] on div "2 x Coca cola lata R$ 12,00" at bounding box center [289, 190] width 239 height 8
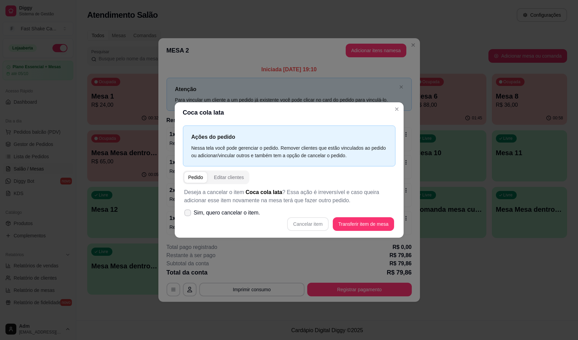
click at [258, 214] on span "Sim, quero cancelar o item." at bounding box center [227, 213] width 66 height 8
click at [189, 214] on input "Sim, quero cancelar o item." at bounding box center [186, 216] width 4 height 4
checkbox input "true"
click at [324, 225] on button "Cancelar item" at bounding box center [308, 224] width 42 height 14
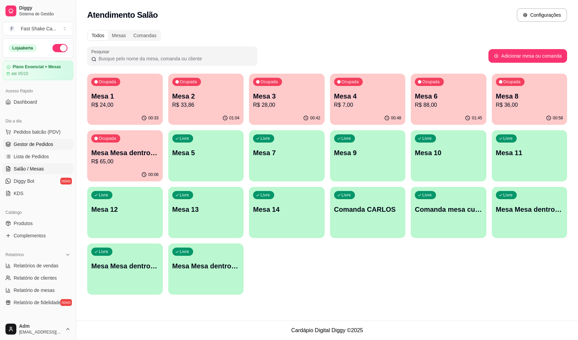
click at [21, 145] on span "Gestor de Pedidos" at bounding box center [34, 144] width 40 height 7
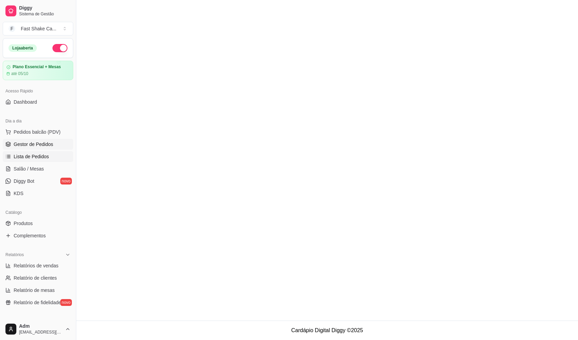
click at [24, 154] on span "Lista de Pedidos" at bounding box center [31, 156] width 35 height 7
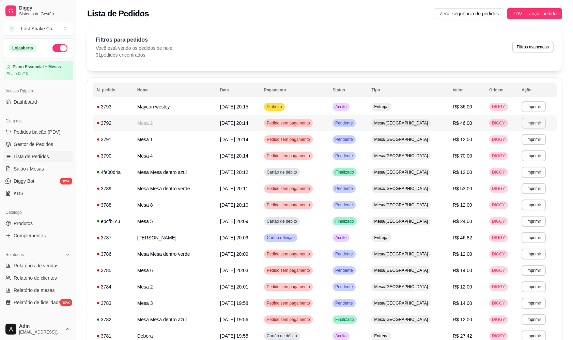
click at [538, 121] on button "Imprimir" at bounding box center [534, 123] width 24 height 11
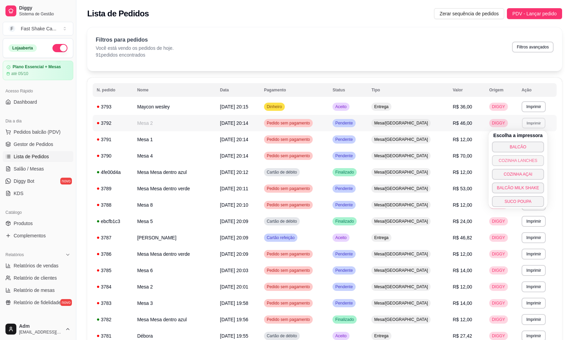
click at [524, 160] on button "COZINHA LANCHES" at bounding box center [518, 160] width 52 height 11
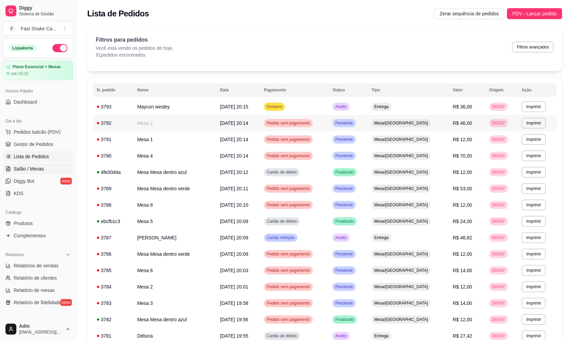
click at [29, 165] on link "Salão / Mesas" at bounding box center [38, 168] width 71 height 11
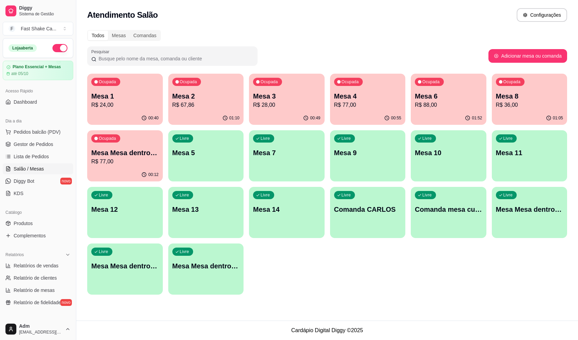
click at [457, 91] on p "Mesa 6" at bounding box center [448, 96] width 67 height 10
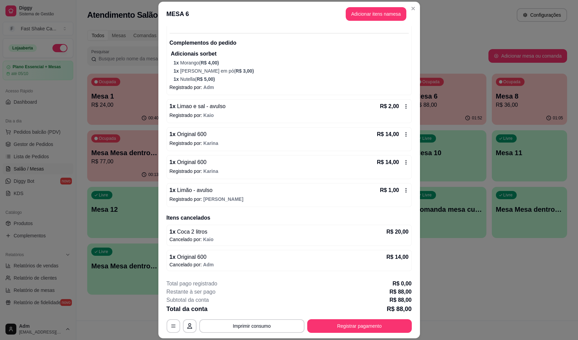
scroll to position [34, 0]
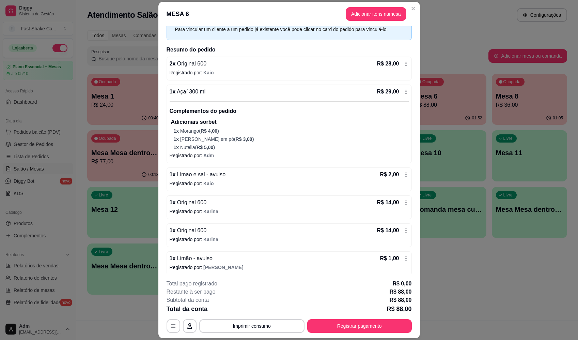
click at [361, 65] on div "2 x Original 600 R$ 28,00" at bounding box center [289, 64] width 239 height 8
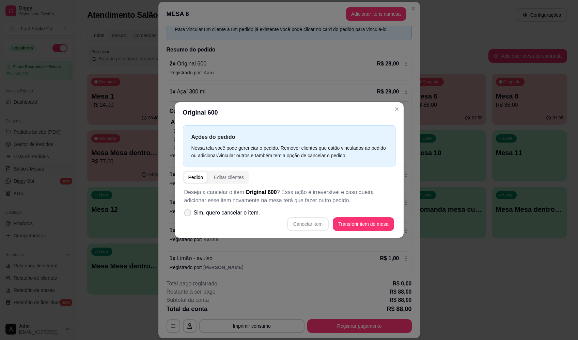
click at [235, 211] on span "Sim, quero cancelar o item." at bounding box center [227, 213] width 66 height 8
click at [189, 214] on input "Sim, quero cancelar o item." at bounding box center [186, 216] width 4 height 4
checkbox input "true"
click at [321, 223] on button "Cancelar item" at bounding box center [308, 223] width 41 height 13
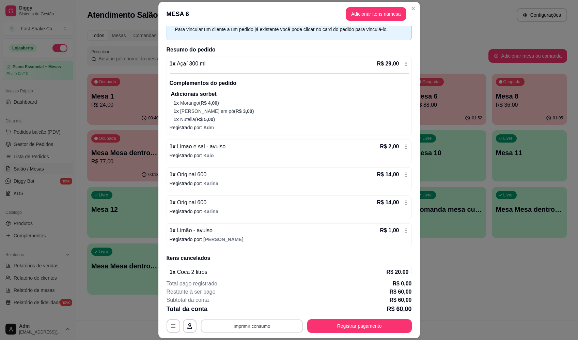
click at [256, 329] on button "Imprimir consumo" at bounding box center [252, 325] width 102 height 13
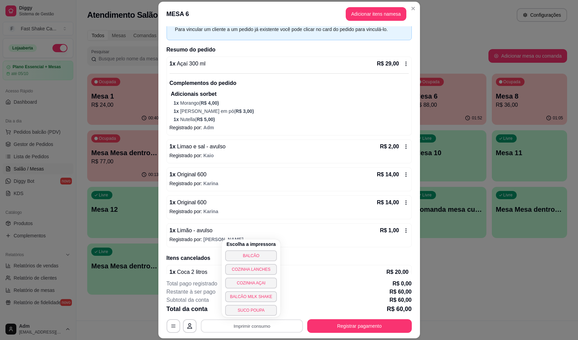
click at [248, 260] on button "BALCÃO" at bounding box center [251, 255] width 52 height 11
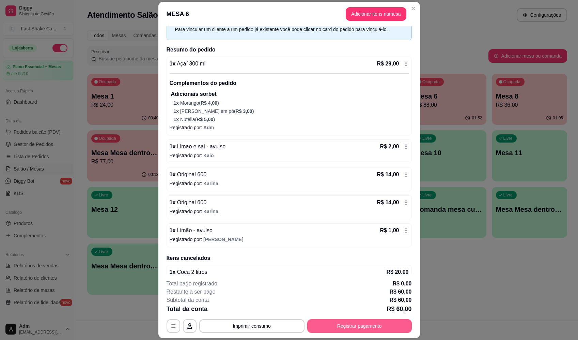
click at [376, 329] on button "Registrar pagamento" at bounding box center [359, 326] width 105 height 14
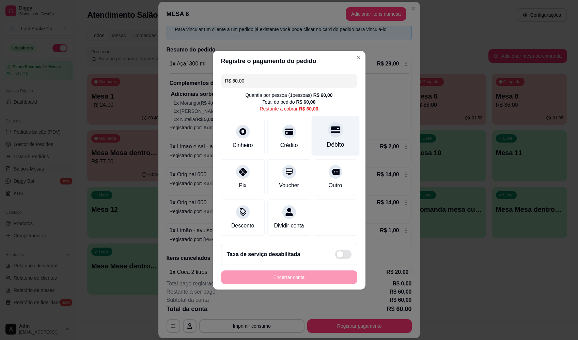
click at [343, 134] on div "Débito" at bounding box center [336, 136] width 48 height 40
type input "R$ 0,00"
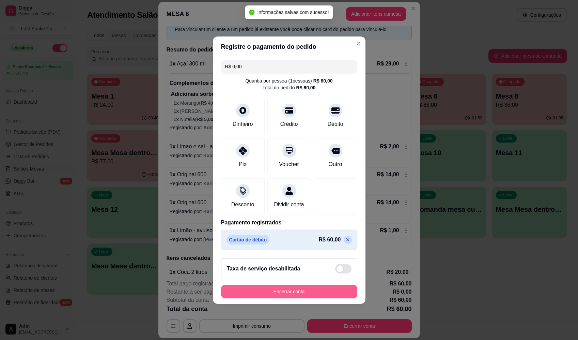
click at [306, 295] on button "Encerrar conta" at bounding box center [289, 292] width 136 height 14
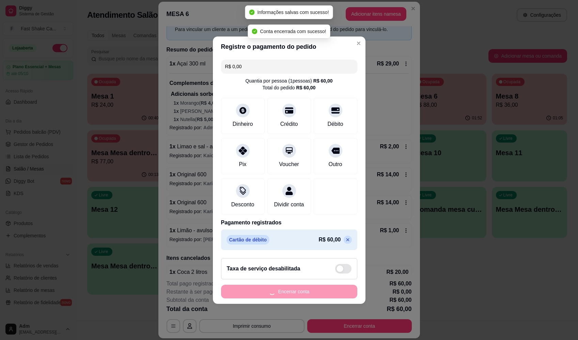
scroll to position [0, 0]
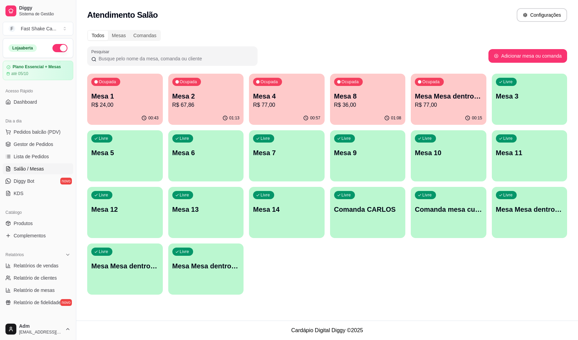
click at [132, 99] on p "Mesa 1" at bounding box center [124, 96] width 67 height 10
click at [206, 100] on p "Mesa 2" at bounding box center [205, 96] width 67 height 10
click at [267, 92] on p "Mesa 4" at bounding box center [286, 96] width 67 height 10
click at [355, 92] on p "Mesa 8" at bounding box center [367, 96] width 65 height 9
click at [134, 97] on p "Mesa 1" at bounding box center [124, 96] width 67 height 10
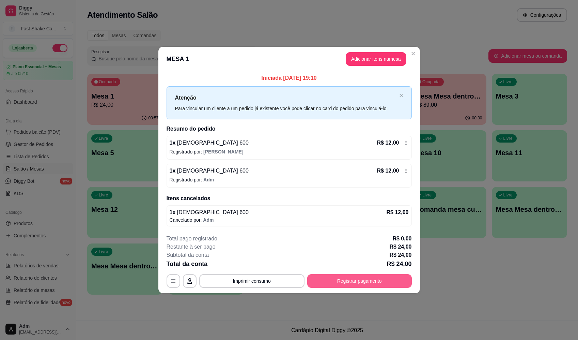
click at [330, 284] on button "Registrar pagamento" at bounding box center [359, 281] width 105 height 14
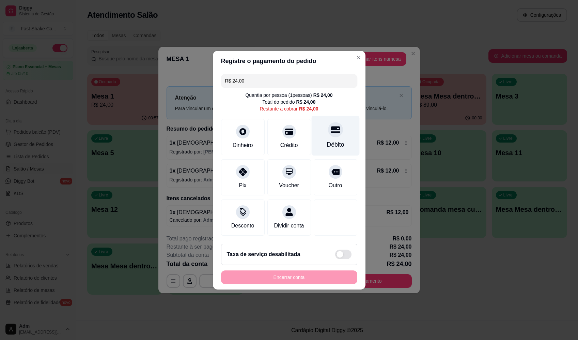
click at [337, 120] on div "Débito" at bounding box center [336, 136] width 48 height 40
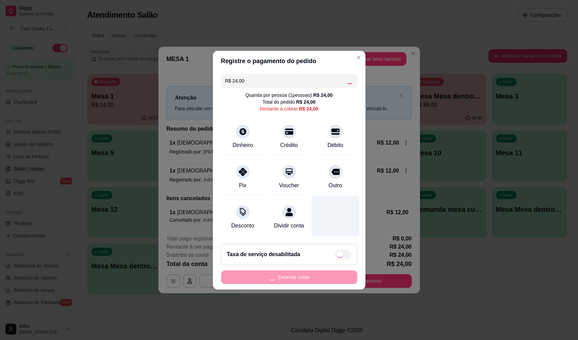
type input "R$ 0,00"
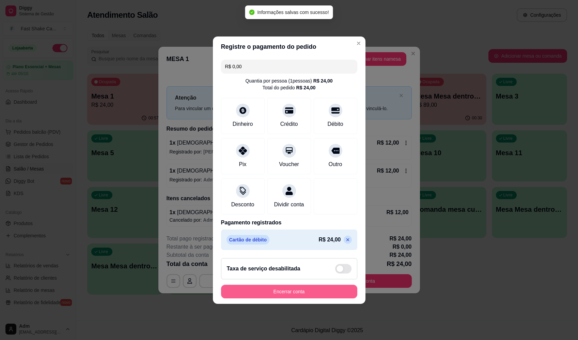
click at [311, 298] on button "Encerrar conta" at bounding box center [289, 292] width 136 height 14
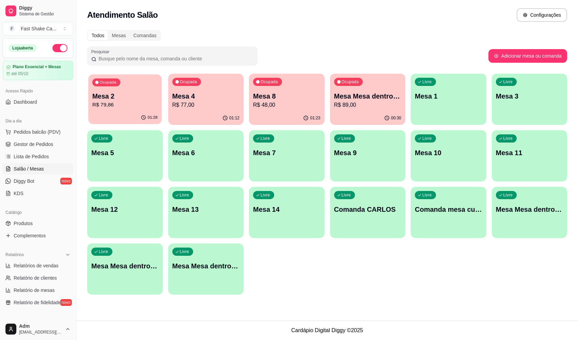
click at [119, 105] on p "R$ 79,86" at bounding box center [124, 105] width 65 height 8
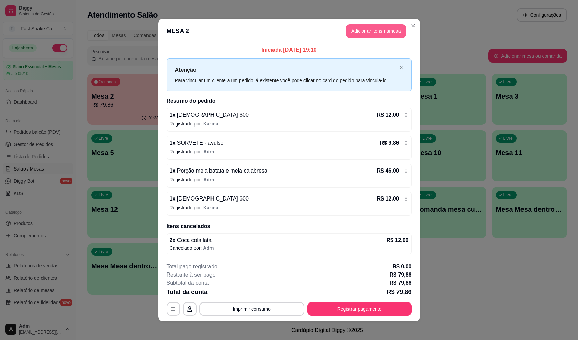
click at [368, 31] on button "Adicionar itens na mesa" at bounding box center [376, 31] width 61 height 14
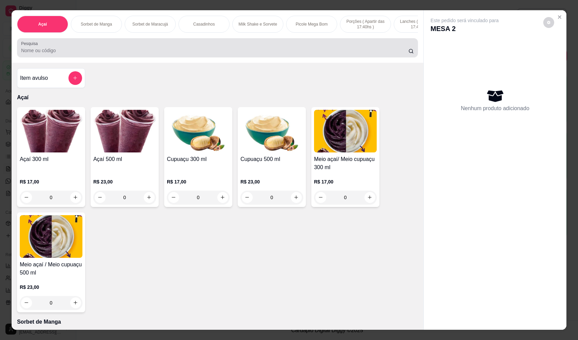
click at [183, 51] on div at bounding box center [217, 48] width 393 height 14
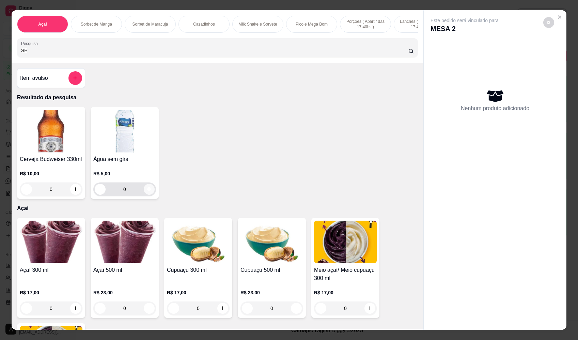
type input "SE"
click at [144, 194] on button "increase-product-quantity" at bounding box center [149, 189] width 11 height 11
type input "1"
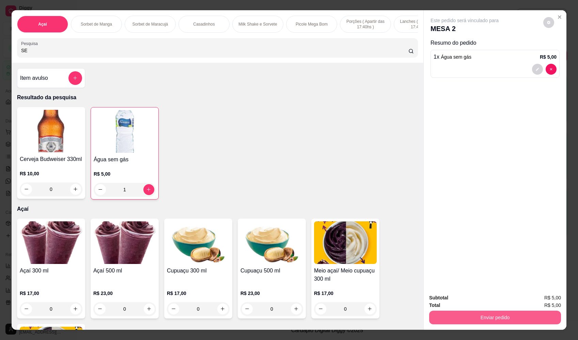
click at [535, 316] on button "Enviar pedido" at bounding box center [496, 318] width 132 height 14
click at [539, 300] on button "Enviar pedido" at bounding box center [544, 300] width 39 height 13
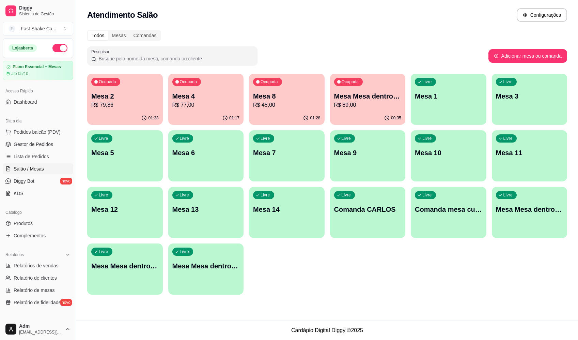
click at [124, 86] on div "Ocupada Mesa 2 R$ 79,86" at bounding box center [125, 93] width 76 height 38
click at [360, 102] on p "R$ 89,00" at bounding box center [367, 105] width 67 height 8
click at [256, 105] on p "R$ 48,00" at bounding box center [286, 105] width 67 height 8
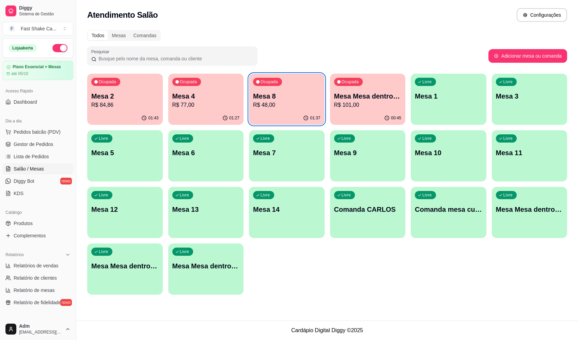
click at [216, 105] on p "R$ 77,00" at bounding box center [205, 105] width 67 height 8
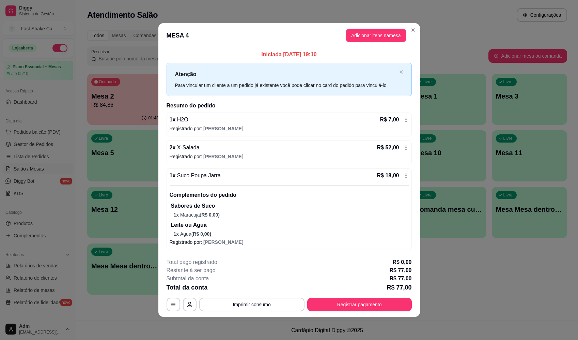
click at [230, 122] on div "1 x H2O R$ 7,00" at bounding box center [289, 120] width 239 height 8
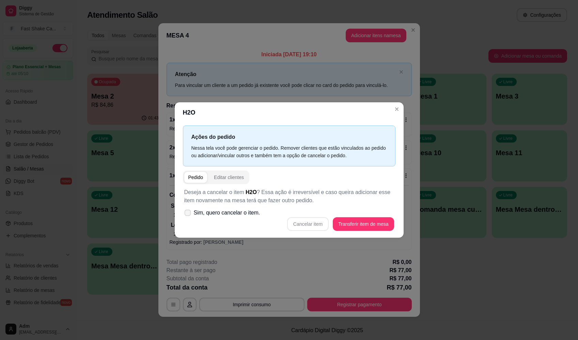
click at [219, 213] on span "Sim, quero cancelar o item." at bounding box center [227, 213] width 66 height 8
click at [189, 214] on input "Sim, quero cancelar o item." at bounding box center [186, 216] width 4 height 4
checkbox input "true"
click at [311, 227] on button "Cancelar item" at bounding box center [308, 224] width 42 height 14
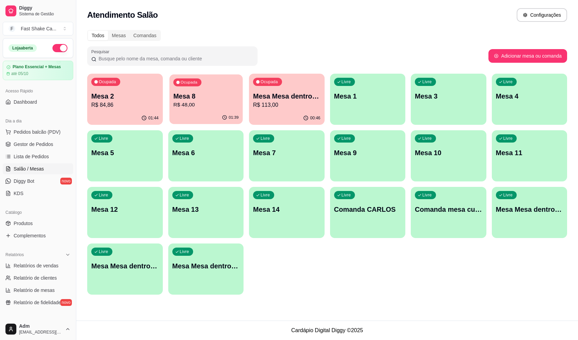
click at [201, 93] on p "Mesa 8" at bounding box center [205, 96] width 65 height 9
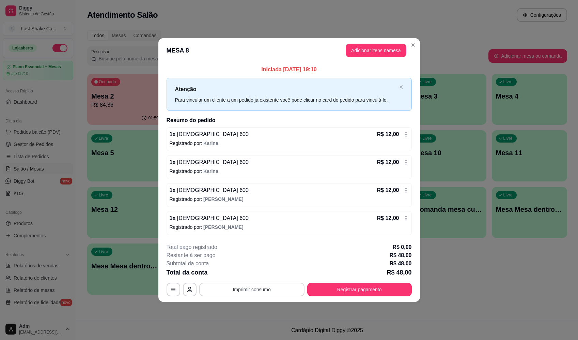
click at [277, 287] on button "Imprimir consumo" at bounding box center [251, 290] width 105 height 14
click at [390, 289] on button "Registrar pagamento" at bounding box center [359, 290] width 105 height 14
click at [350, 289] on button "Registrar pagamento" at bounding box center [360, 289] width 102 height 13
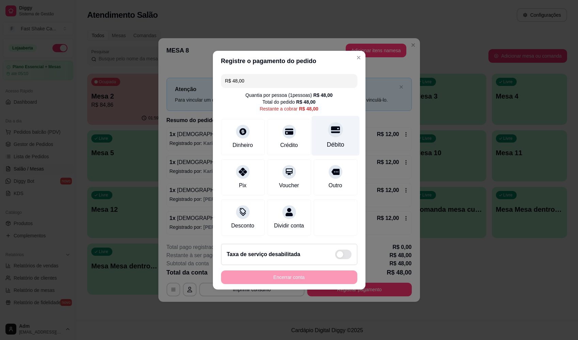
click at [327, 133] on div "Débito" at bounding box center [336, 136] width 48 height 40
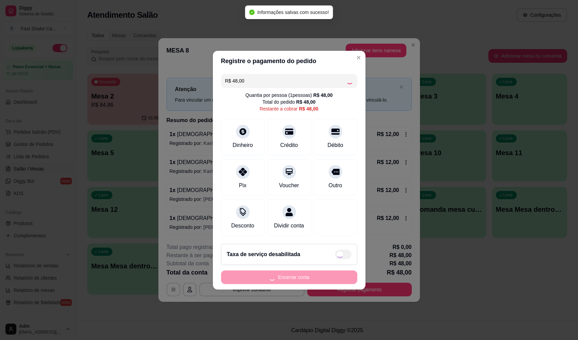
type input "R$ 0,00"
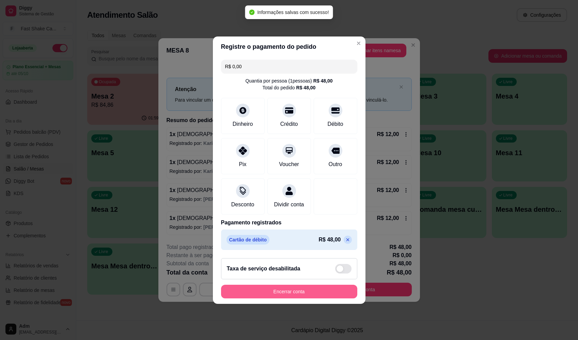
click at [306, 294] on button "Encerrar conta" at bounding box center [289, 292] width 136 height 14
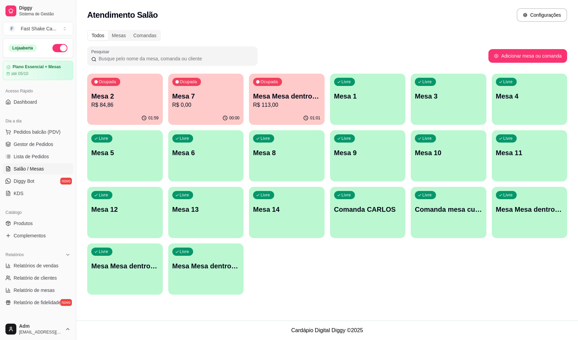
click at [373, 95] on p "Mesa 1" at bounding box center [367, 96] width 67 height 10
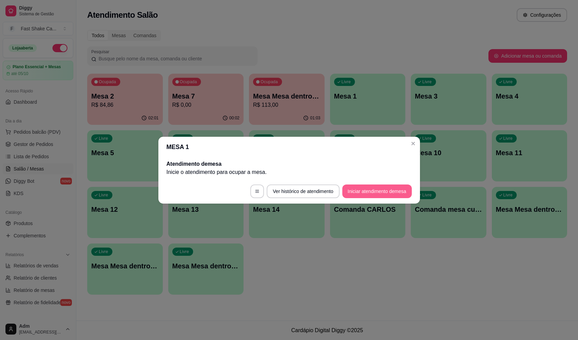
click at [359, 193] on button "Iniciar atendimento de mesa" at bounding box center [378, 191] width 70 height 14
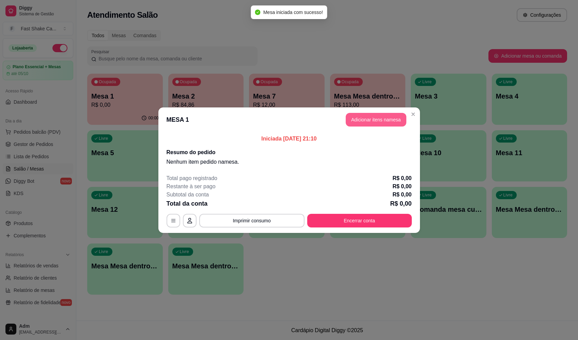
click at [366, 113] on button "Adicionar itens na mesa" at bounding box center [376, 120] width 61 height 14
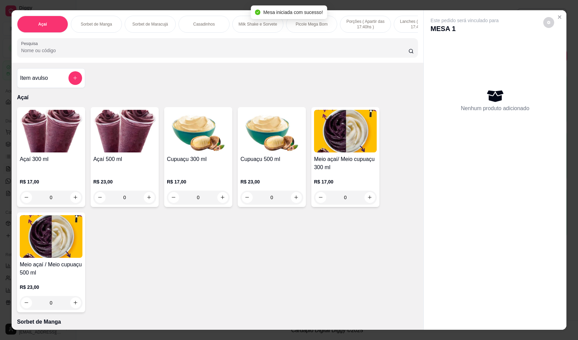
click at [97, 54] on input "Pesquisa" at bounding box center [215, 50] width 388 height 7
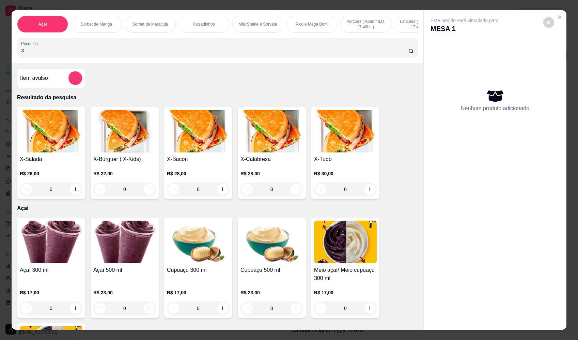
type input "X"
click at [73, 191] on div "0" at bounding box center [51, 189] width 63 height 14
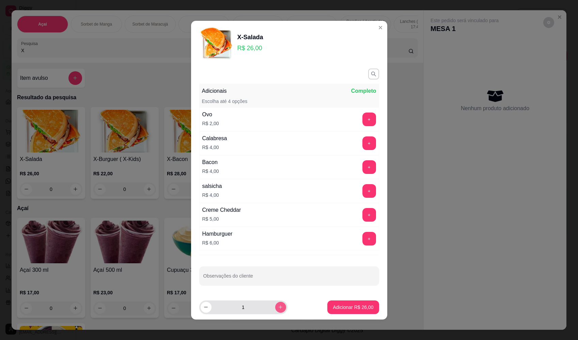
click at [278, 307] on icon "increase-product-quantity" at bounding box center [280, 306] width 5 height 5
type input "2"
click at [362, 307] on p "Adicionar R$ 52,00" at bounding box center [353, 307] width 41 height 7
type input "2"
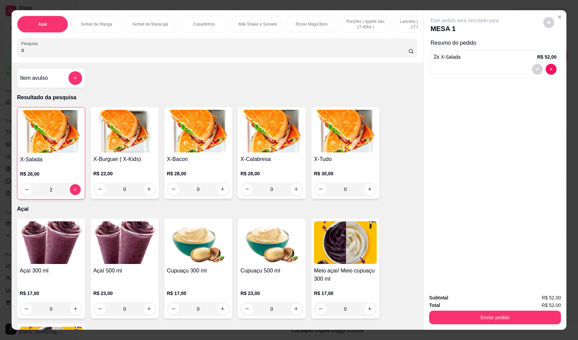
drag, startPoint x: 66, startPoint y: 54, endPoint x: -1, endPoint y: 57, distance: 67.6
click at [0, 57] on html "Diggy Sistema de Gestão F Fast Shake Ca ... Loja aberta Plano Essencial + Mesas…" at bounding box center [289, 170] width 578 height 340
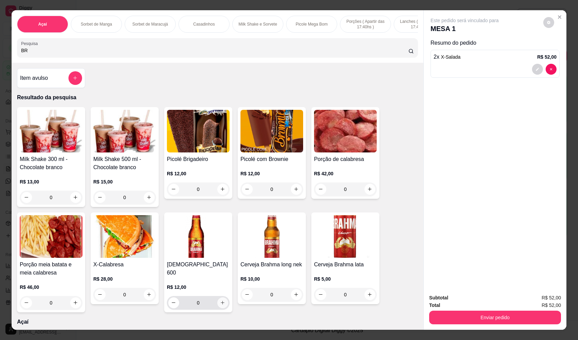
type input "BR"
click at [223, 301] on button "increase-product-quantity" at bounding box center [222, 302] width 11 height 11
type input "1"
click at [502, 309] on div "Enviar pedido" at bounding box center [496, 316] width 132 height 15
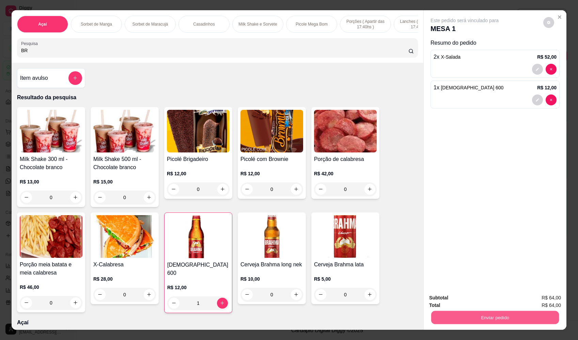
click at [507, 313] on button "Enviar pedido" at bounding box center [496, 317] width 128 height 13
click at [552, 301] on button "Enviar pedido" at bounding box center [543, 300] width 37 height 13
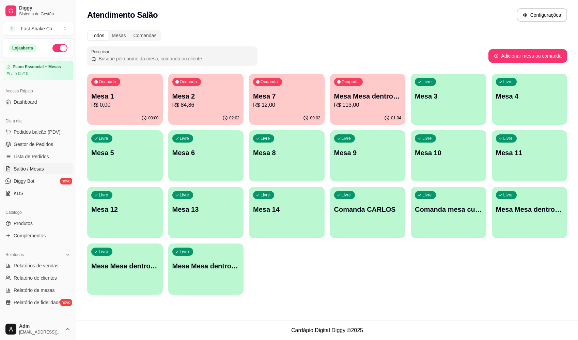
click at [365, 117] on div "01:04" at bounding box center [368, 117] width 76 height 13
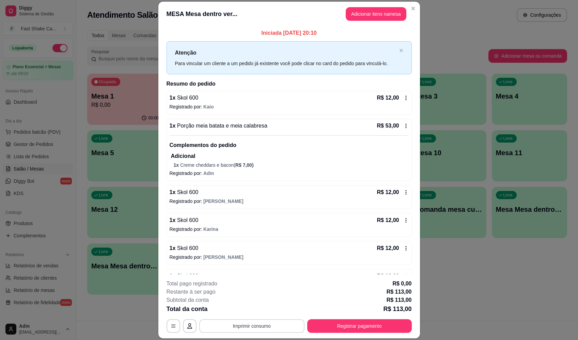
click at [266, 325] on button "Imprimir consumo" at bounding box center [251, 326] width 105 height 14
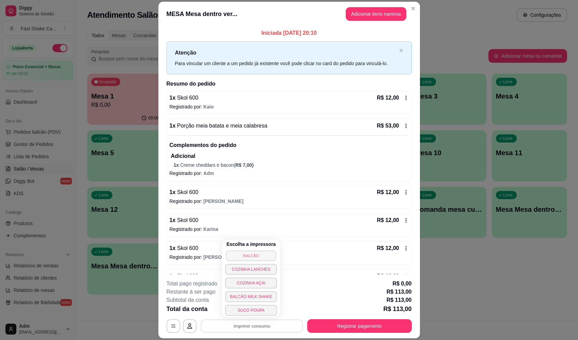
click at [260, 256] on button "BALCÃO" at bounding box center [251, 255] width 50 height 11
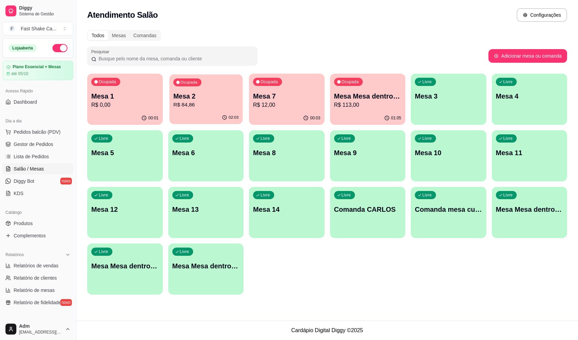
click at [186, 101] on p "R$ 84,86" at bounding box center [205, 105] width 65 height 8
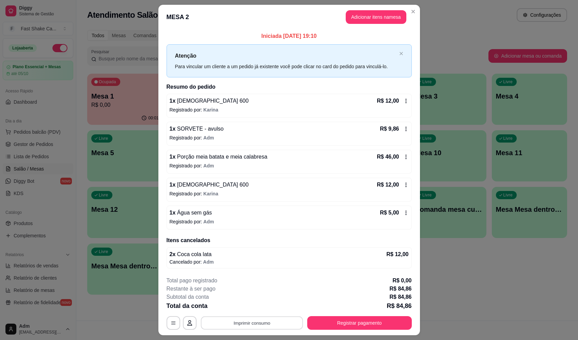
click at [259, 316] on button "Imprimir consumo" at bounding box center [252, 322] width 102 height 13
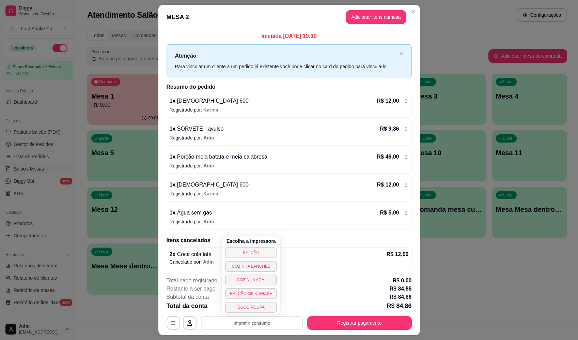
click at [259, 252] on button "BALCÃO" at bounding box center [251, 252] width 52 height 11
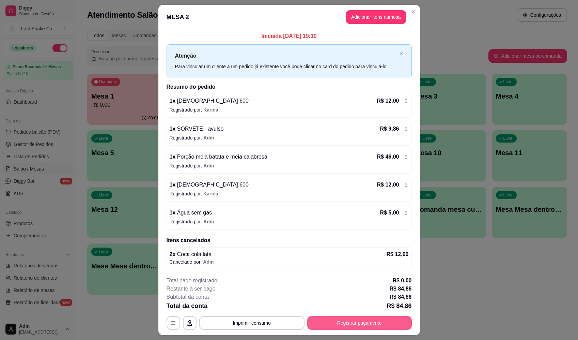
click at [376, 320] on button "Registrar pagamento" at bounding box center [359, 323] width 105 height 14
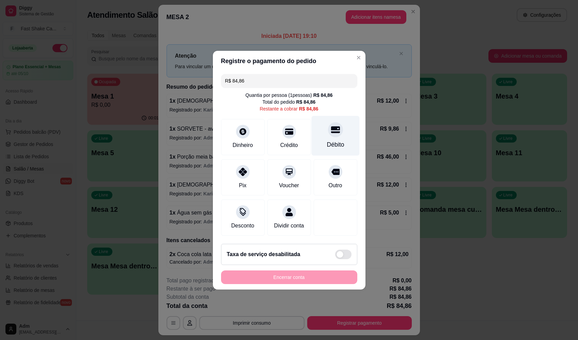
click at [327, 140] on div "Débito" at bounding box center [335, 144] width 17 height 9
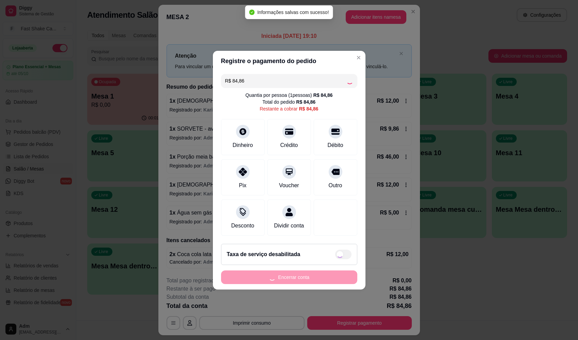
type input "R$ 0,00"
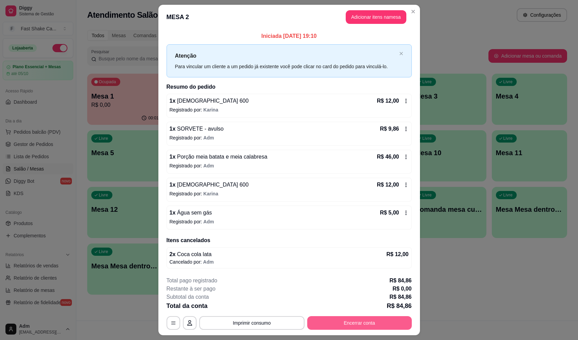
click at [365, 320] on button "Encerrar conta" at bounding box center [359, 323] width 105 height 14
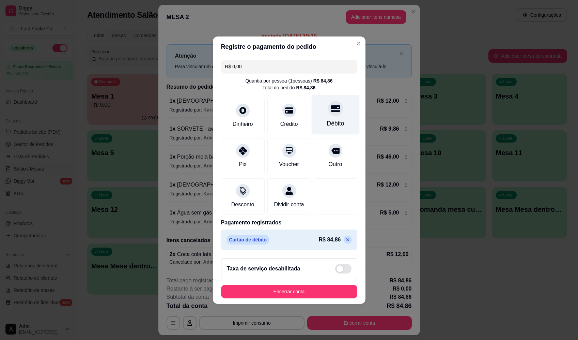
click at [331, 111] on div at bounding box center [335, 108] width 15 height 15
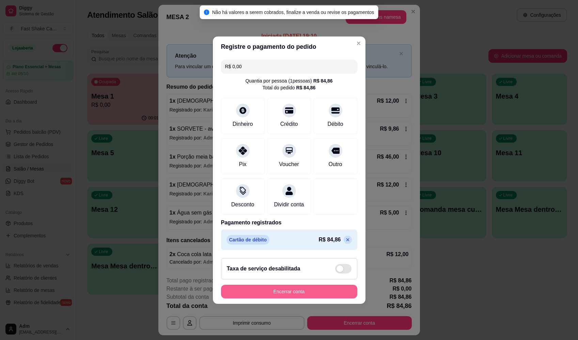
click at [304, 298] on button "Encerrar conta" at bounding box center [289, 292] width 136 height 14
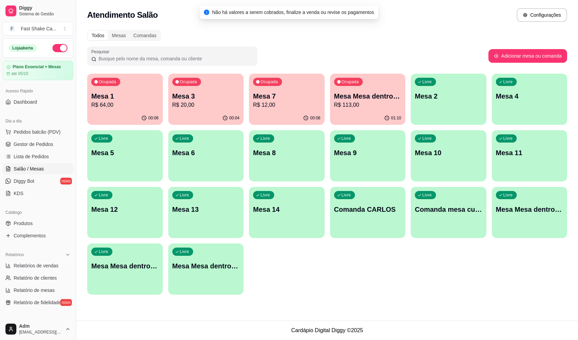
click at [362, 109] on p "R$ 113,00" at bounding box center [367, 105] width 67 height 8
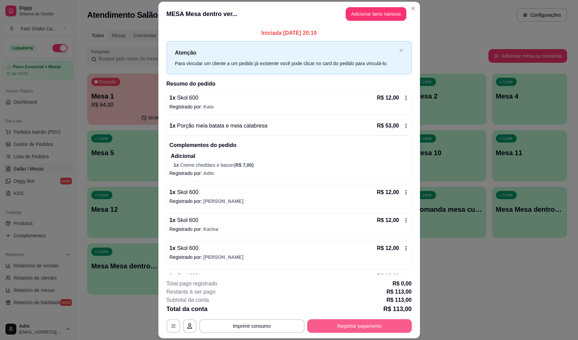
click at [375, 327] on button "Registrar pagamento" at bounding box center [359, 326] width 105 height 14
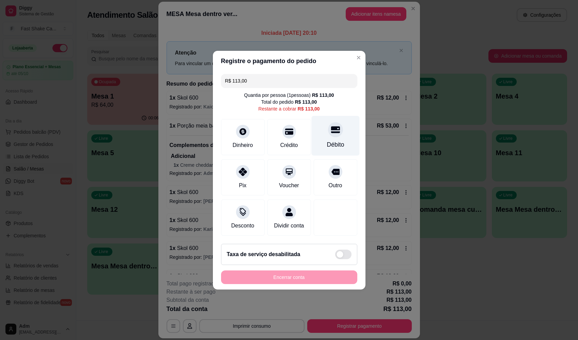
click at [334, 126] on icon at bounding box center [335, 129] width 9 height 9
type input "R$ 0,00"
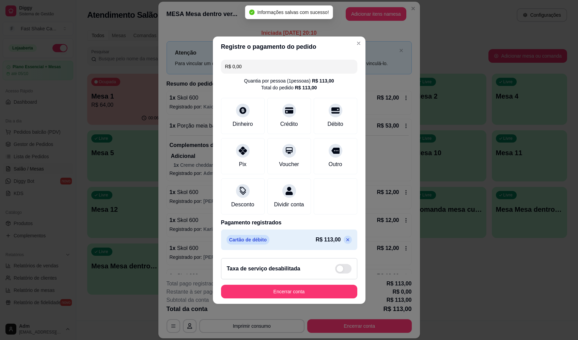
click at [329, 290] on button "Encerrar conta" at bounding box center [289, 292] width 136 height 14
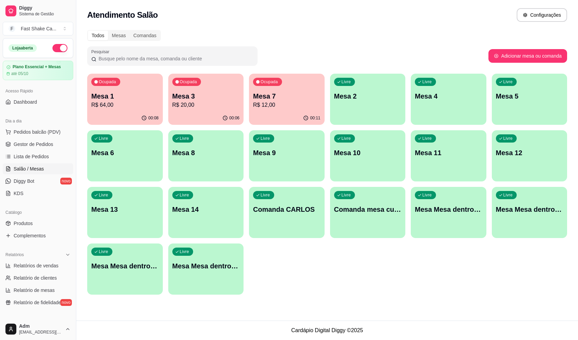
click at [377, 95] on p "Mesa 2" at bounding box center [367, 96] width 67 height 10
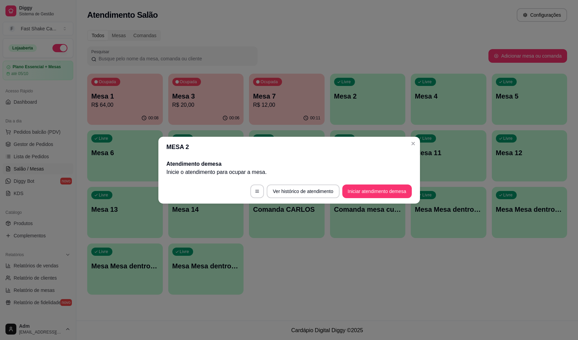
click at [391, 180] on footer "Ver histórico de atendimento Iniciar atendimento de mesa" at bounding box center [290, 191] width 262 height 25
click at [388, 193] on button "Iniciar atendimento de mesa" at bounding box center [378, 191] width 70 height 14
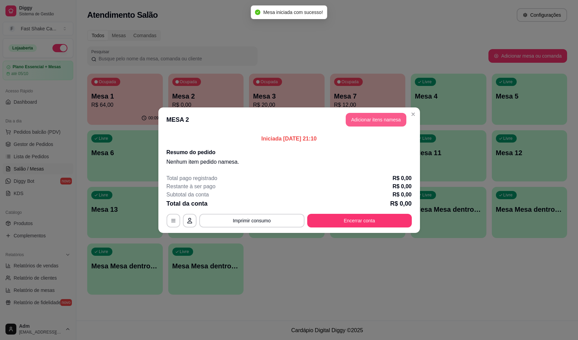
click at [379, 120] on button "Adicionar itens na mesa" at bounding box center [376, 120] width 61 height 14
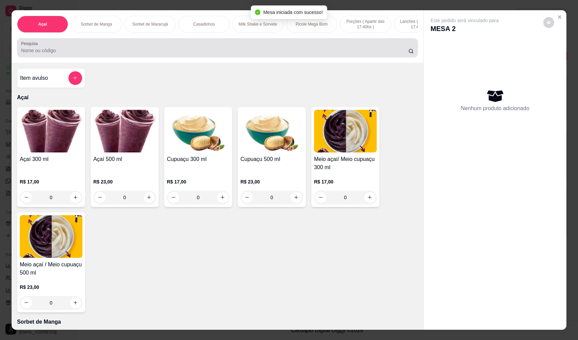
click at [93, 54] on input "Pesquisa" at bounding box center [215, 50] width 388 height 7
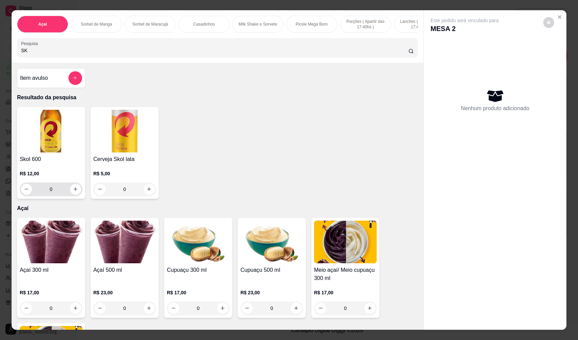
type input "SK"
click at [74, 192] on icon "increase-product-quantity" at bounding box center [75, 189] width 5 height 5
type input "1"
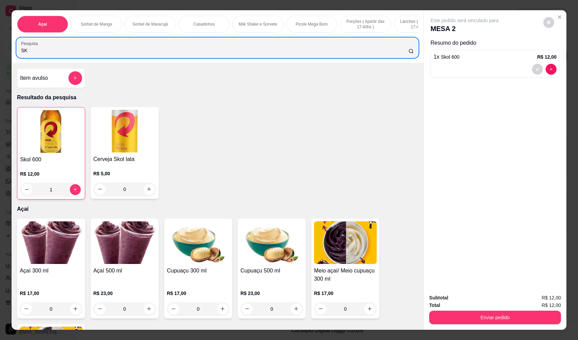
drag, startPoint x: 28, startPoint y: 60, endPoint x: 0, endPoint y: 58, distance: 28.7
click at [0, 58] on html "Diggy Sistema de Gestão F Fast Shake Ca ... Loja aberta Plano Essencial + Mesas…" at bounding box center [289, 170] width 578 height 340
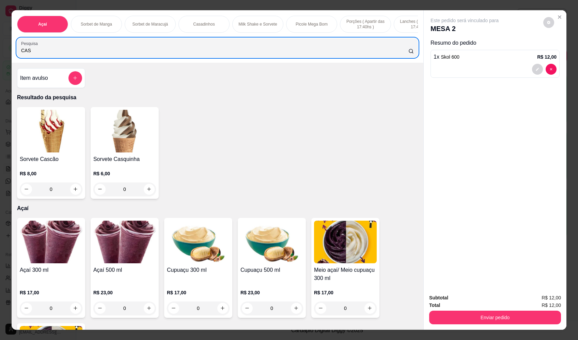
type input "CAS"
click at [70, 196] on div "0" at bounding box center [51, 189] width 63 height 14
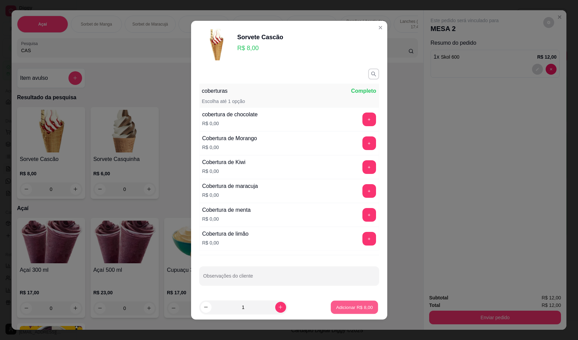
click at [350, 310] on p "Adicionar R$ 8,00" at bounding box center [354, 307] width 37 height 6
type input "1"
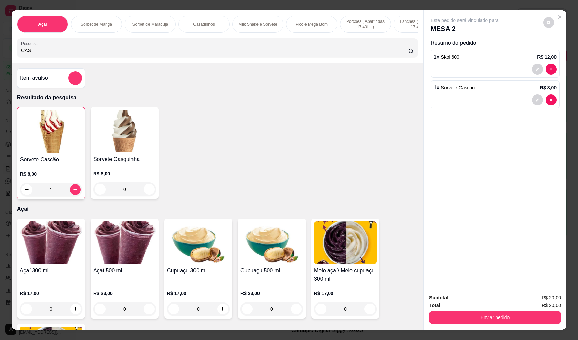
drag, startPoint x: 37, startPoint y: 54, endPoint x: -3, endPoint y: 59, distance: 40.3
click at [0, 59] on html "Diggy Sistema de Gestão F Fast Shake Ca ... Loja aberta Plano Essencial + Mesas…" at bounding box center [289, 170] width 578 height 340
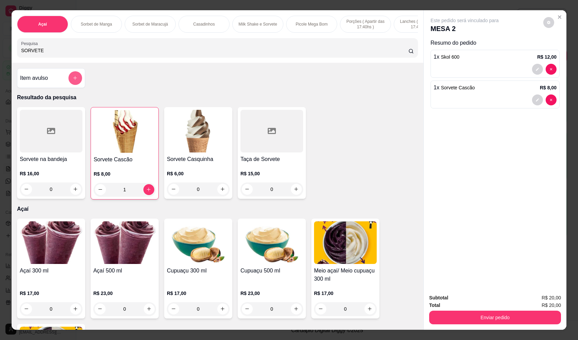
type input "SORVETE"
click at [73, 81] on icon "add-separate-item" at bounding box center [75, 78] width 5 height 5
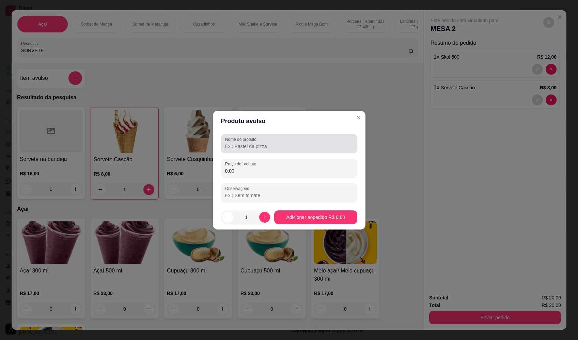
click at [267, 144] on input "Nome do produto" at bounding box center [289, 146] width 128 height 7
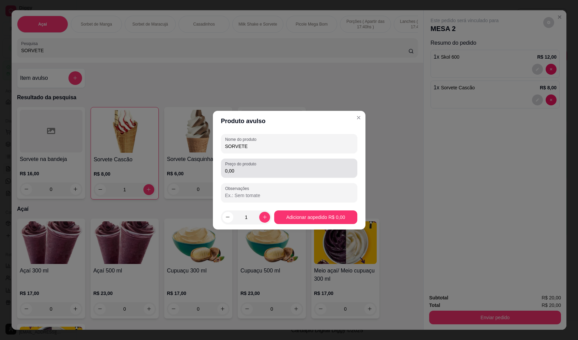
type input "SORVETE"
click at [279, 167] on input "0,00" at bounding box center [289, 170] width 128 height 7
drag, startPoint x: 272, startPoint y: 168, endPoint x: 187, endPoint y: 177, distance: 85.0
click at [187, 177] on div "Produto avulso Nome do produto SORVETE Preço do produto 5,80 Observações 1 Adic…" at bounding box center [289, 170] width 578 height 340
type input "8,50"
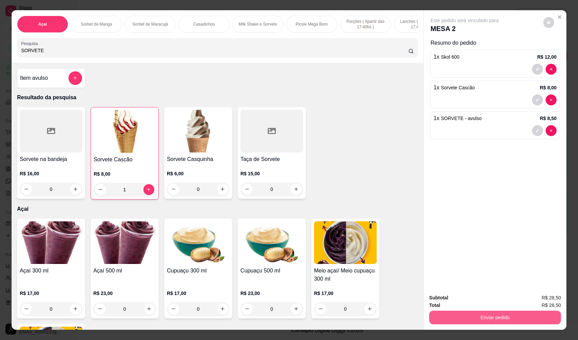
click at [508, 315] on button "Enviar pedido" at bounding box center [496, 318] width 132 height 14
click at [536, 298] on button "Enviar pedido" at bounding box center [544, 300] width 39 height 13
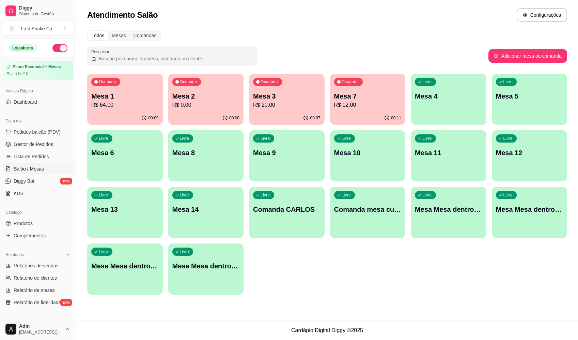
click at [204, 91] on div "Ocupada Mesa 2 R$ 0,00" at bounding box center [206, 93] width 76 height 38
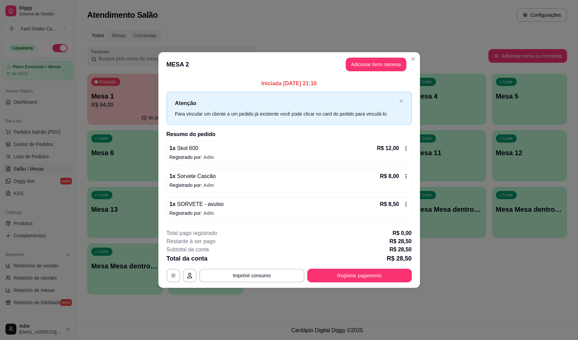
click at [215, 160] on p "Registrado por: Adm" at bounding box center [289, 157] width 239 height 7
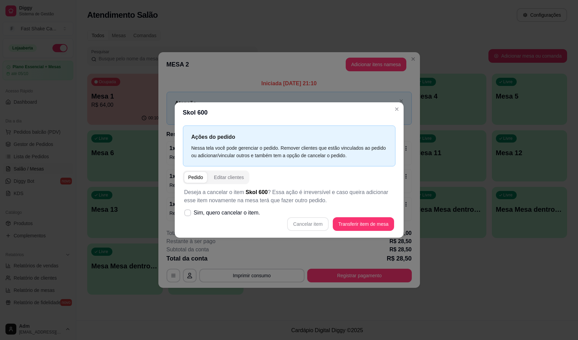
click at [245, 210] on span "Sim, quero cancelar o item." at bounding box center [227, 213] width 66 height 8
click at [189, 214] on input "Sim, quero cancelar o item." at bounding box center [186, 216] width 4 height 4
checkbox input "true"
click at [309, 224] on button "Cancelar item" at bounding box center [308, 224] width 42 height 14
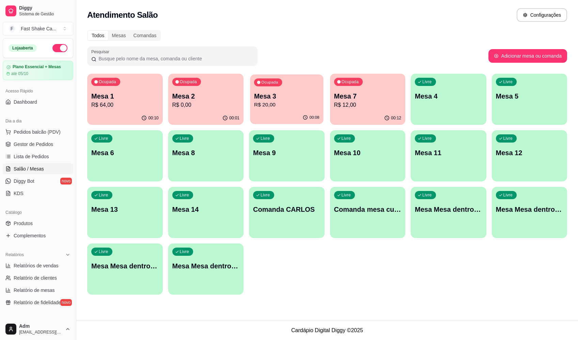
click at [261, 97] on p "Mesa 3" at bounding box center [286, 96] width 65 height 9
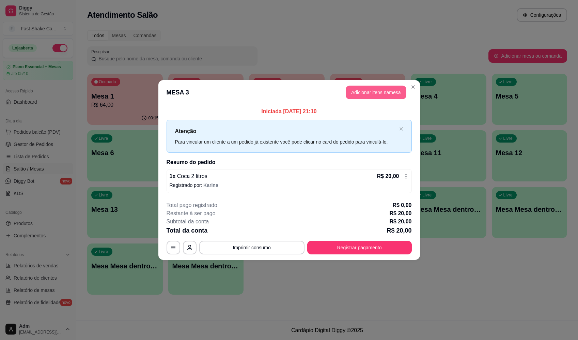
click at [392, 89] on button "Adicionar itens na mesa" at bounding box center [376, 93] width 61 height 14
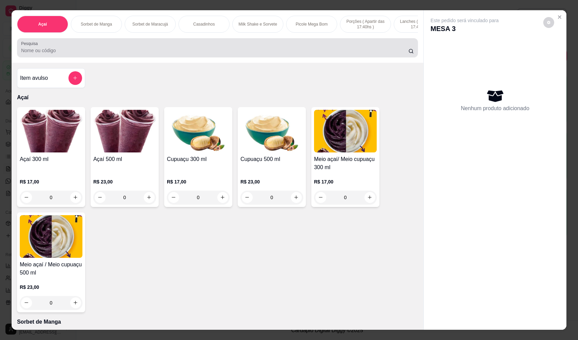
click at [201, 56] on div "Pesquisa" at bounding box center [217, 47] width 401 height 19
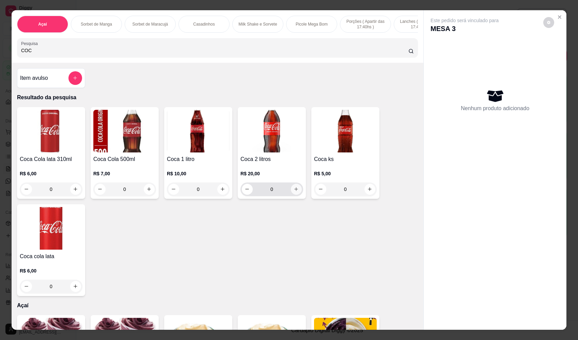
type input "COC"
click at [297, 195] on button "increase-product-quantity" at bounding box center [296, 189] width 11 height 11
type input "1"
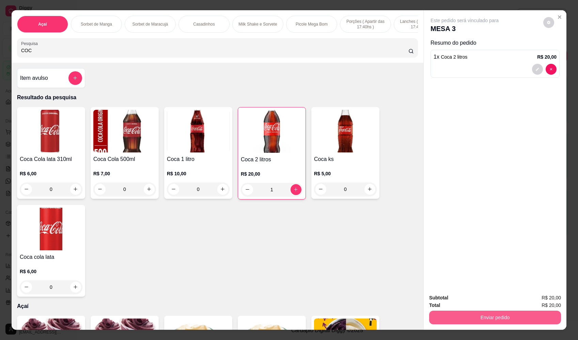
click at [511, 317] on button "Enviar pedido" at bounding box center [496, 318] width 132 height 14
click at [493, 295] on button "Registrar cliente" at bounding box center [498, 301] width 47 height 14
click at [524, 317] on button "Enviar pedido" at bounding box center [496, 318] width 132 height 14
click at [541, 299] on button "Enviar pedido" at bounding box center [544, 300] width 39 height 13
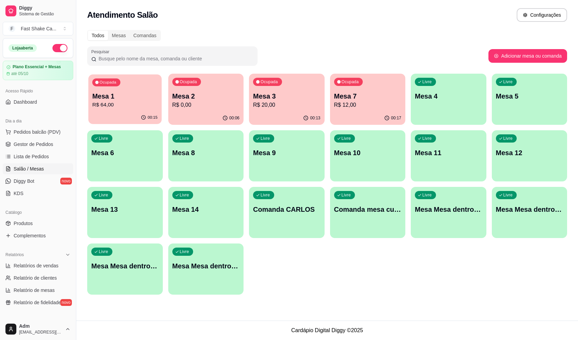
click at [125, 100] on p "Mesa 1" at bounding box center [124, 96] width 65 height 9
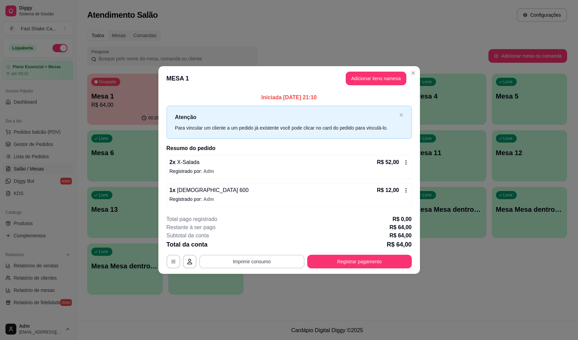
click at [263, 261] on button "Imprimir consumo" at bounding box center [251, 262] width 105 height 14
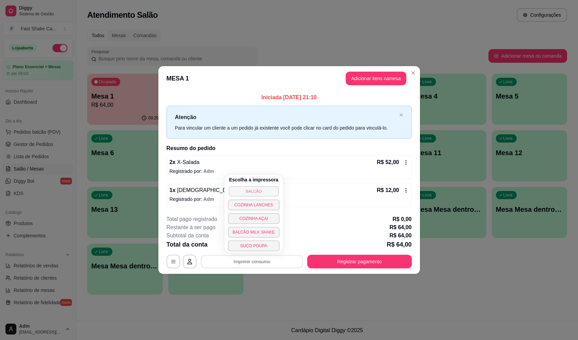
click at [257, 187] on button "BALCÃO" at bounding box center [254, 191] width 50 height 11
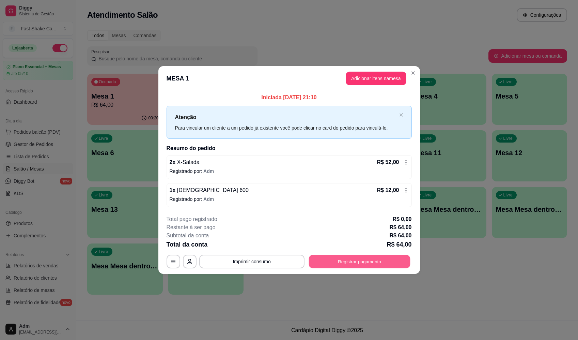
click at [377, 262] on button "Registrar pagamento" at bounding box center [360, 261] width 102 height 13
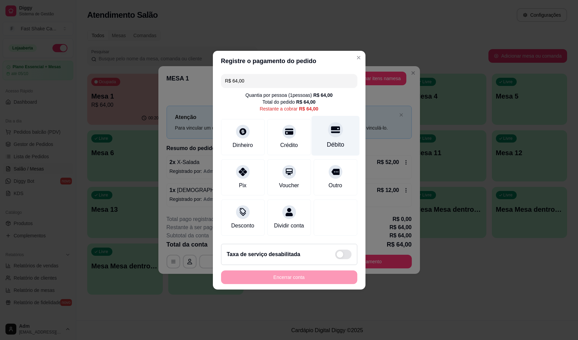
click at [335, 143] on div "Débito" at bounding box center [335, 144] width 17 height 9
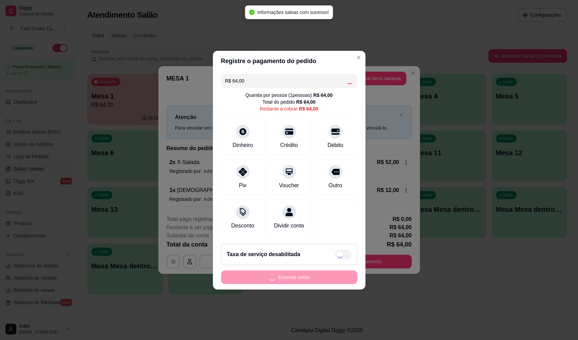
type input "R$ 0,00"
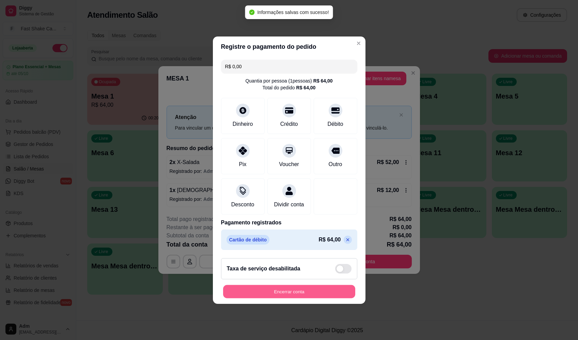
click at [321, 290] on button "Encerrar conta" at bounding box center [289, 291] width 132 height 13
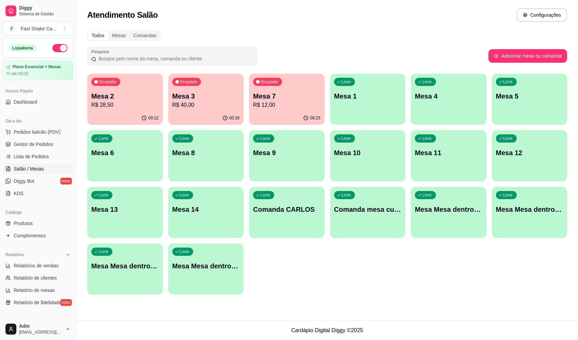
click at [140, 103] on p "R$ 28,50" at bounding box center [124, 105] width 67 height 8
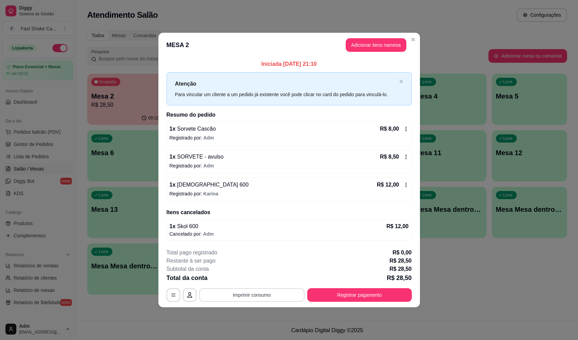
click at [250, 292] on button "Imprimir consumo" at bounding box center [251, 295] width 105 height 14
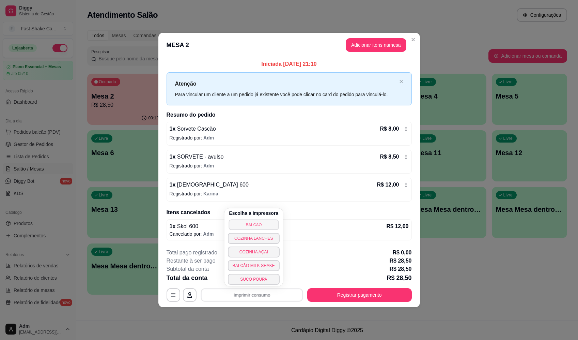
click at [271, 225] on button "BALCÃO" at bounding box center [254, 224] width 50 height 11
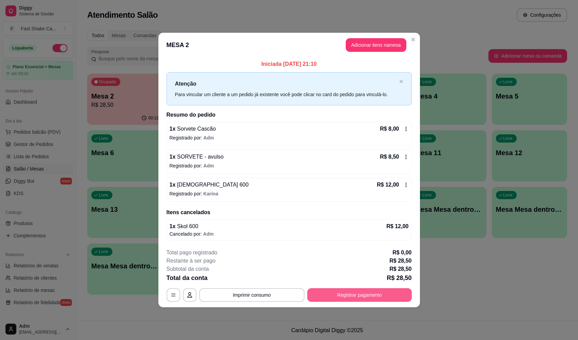
click at [363, 295] on button "Registrar pagamento" at bounding box center [359, 295] width 105 height 14
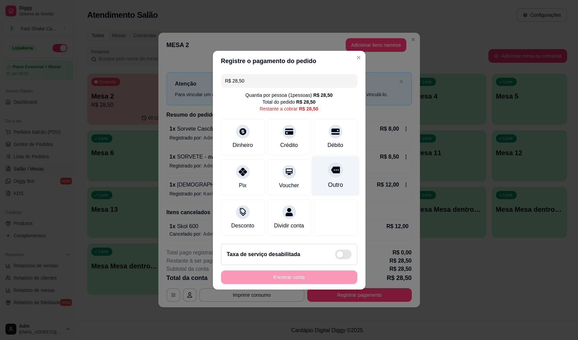
click at [335, 172] on div at bounding box center [335, 169] width 15 height 15
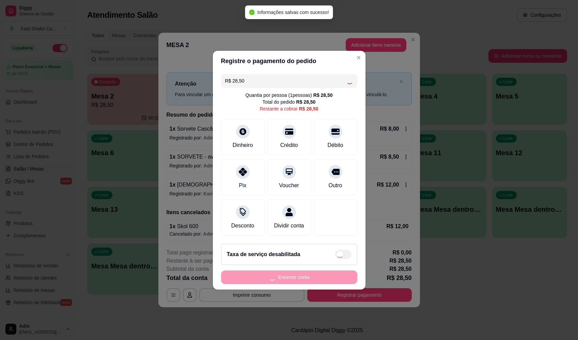
type input "R$ 0,00"
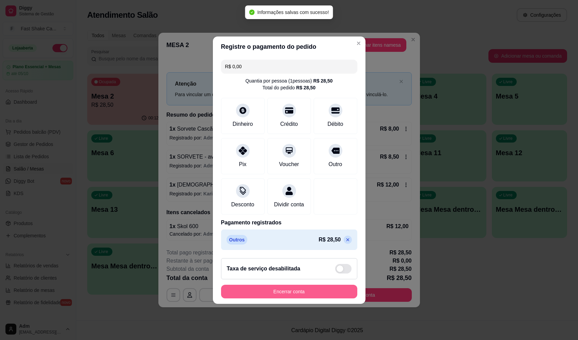
click at [314, 294] on button "Encerrar conta" at bounding box center [289, 292] width 136 height 14
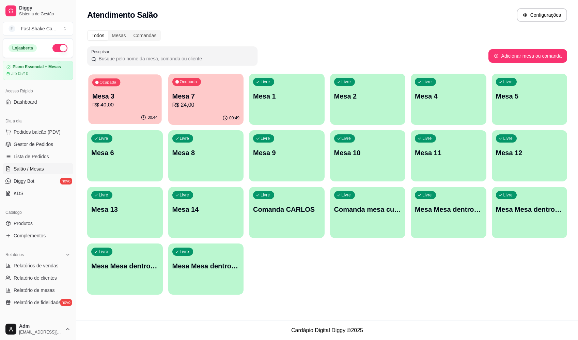
click at [130, 92] on p "Mesa 3" at bounding box center [124, 96] width 65 height 9
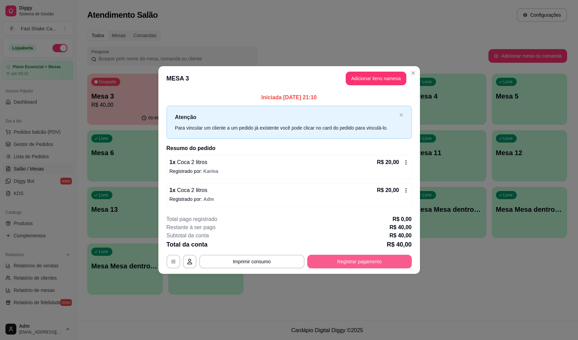
click at [361, 258] on button "Registrar pagamento" at bounding box center [359, 262] width 105 height 14
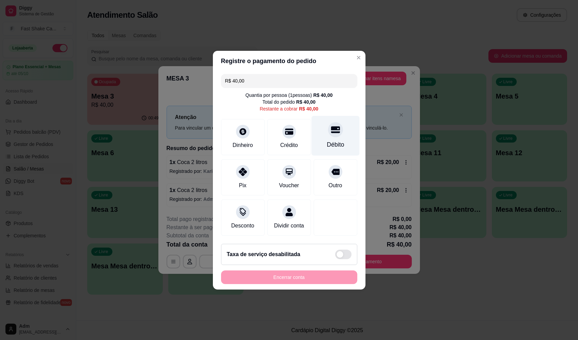
click at [332, 128] on icon at bounding box center [335, 129] width 9 height 9
type input "R$ 0,00"
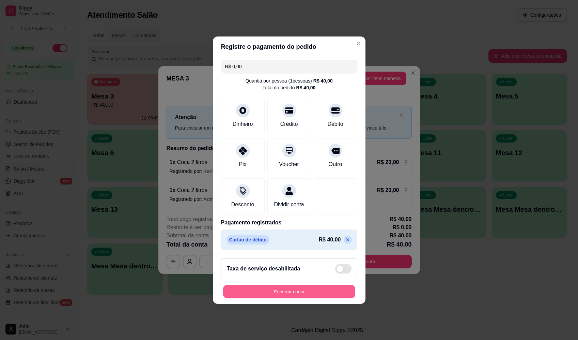
click at [327, 296] on button "Encerrar conta" at bounding box center [289, 291] width 132 height 13
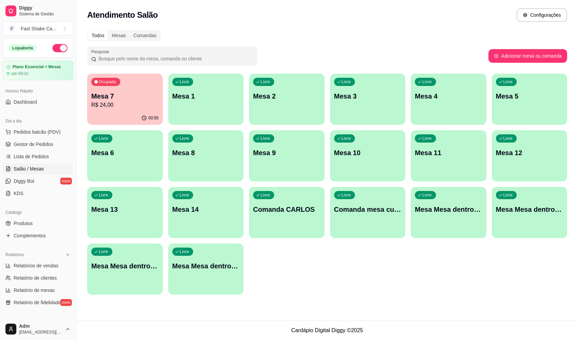
click at [142, 116] on icon "button" at bounding box center [143, 117] width 5 height 5
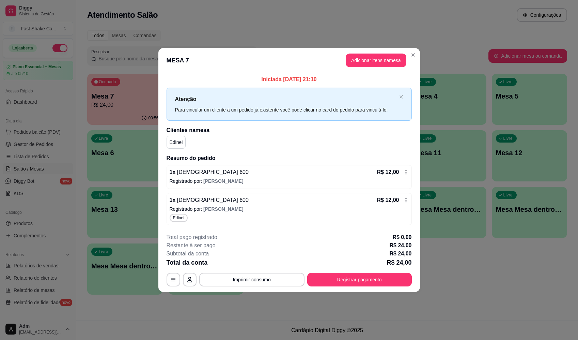
click at [258, 168] on div "1 x Brahma 600 R$ 12,00 Registrado por: [PERSON_NAME]" at bounding box center [289, 177] width 245 height 24
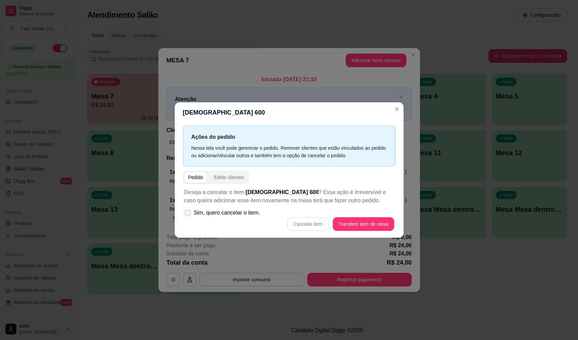
click at [220, 207] on label "Sim, quero cancelar o item." at bounding box center [222, 213] width 81 height 14
click at [189, 214] on input "Sim, quero cancelar o item." at bounding box center [186, 216] width 4 height 4
checkbox input "true"
click at [313, 223] on button "Cancelar item" at bounding box center [308, 223] width 41 height 13
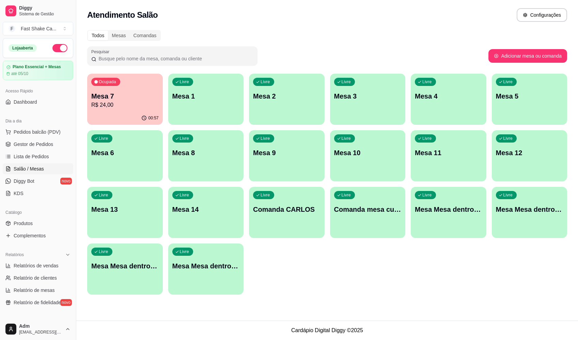
click at [467, 272] on div "Ocupada Mesa 7 R$ 24,00 00:57 Livre Mesa 1 Livre Mesa 2 Livre Mesa 3 Livre Mesa…" at bounding box center [327, 184] width 480 height 221
click at [535, 97] on p "Mesa 5" at bounding box center [529, 96] width 65 height 9
click at [130, 97] on p "Mesa 7" at bounding box center [124, 96] width 65 height 9
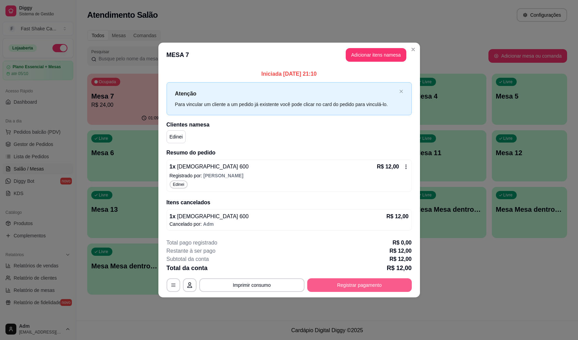
click at [375, 283] on button "Registrar pagamento" at bounding box center [359, 285] width 105 height 14
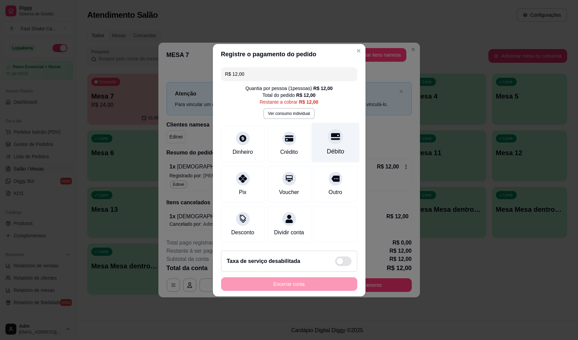
click at [332, 126] on div "Débito" at bounding box center [336, 142] width 48 height 40
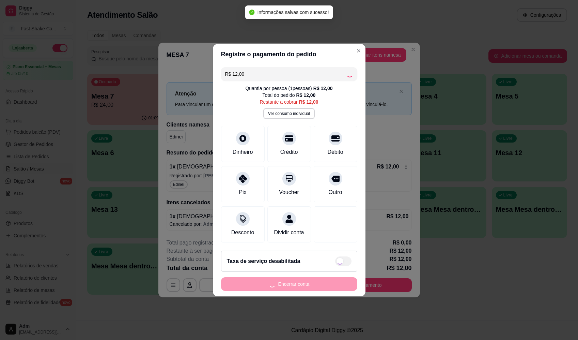
type input "R$ 0,00"
click at [302, 291] on button "Encerrar conta" at bounding box center [289, 284] width 136 height 14
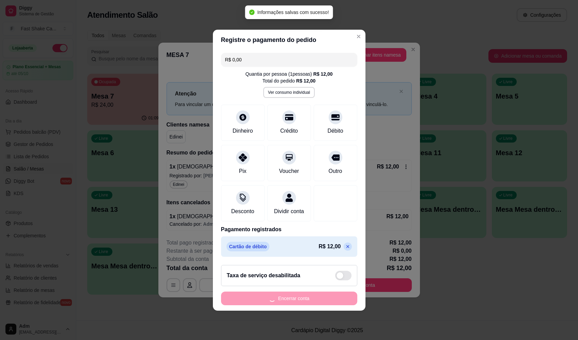
click at [302, 305] on div "Encerrar conta" at bounding box center [289, 298] width 136 height 14
